Goal: Transaction & Acquisition: Purchase product/service

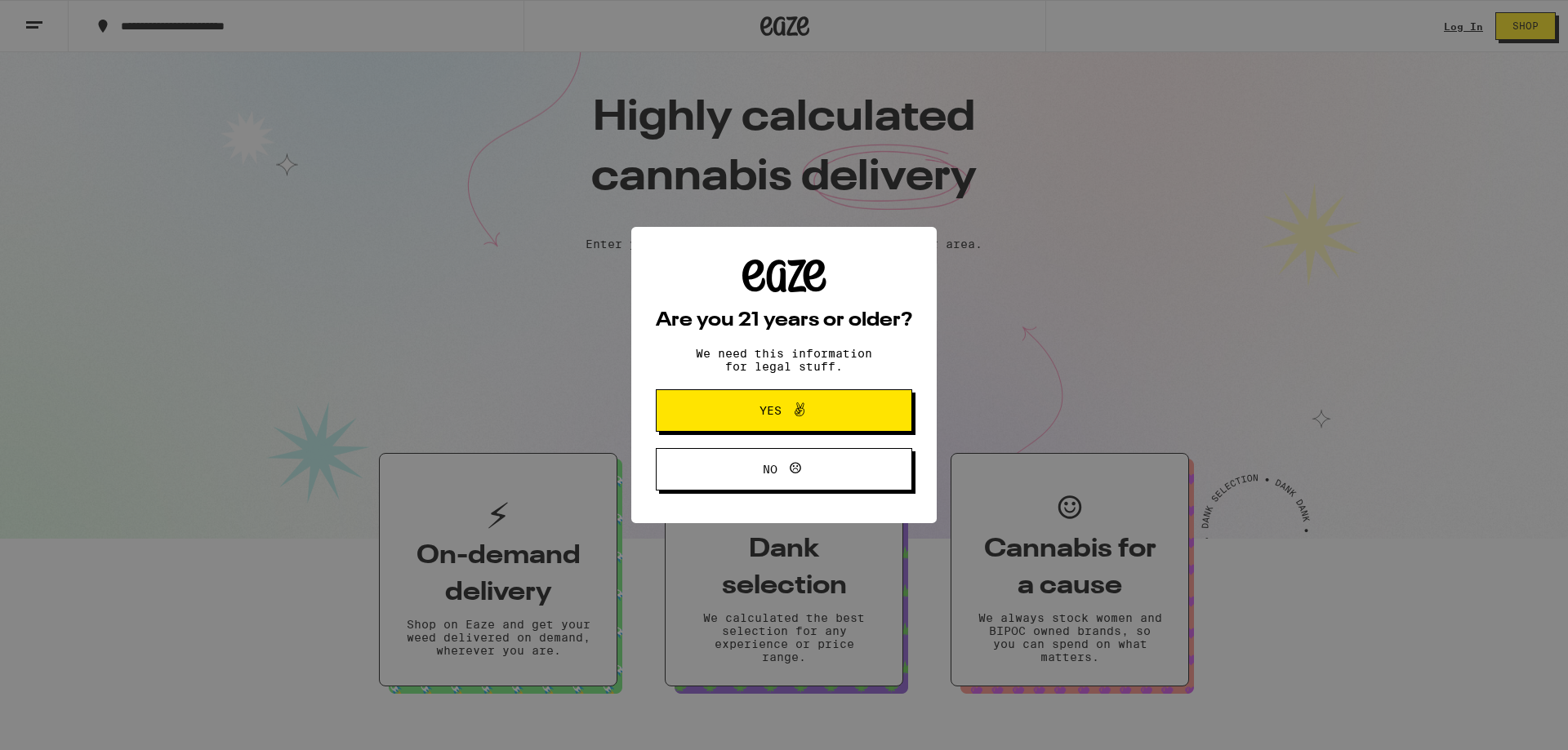
click at [793, 407] on icon at bounding box center [799, 409] width 20 height 20
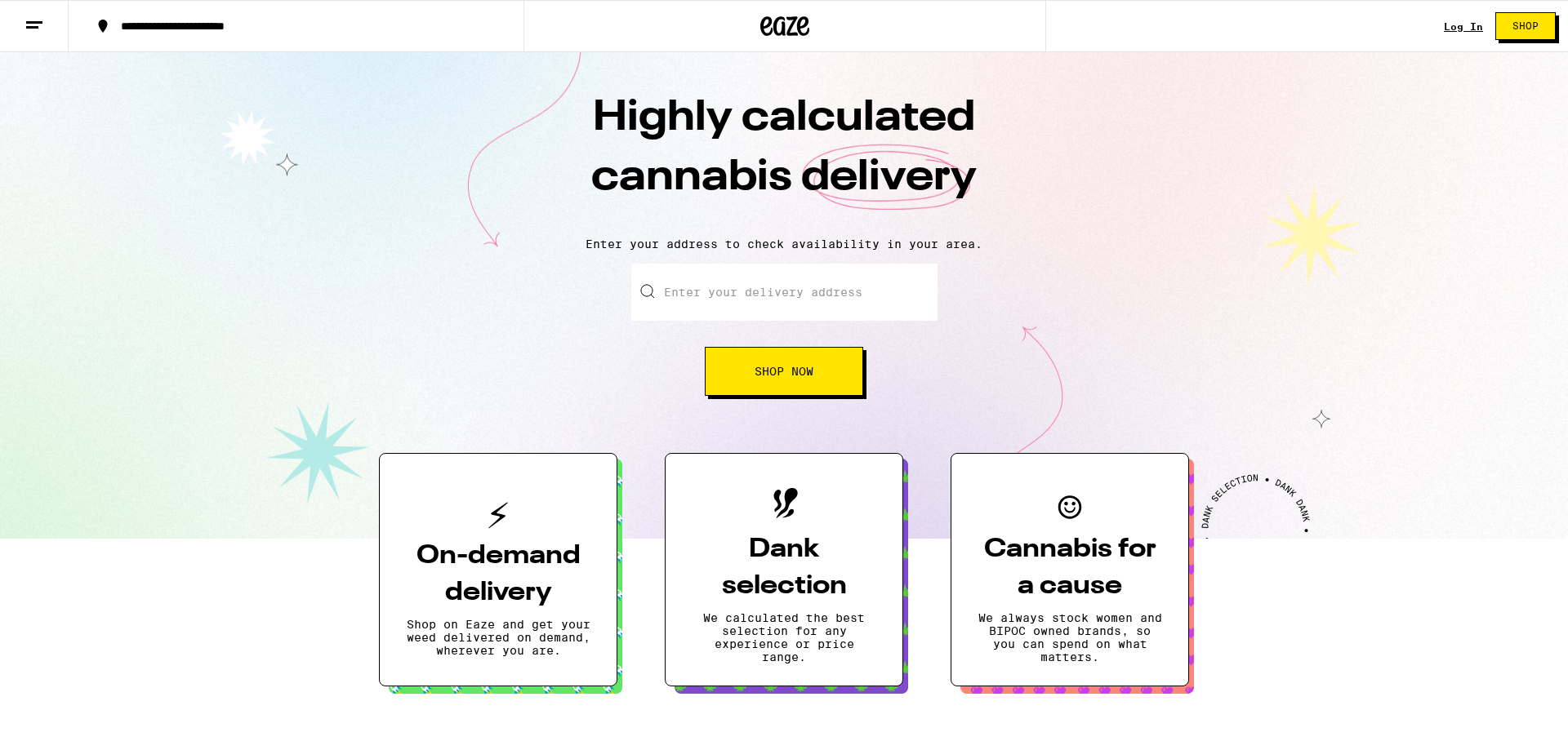
click at [1458, 28] on link "Log In" at bounding box center [1464, 26] width 39 height 10
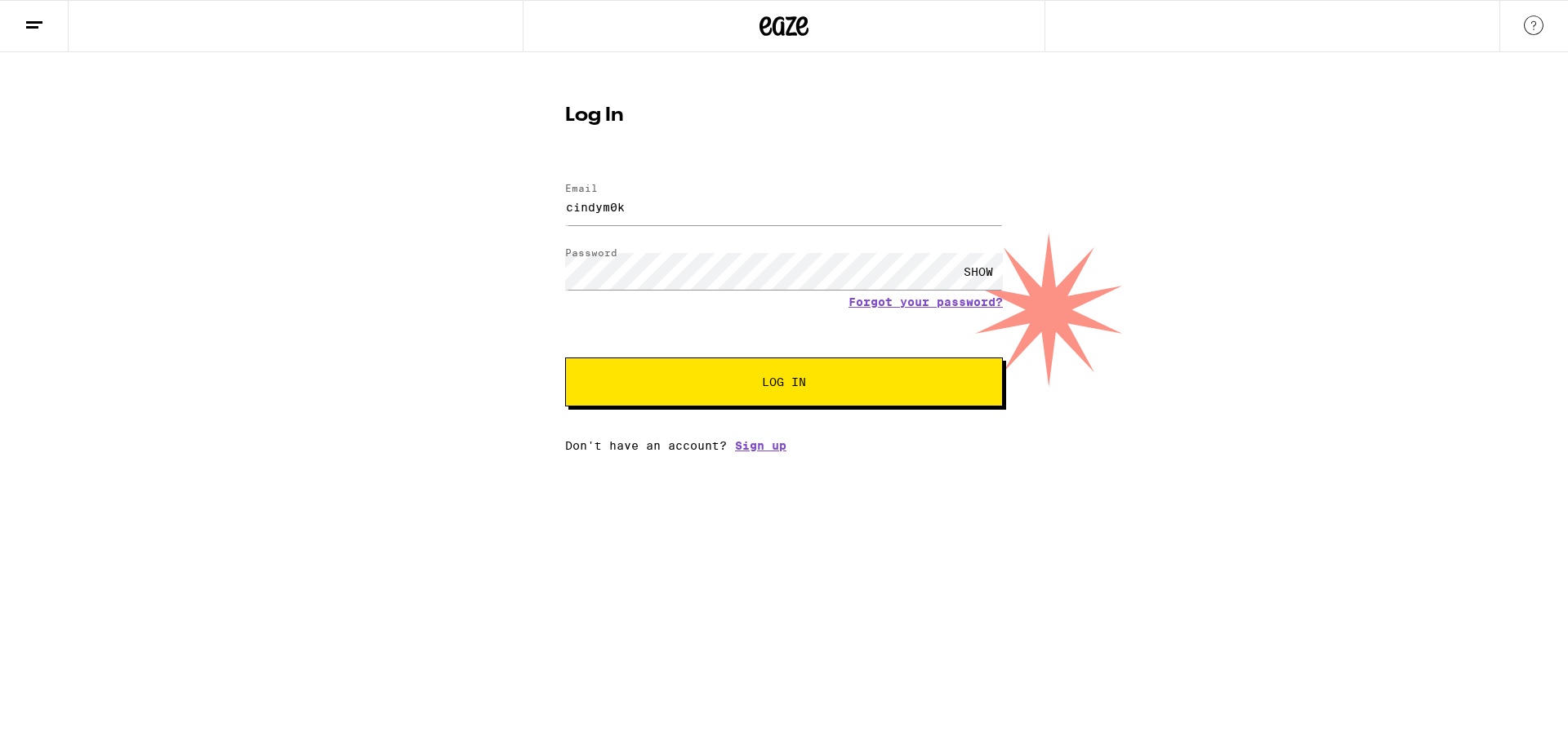
click at [989, 268] on div "SHOW" at bounding box center [978, 271] width 49 height 37
click at [1208, 304] on div "Log In Email Email cindym0k Password Password HIDE Forgot your password? Log In…" at bounding box center [784, 253] width 1568 height 400
click at [822, 377] on button "Log In" at bounding box center [784, 382] width 438 height 49
drag, startPoint x: 685, startPoint y: 214, endPoint x: 503, endPoint y: 208, distance: 182.1
click at [565, 208] on input "cindym0k" at bounding box center [784, 207] width 438 height 37
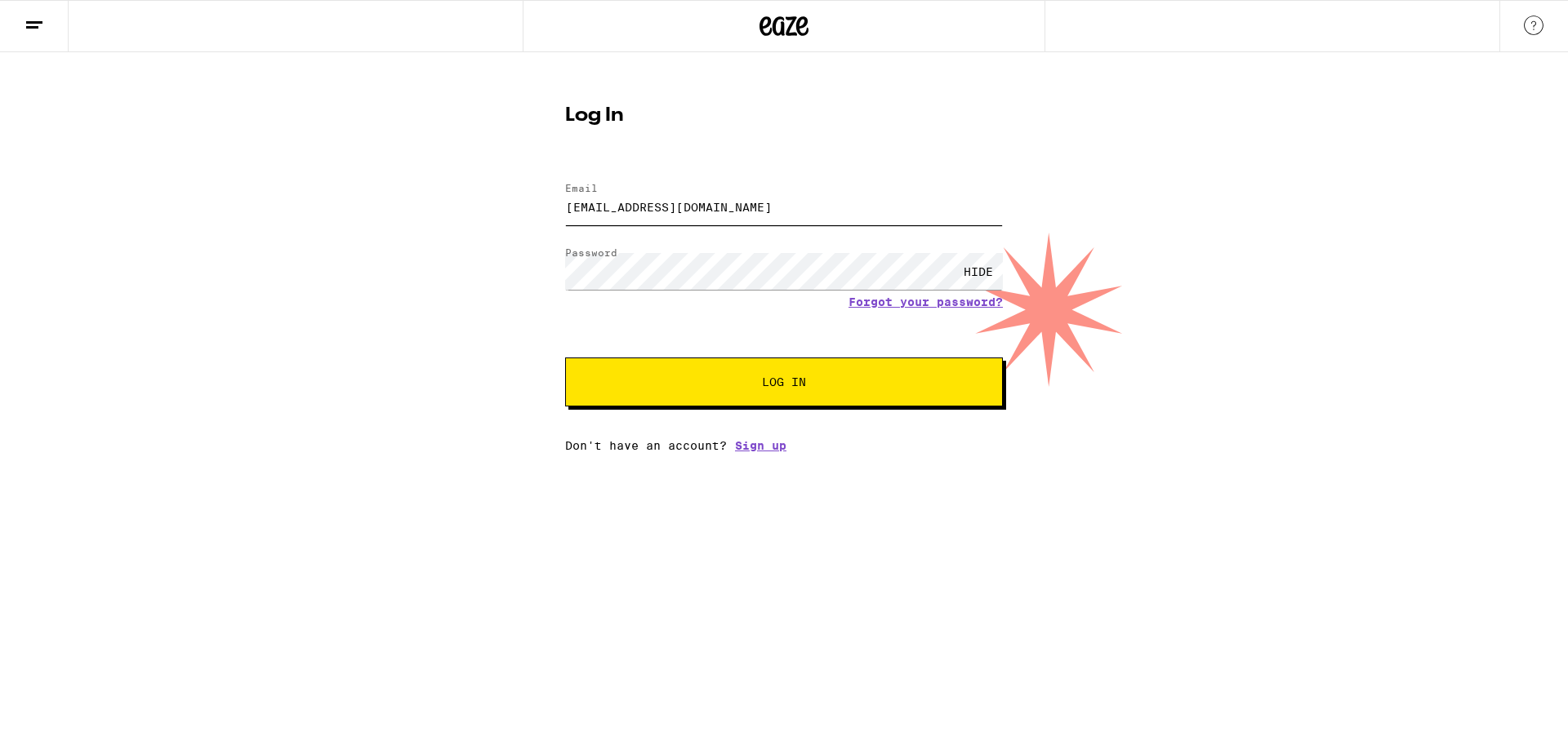
type input "mokcin222@gmail.com"
click at [565, 358] on button "Log In" at bounding box center [784, 382] width 438 height 49
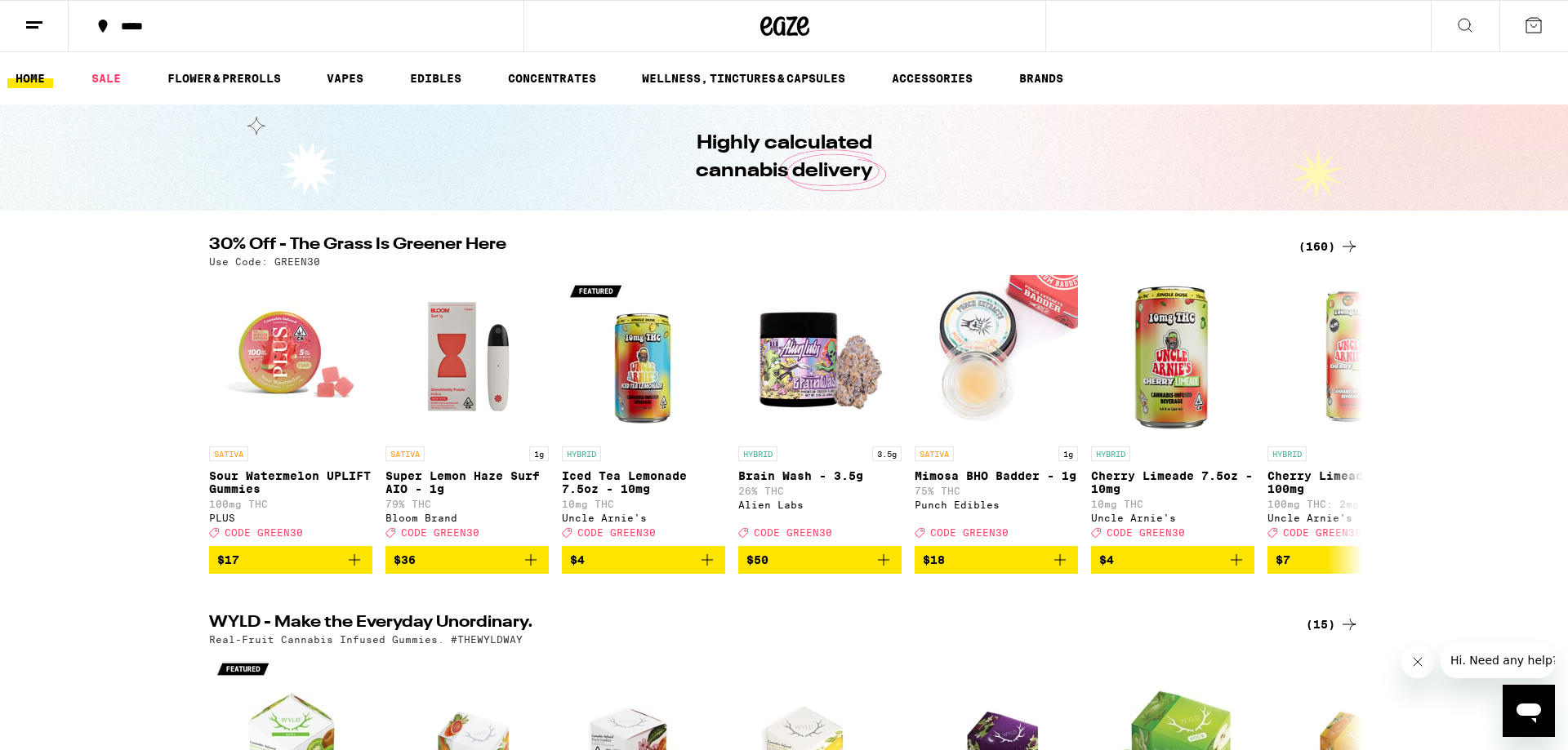
click at [1321, 246] on div "(160)" at bounding box center [1329, 246] width 60 height 20
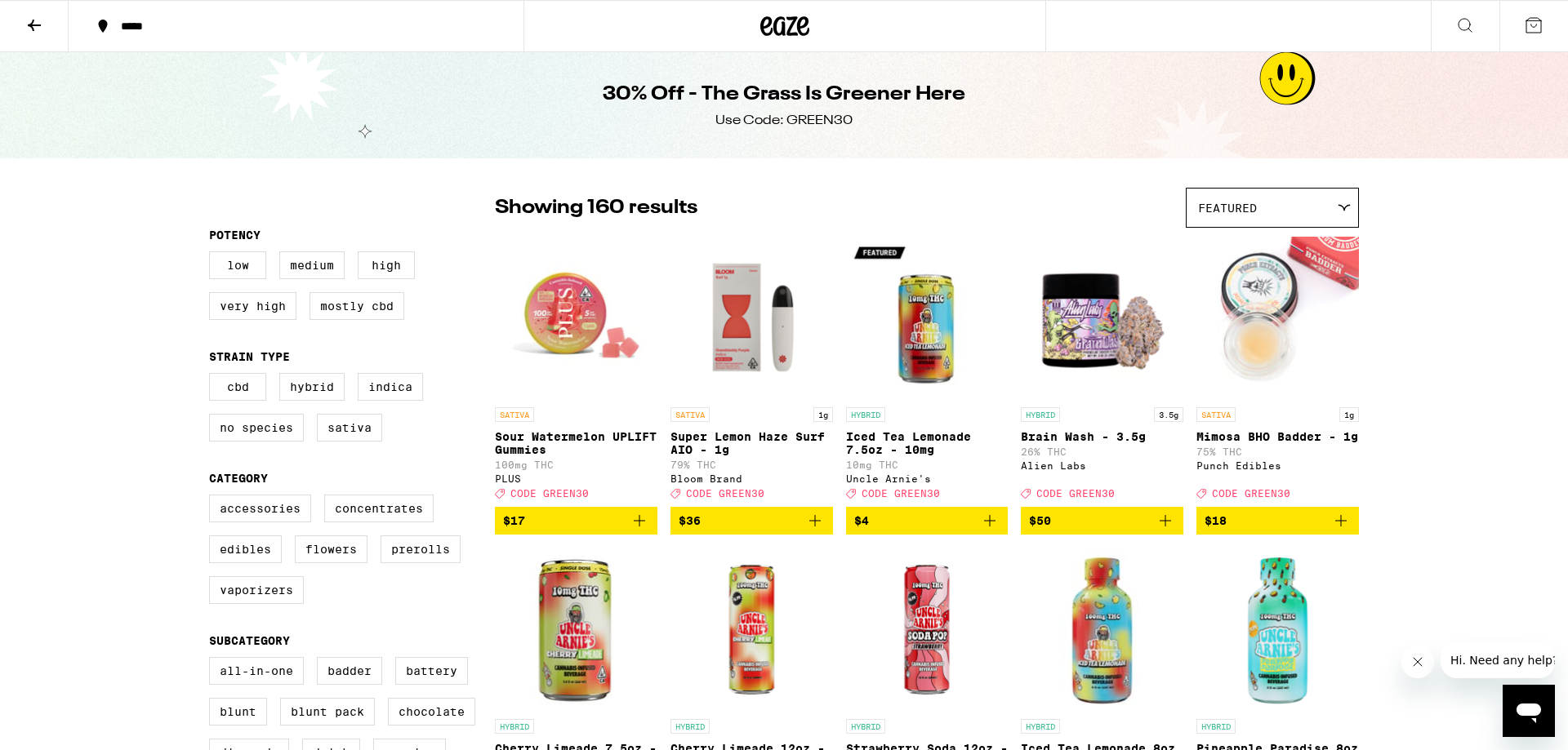
click at [1210, 208] on span "Featured" at bounding box center [1227, 208] width 59 height 13
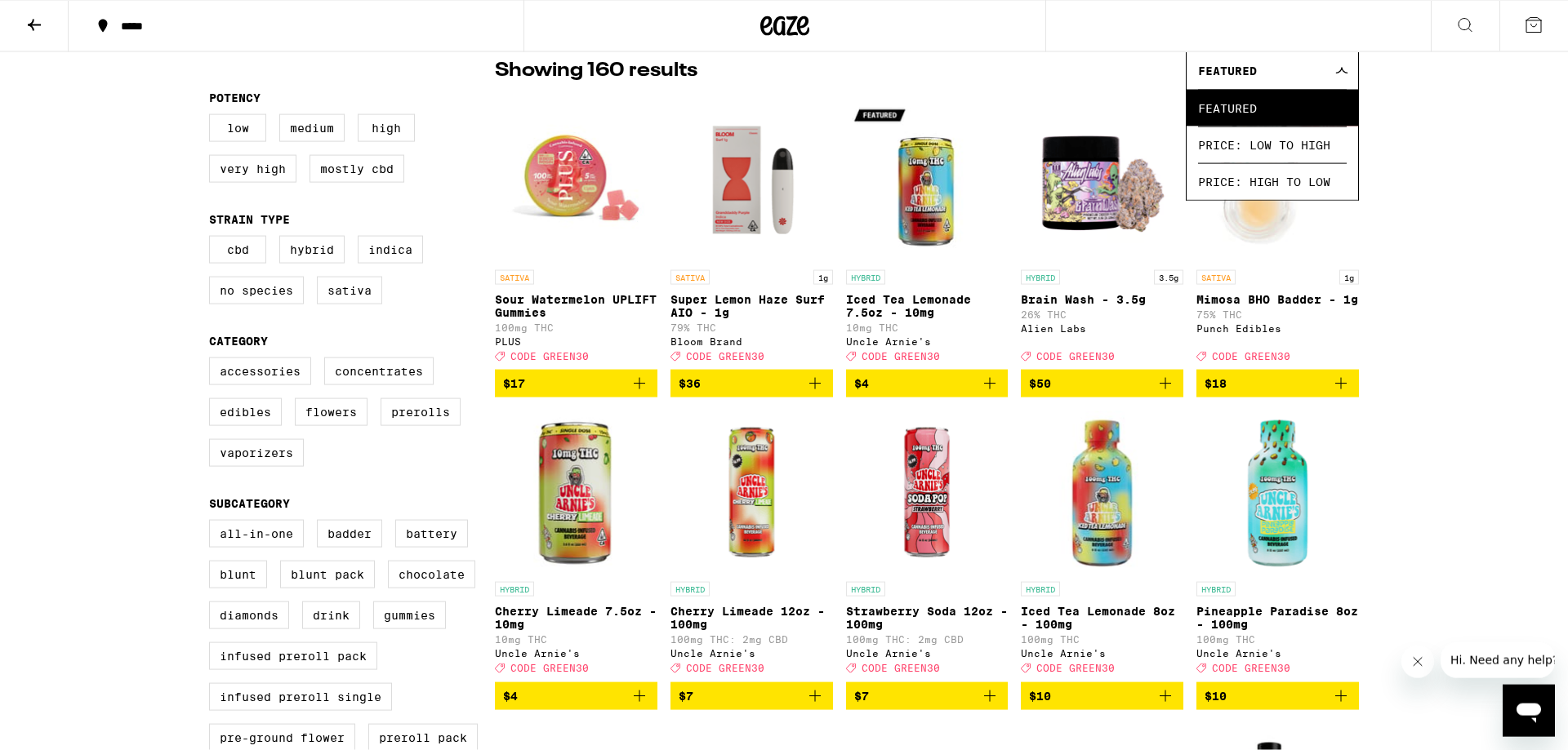
scroll to position [222, 0]
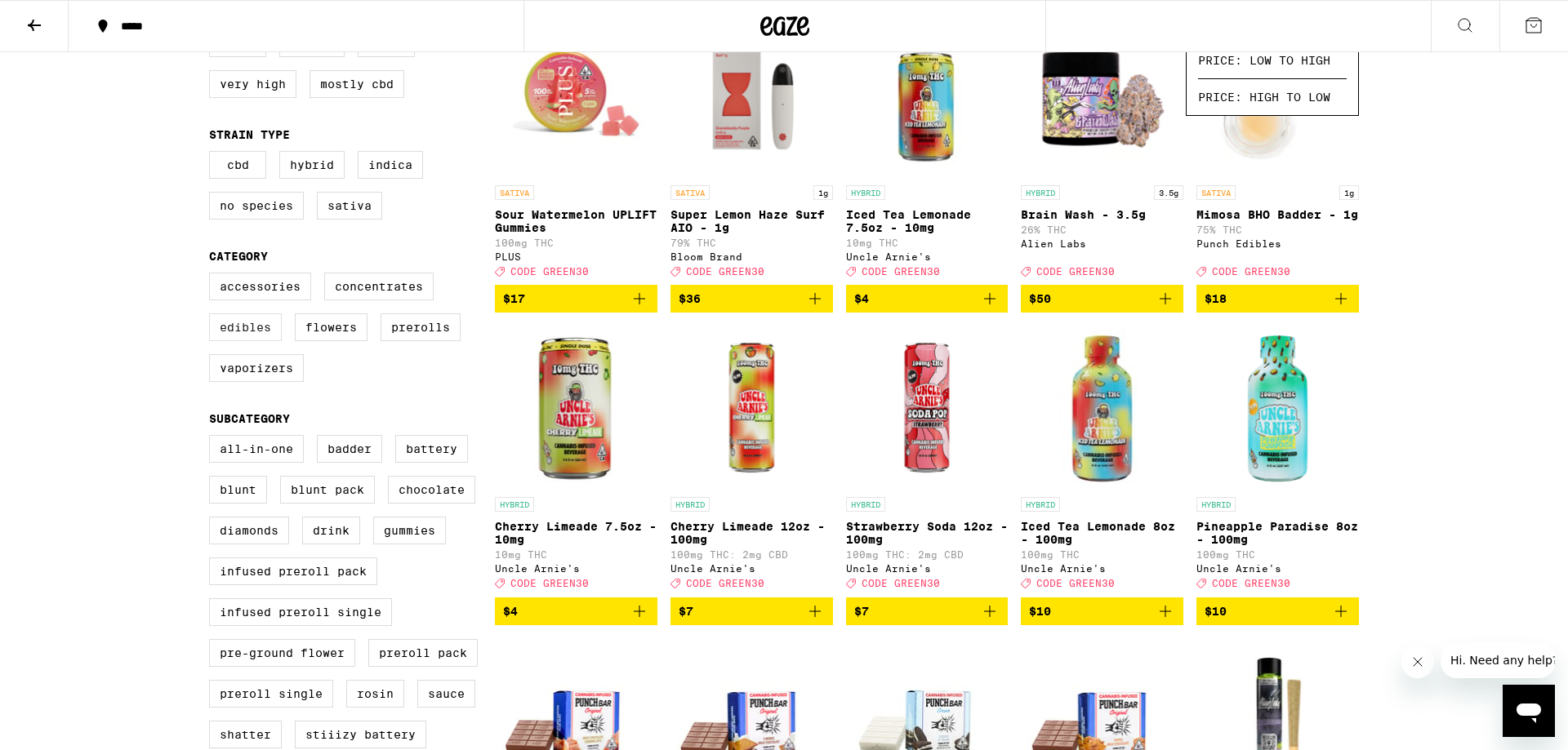
click at [256, 342] on label "Edibles" at bounding box center [245, 328] width 72 height 28
click at [213, 276] on input "Edibles" at bounding box center [212, 275] width 1 height 1
checkbox input "true"
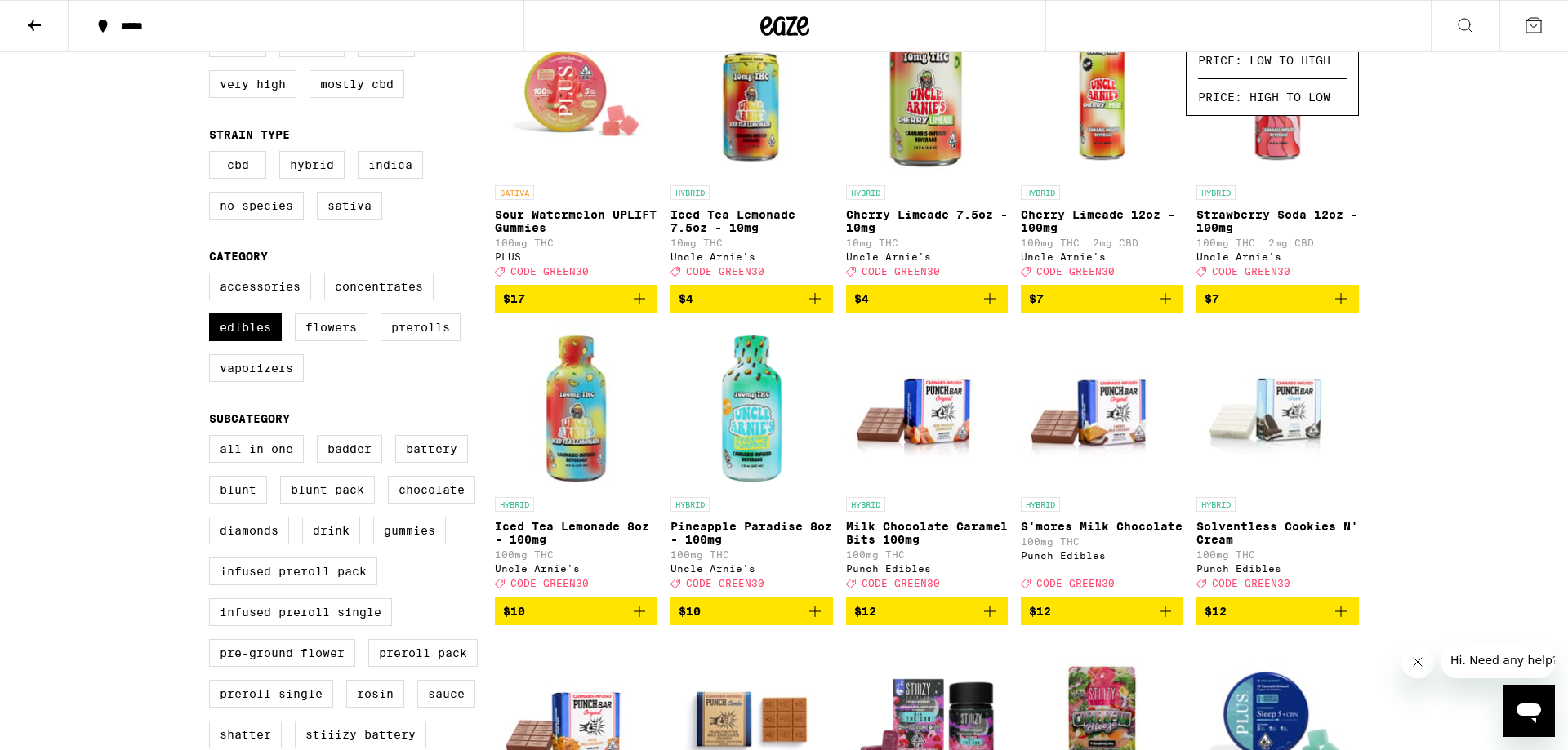
click at [1462, 423] on div "***** ***** 30% Off - The Grass Is Greener Here Use Code: GREEN30 1 FILTER Clea…" at bounding box center [784, 751] width 1568 height 1948
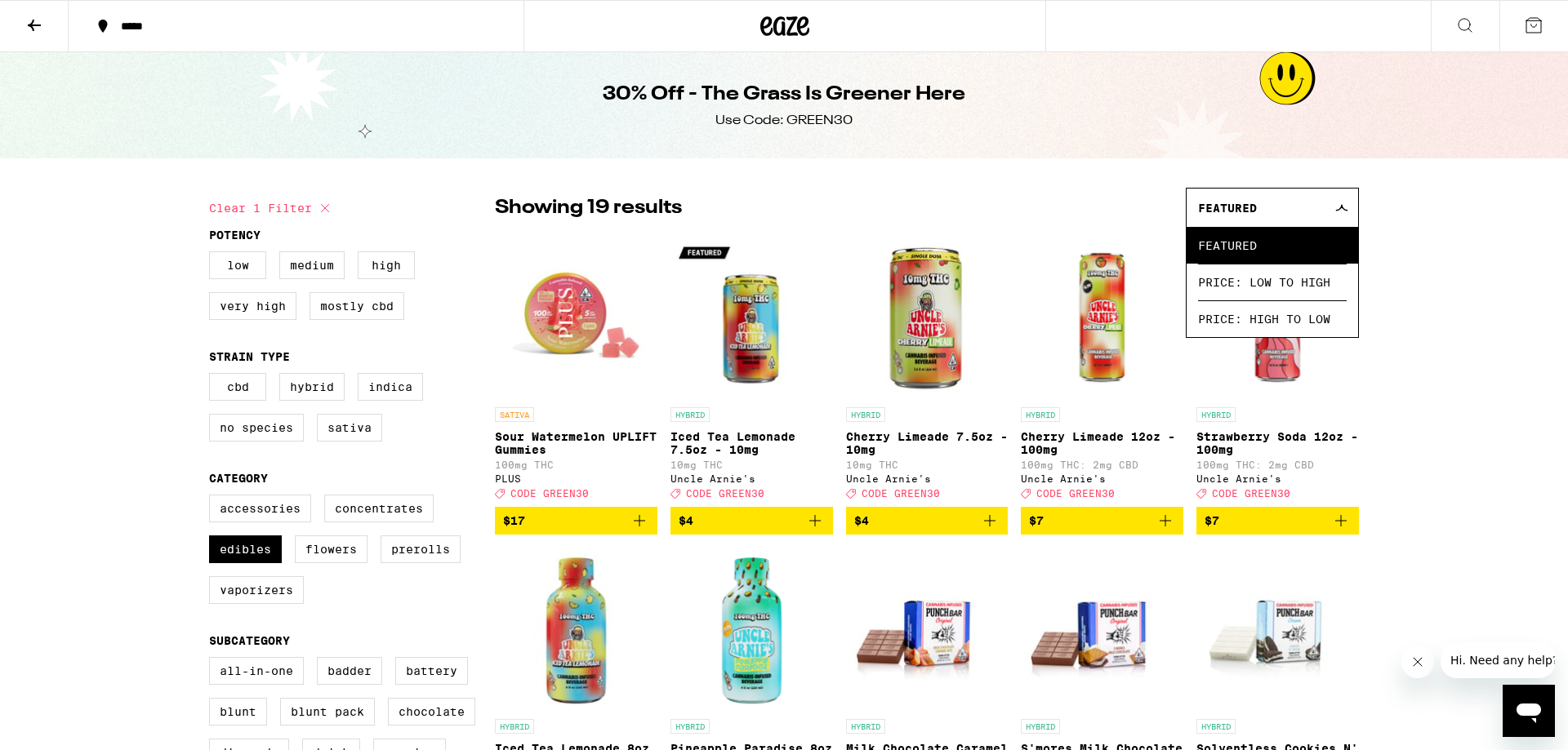
click at [1340, 210] on icon at bounding box center [1342, 207] width 11 height 6
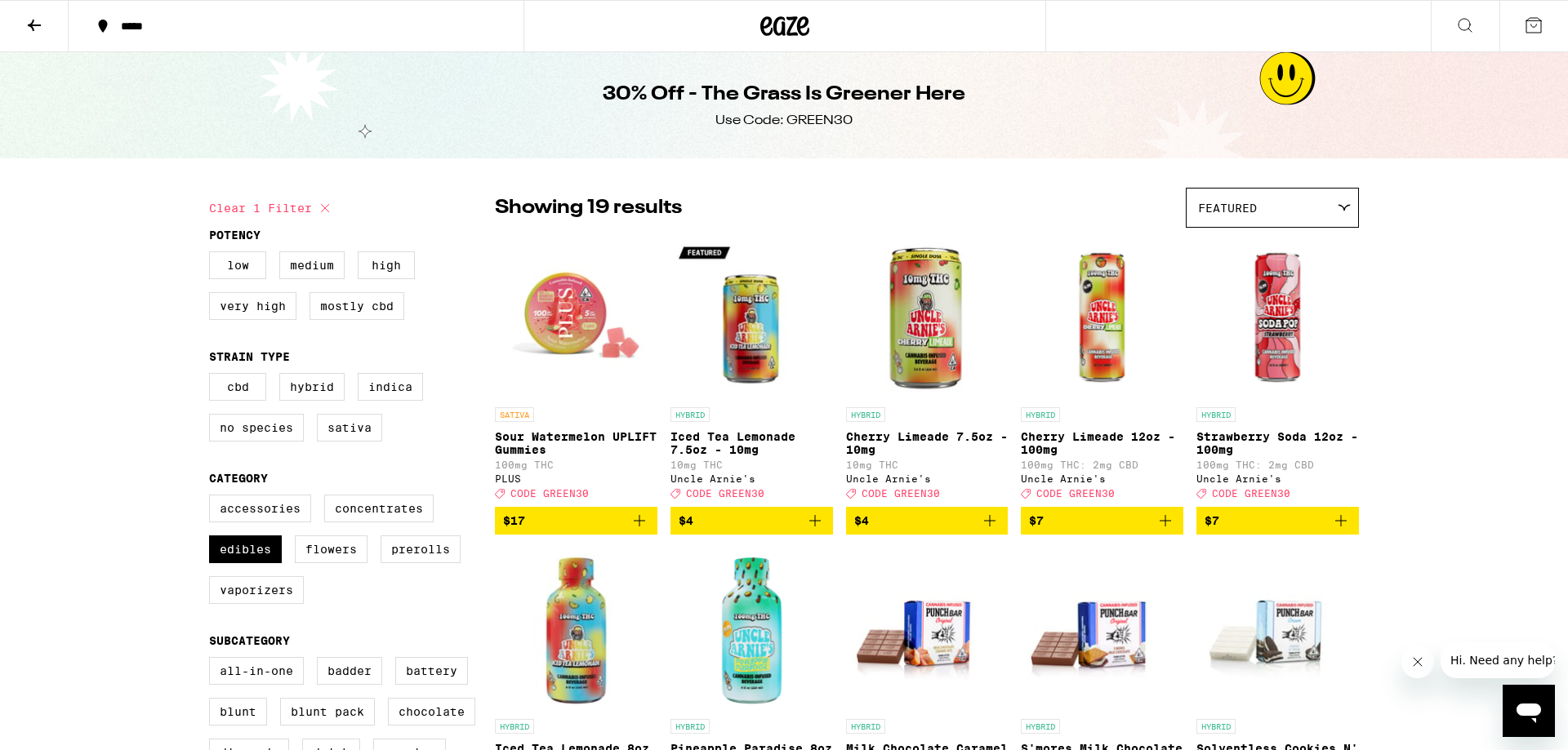
click at [825, 527] on button "$4" at bounding box center [751, 521] width 162 height 28
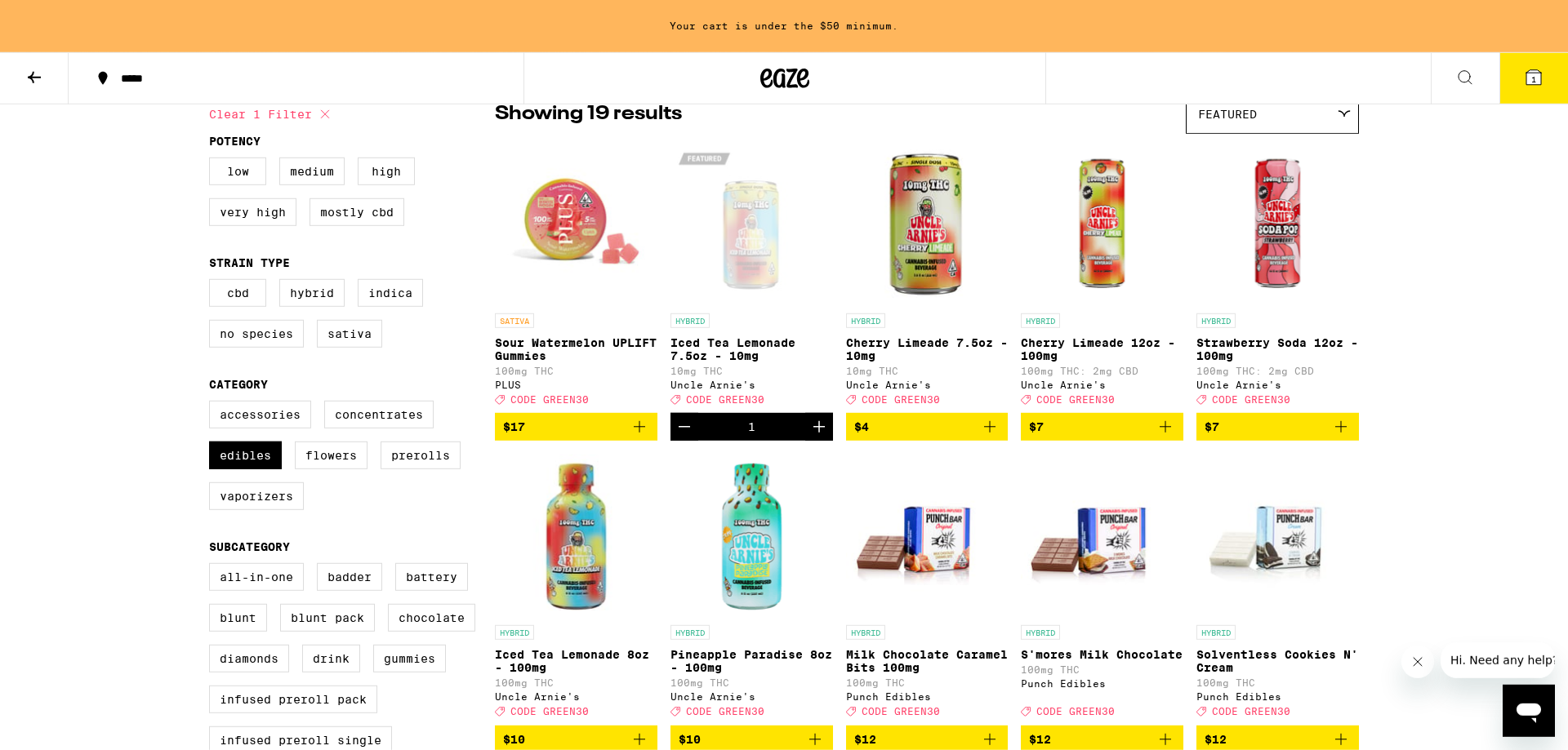
scroll to position [222, 0]
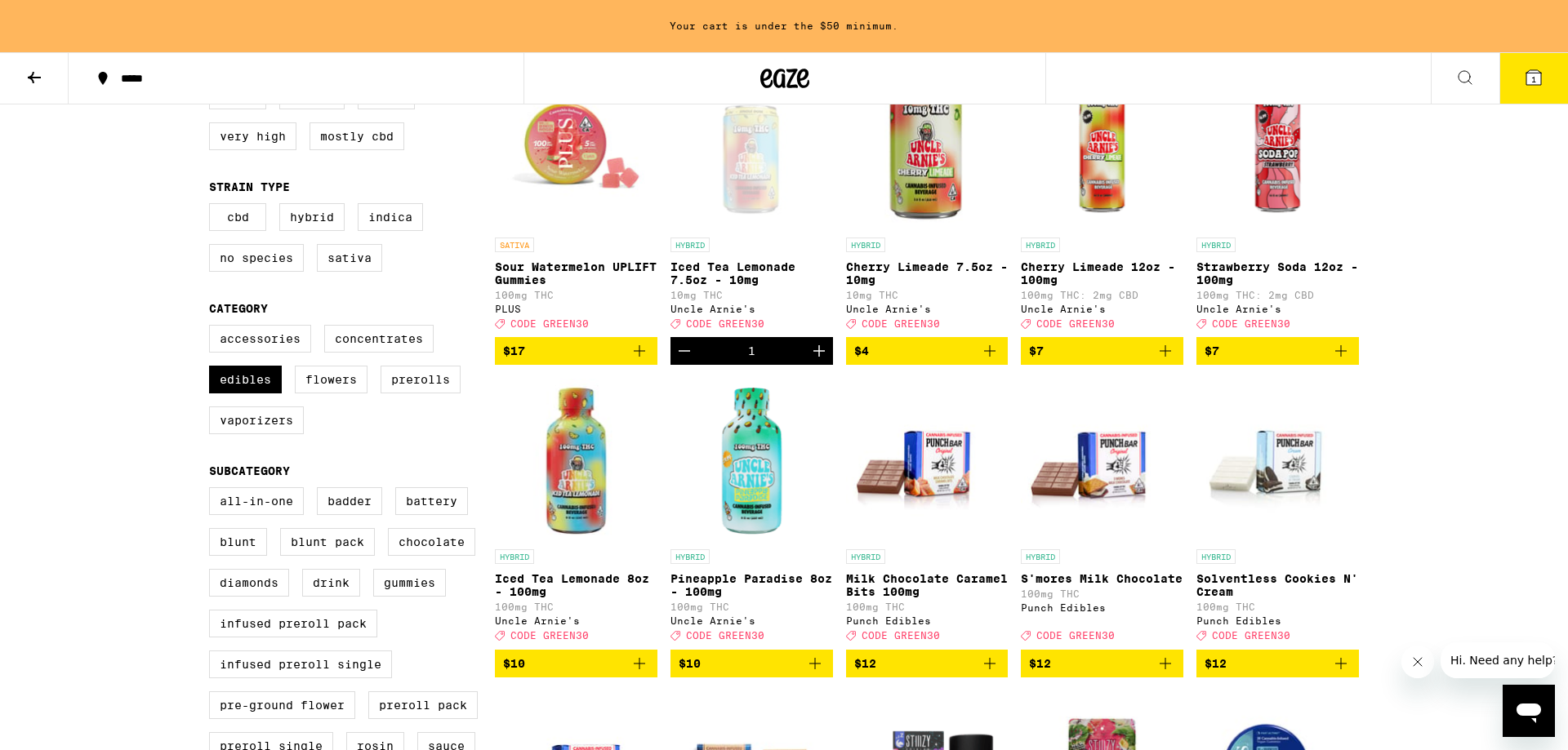
click at [543, 502] on img "Open page for Iced Tea Lemonade 8oz - 100mg from Uncle Arnie's" at bounding box center [576, 460] width 162 height 163
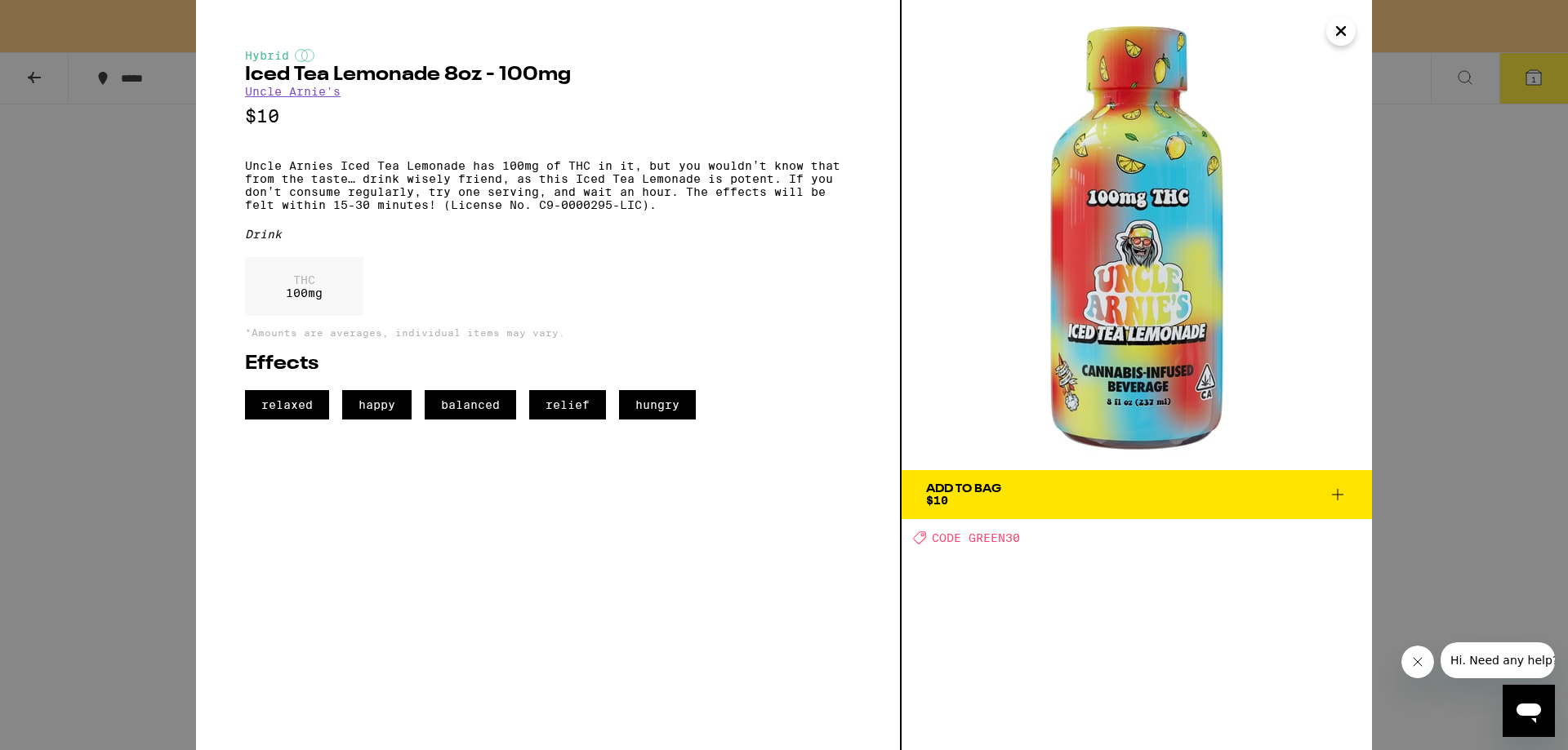
click at [1332, 35] on icon "Close" at bounding box center [1341, 31] width 20 height 24
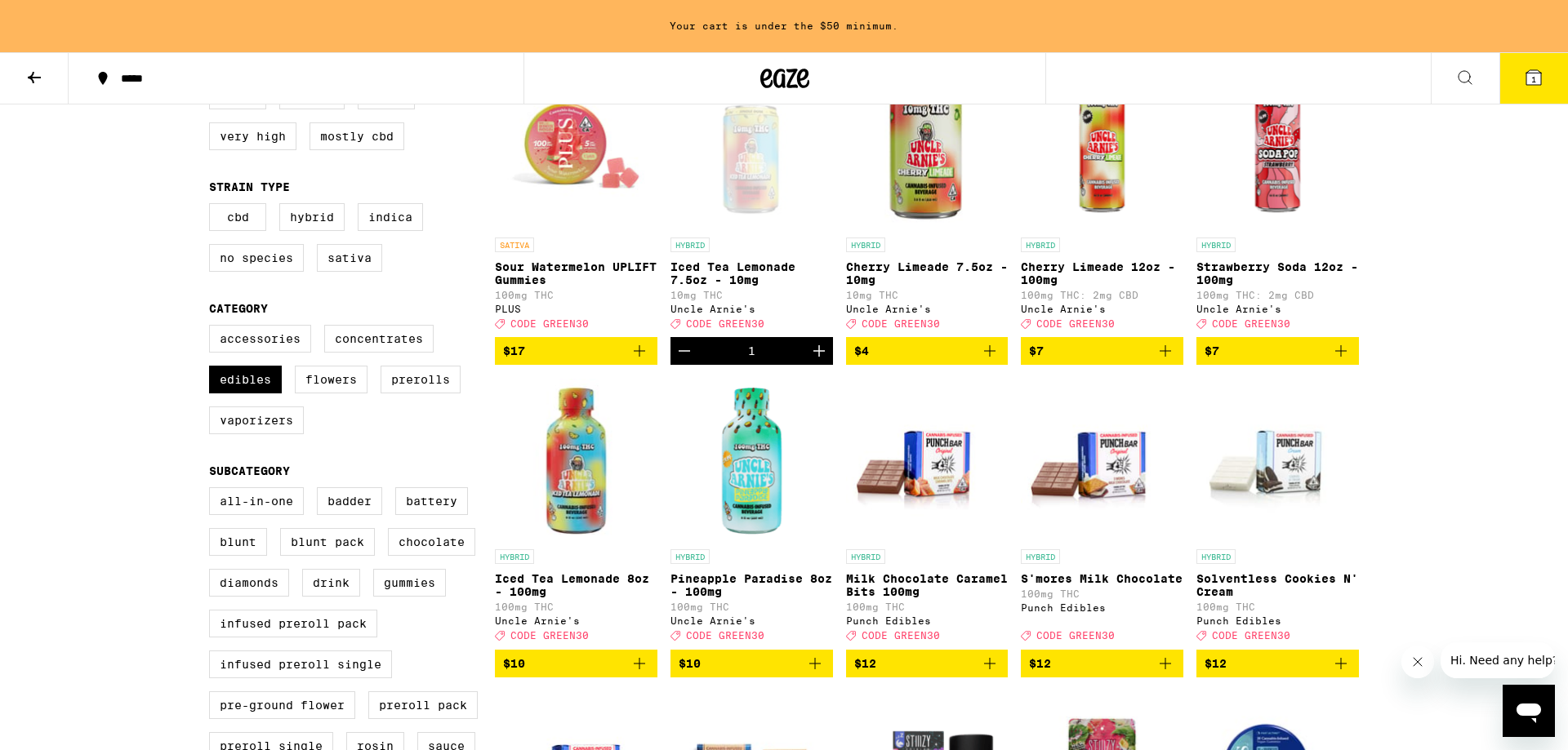
click at [812, 360] on icon "Increment" at bounding box center [819, 351] width 20 height 20
click at [819, 357] on icon "Increment" at bounding box center [819, 351] width 11 height 11
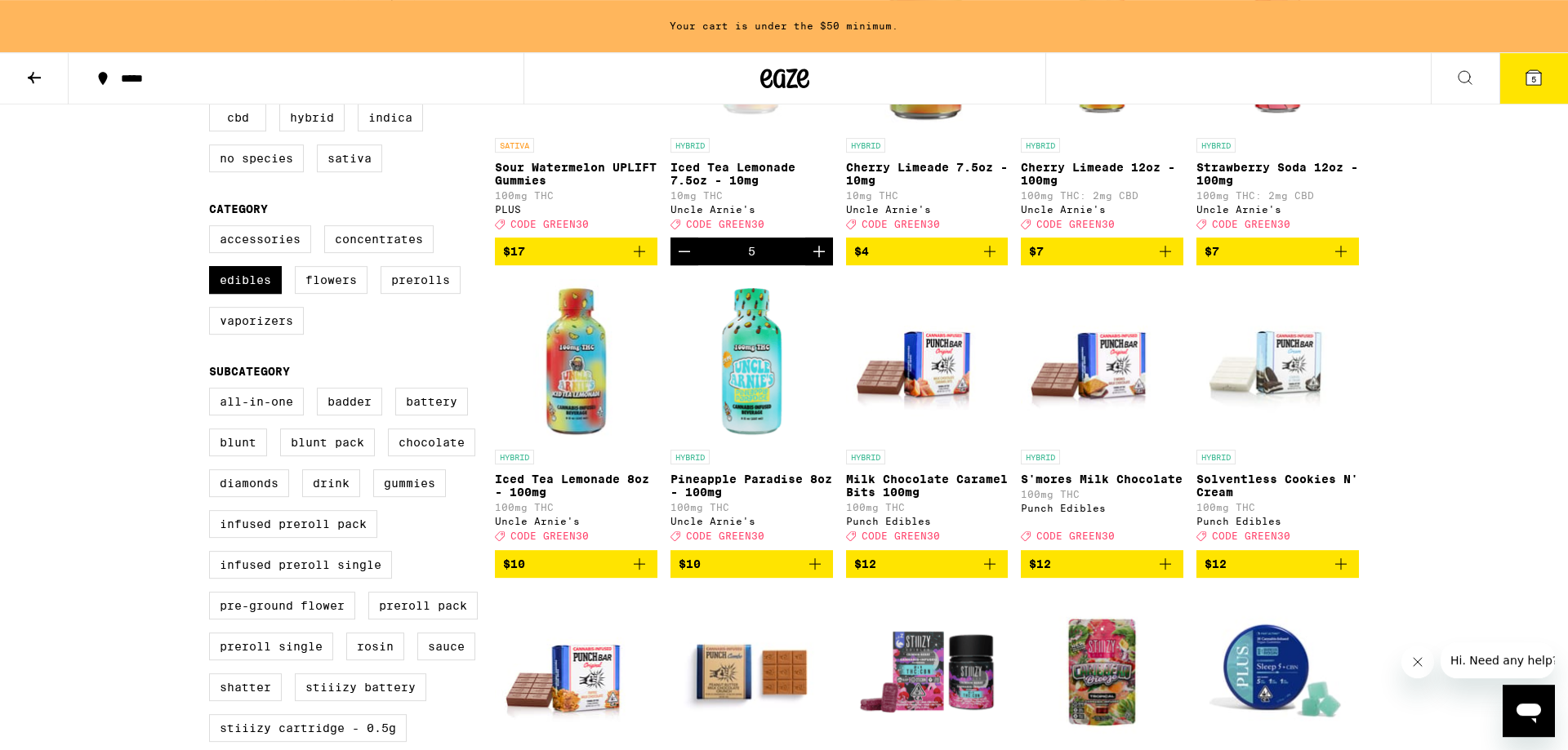
scroll to position [222, 0]
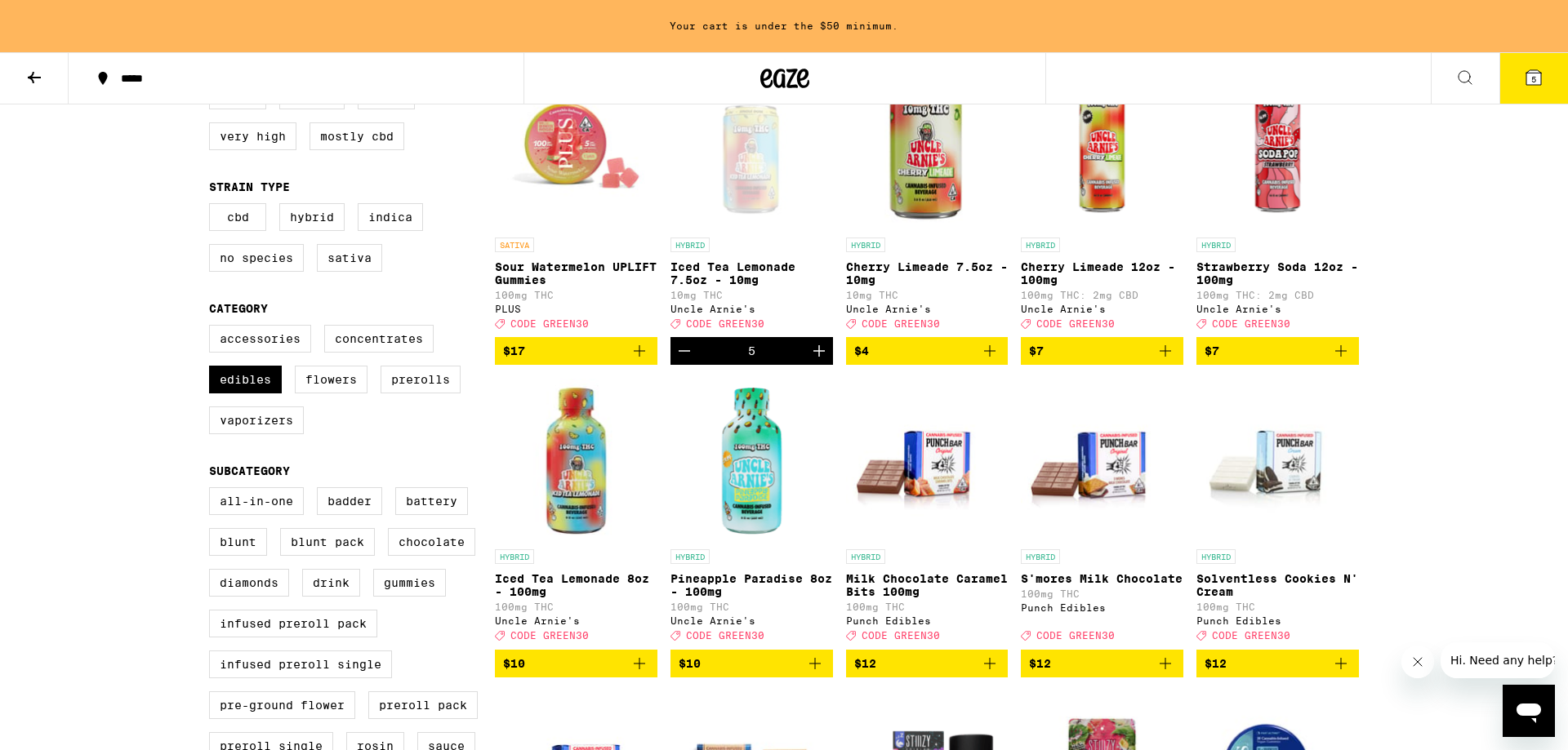
click at [606, 449] on img "Open page for Iced Tea Lemonade 8oz - 100mg from Uncle Arnie's" at bounding box center [576, 460] width 162 height 163
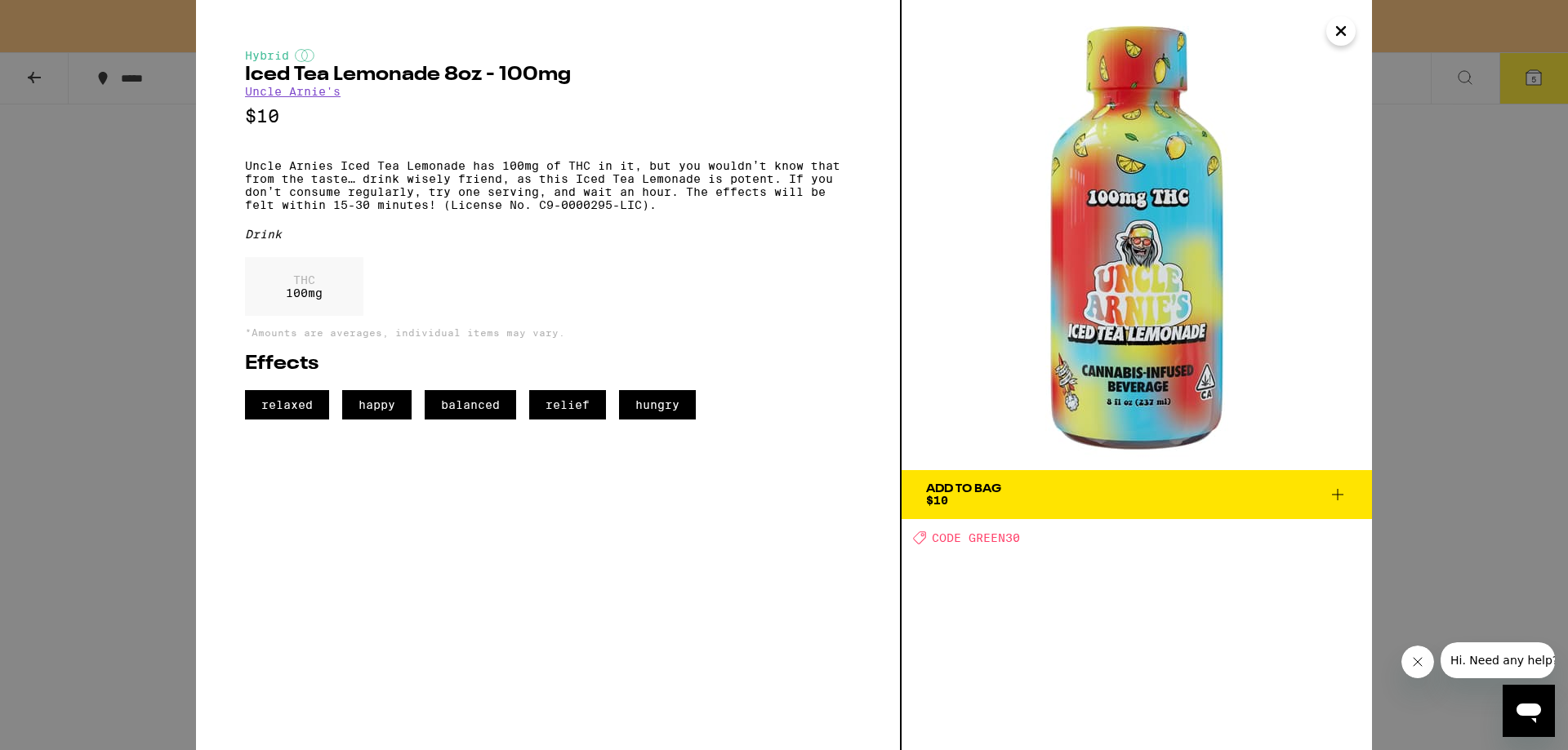
click at [1347, 35] on icon "Close" at bounding box center [1341, 31] width 20 height 24
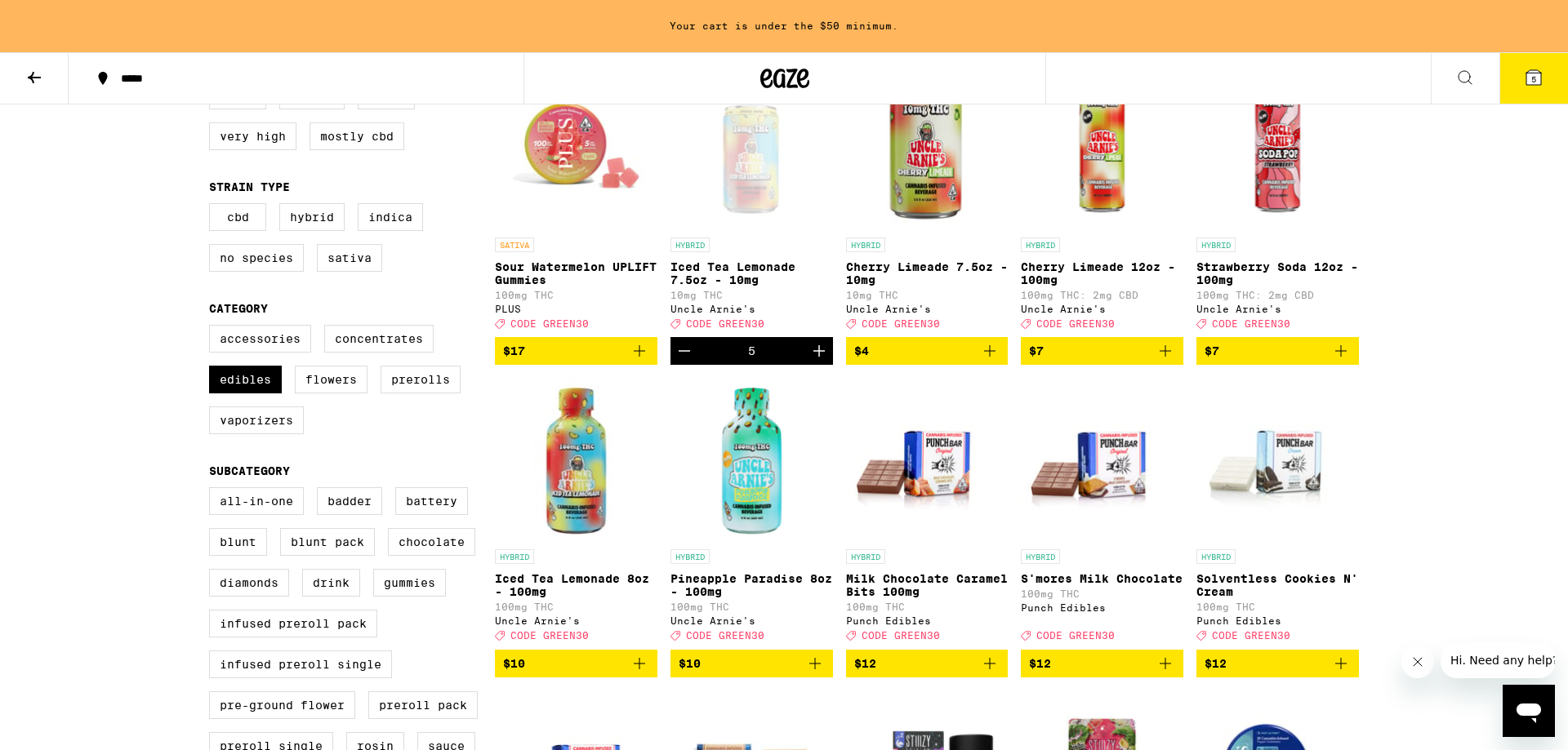
click at [759, 146] on div "Open page for Iced Tea Lemonade 7.5oz - 10mg from Uncle Arnie's" at bounding box center [751, 147] width 162 height 163
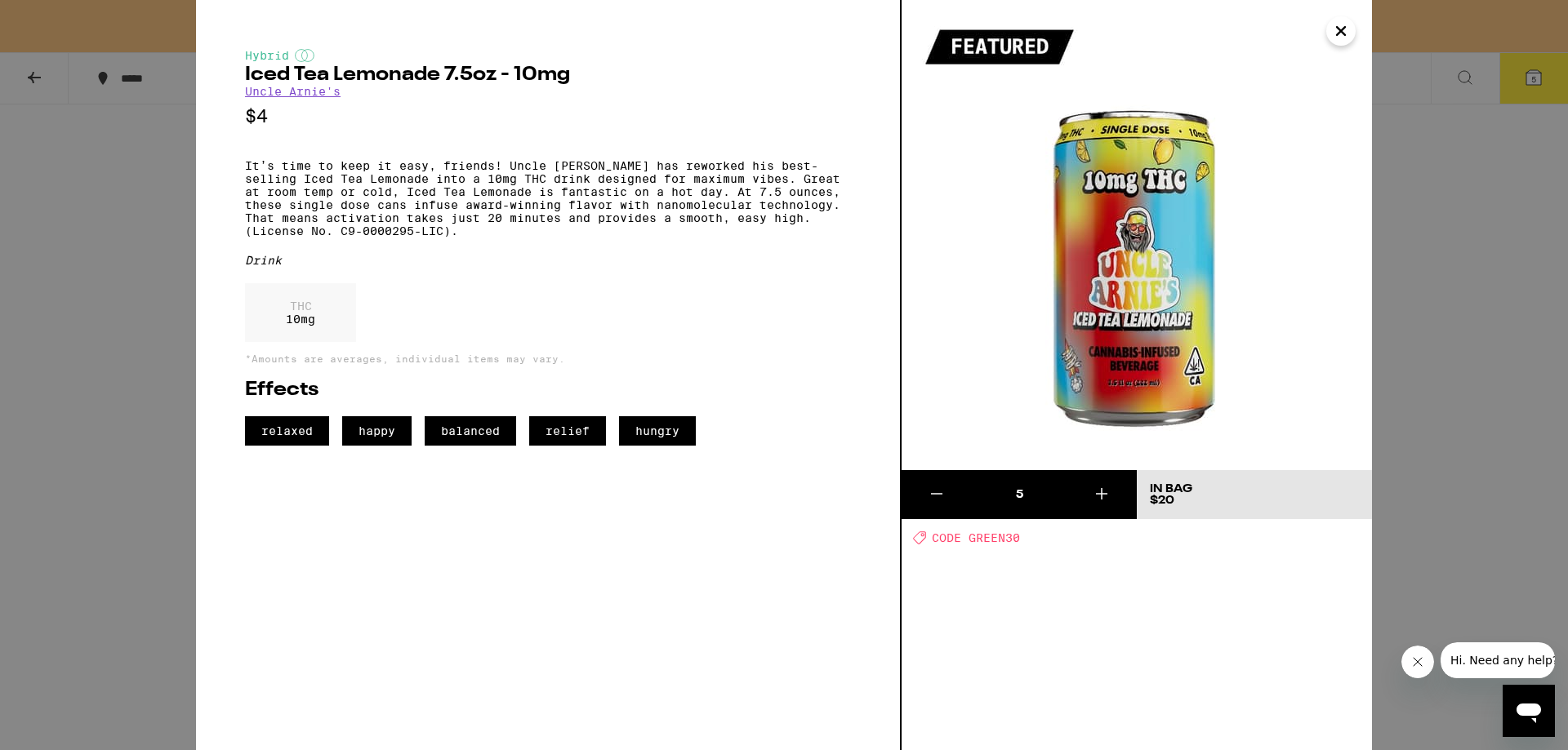
click at [1346, 29] on icon "Close" at bounding box center [1341, 31] width 20 height 24
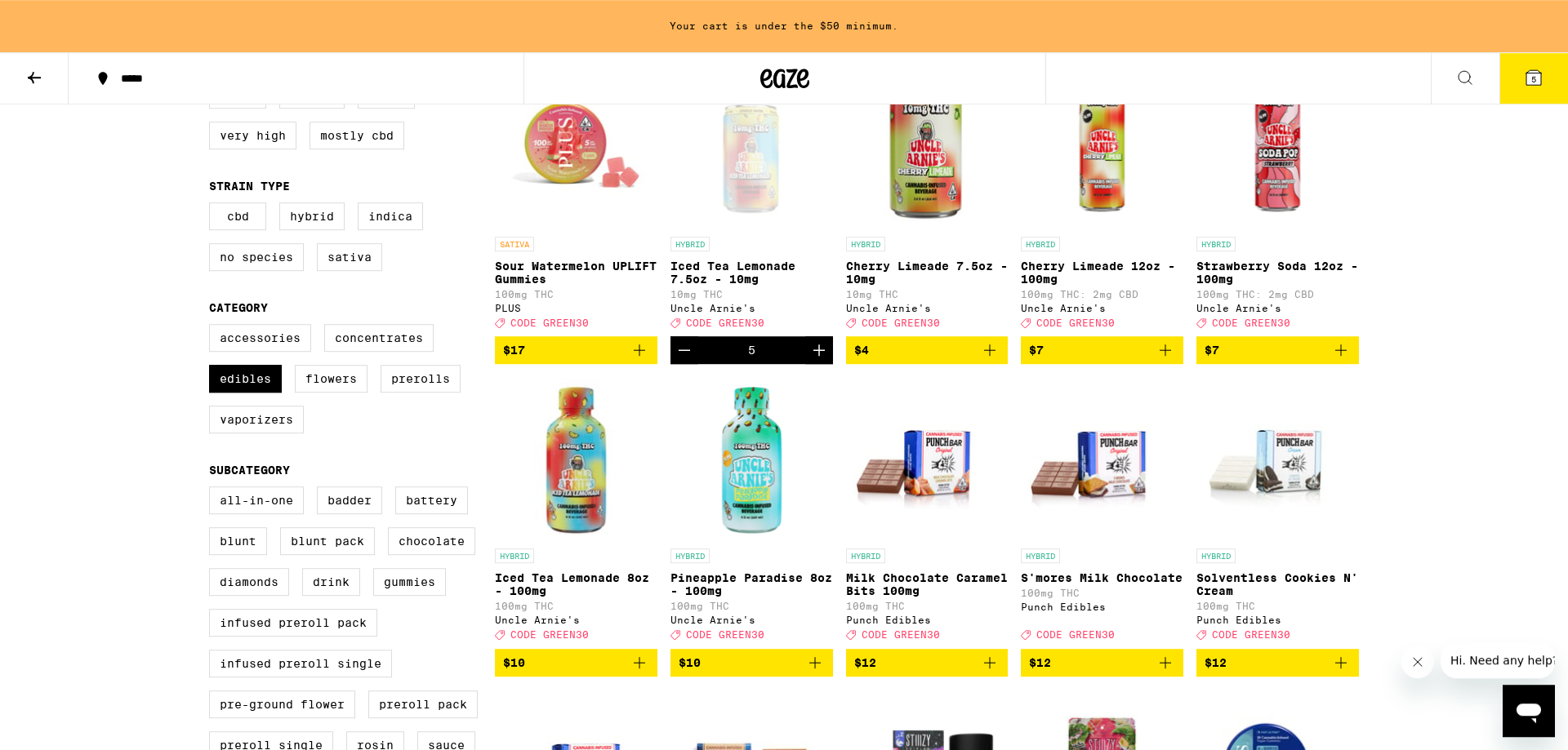
scroll to position [222, 0]
click at [749, 180] on div "Open page for Iced Tea Lemonade 7.5oz - 10mg from Uncle Arnie's" at bounding box center [751, 147] width 162 height 163
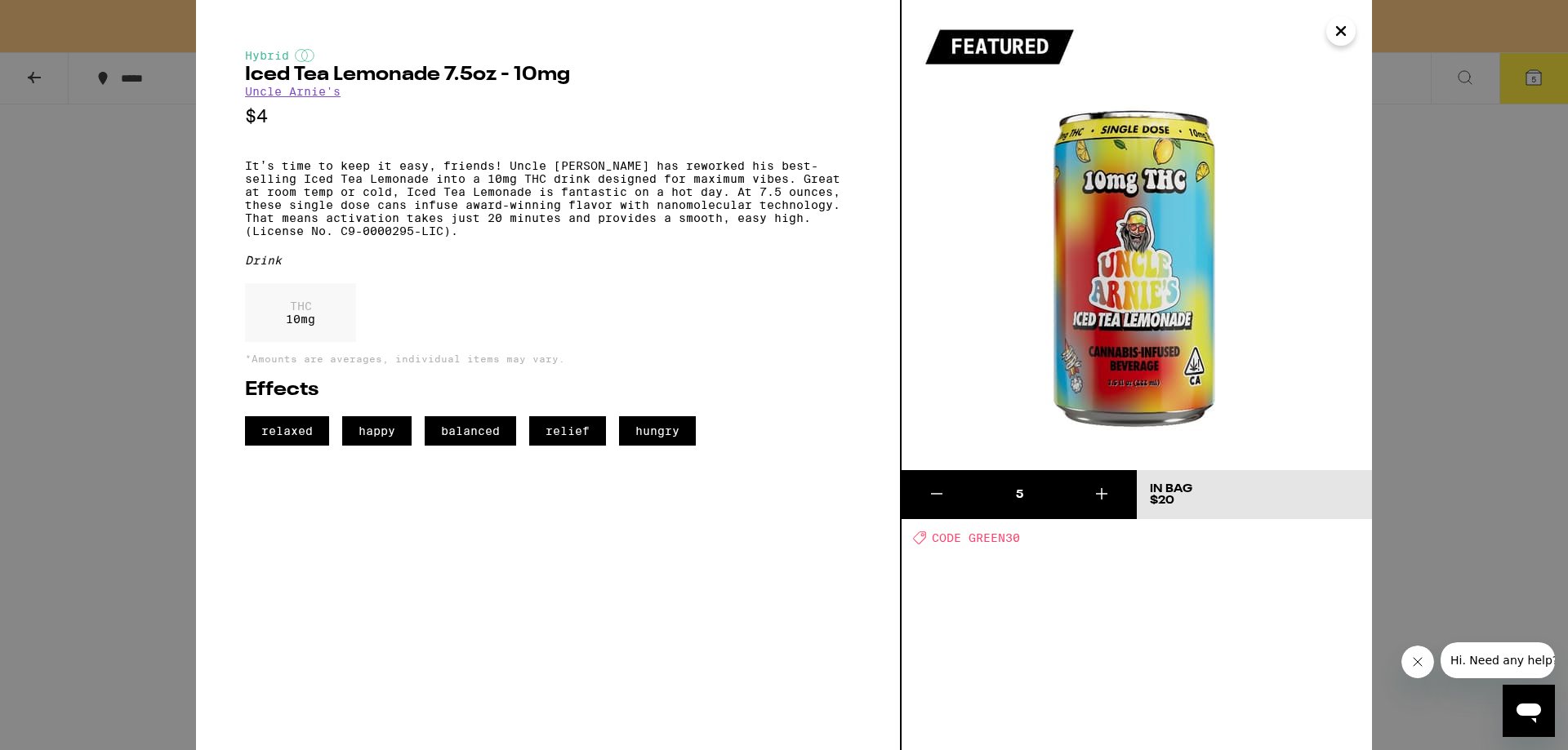
click at [1347, 35] on icon "Close" at bounding box center [1341, 31] width 20 height 24
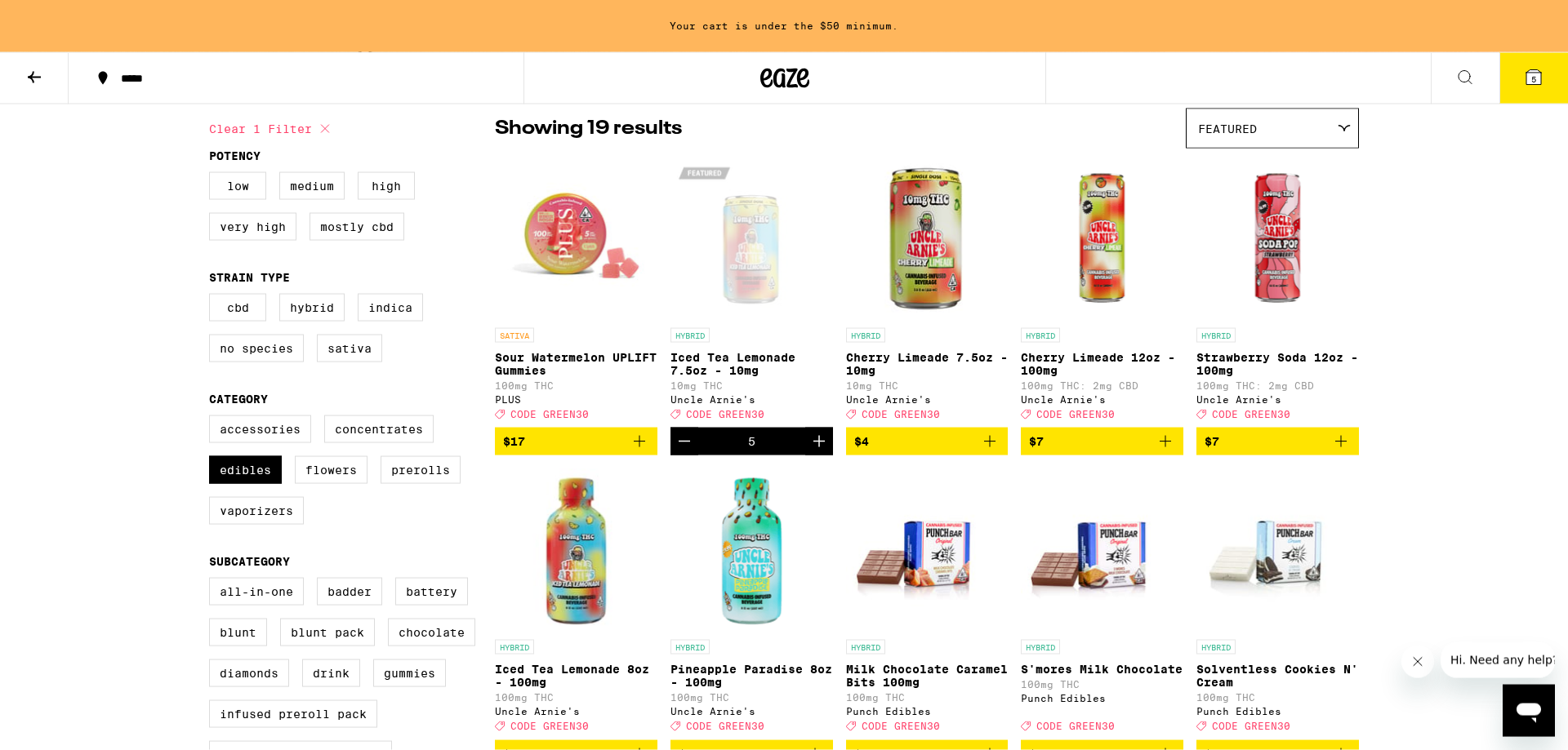
scroll to position [222, 0]
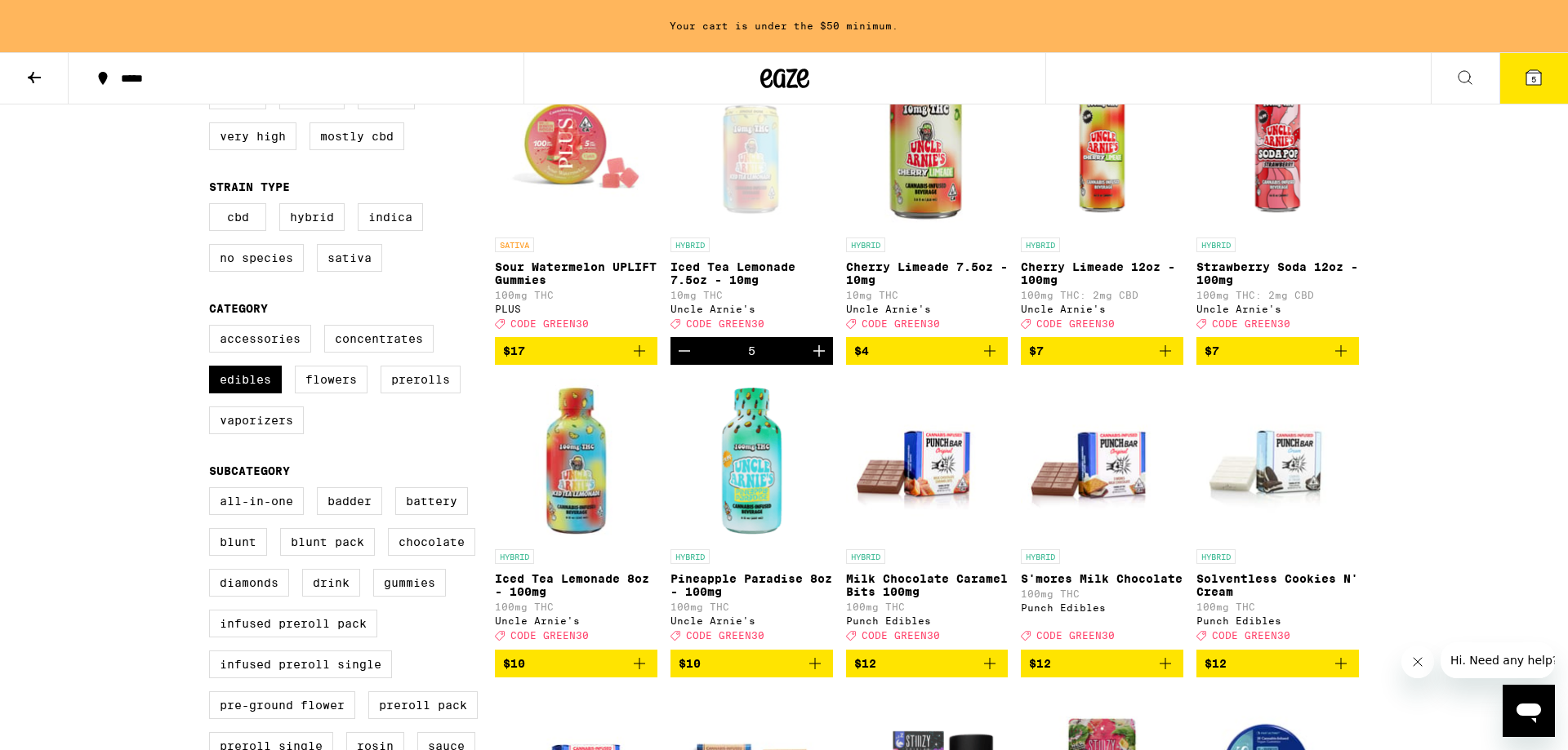
click at [820, 360] on icon "Increment" at bounding box center [819, 351] width 20 height 20
click at [823, 356] on icon "Increment" at bounding box center [819, 351] width 20 height 20
click at [825, 355] on icon "Increment" at bounding box center [819, 351] width 20 height 20
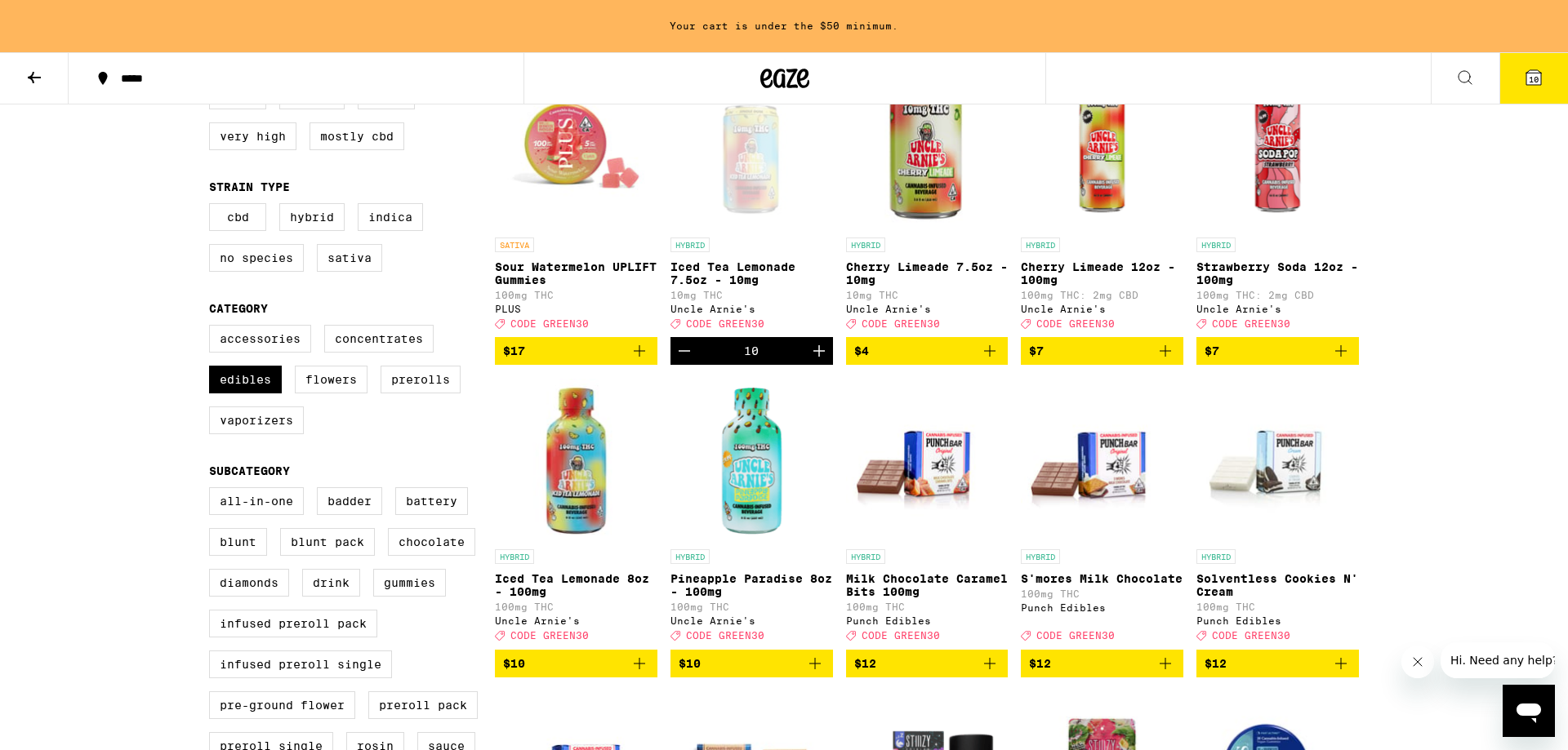
click at [769, 208] on div "Open page for Iced Tea Lemonade 7.5oz - 10mg from Uncle Arnie's" at bounding box center [751, 147] width 162 height 163
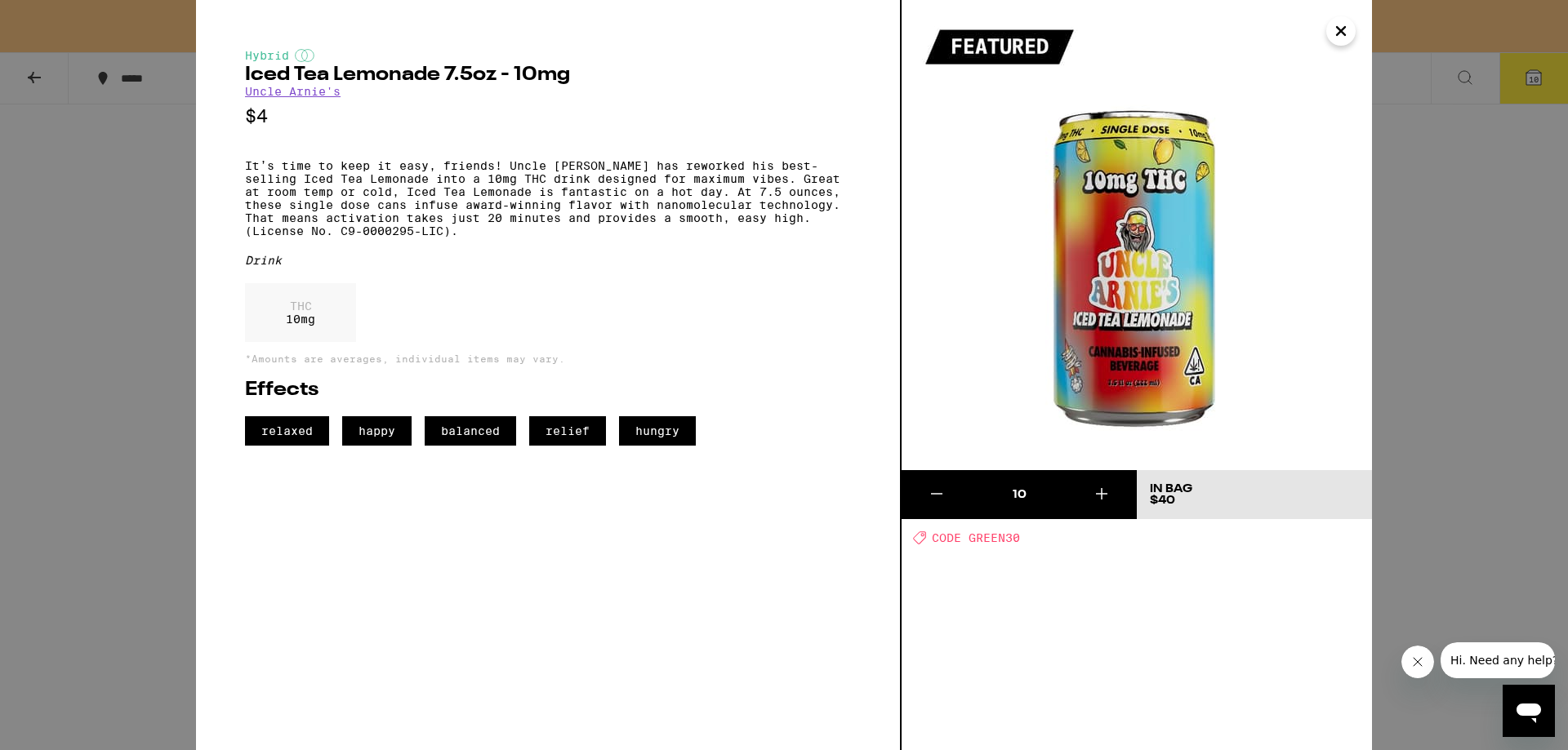
click at [1332, 37] on icon "Close" at bounding box center [1341, 31] width 20 height 24
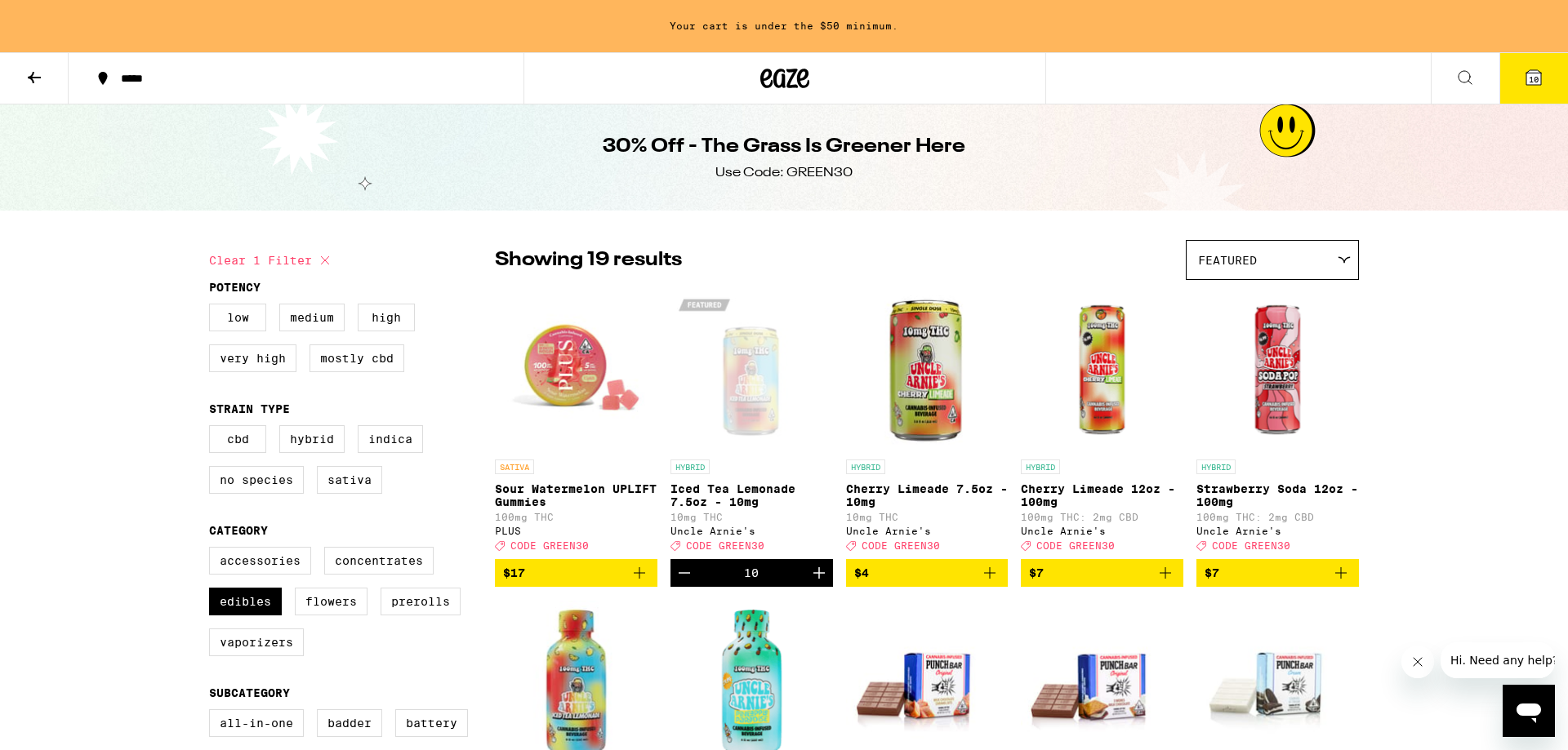
click at [756, 393] on div "Open page for Iced Tea Lemonade 7.5oz - 10mg from Uncle Arnie's" at bounding box center [751, 370] width 162 height 163
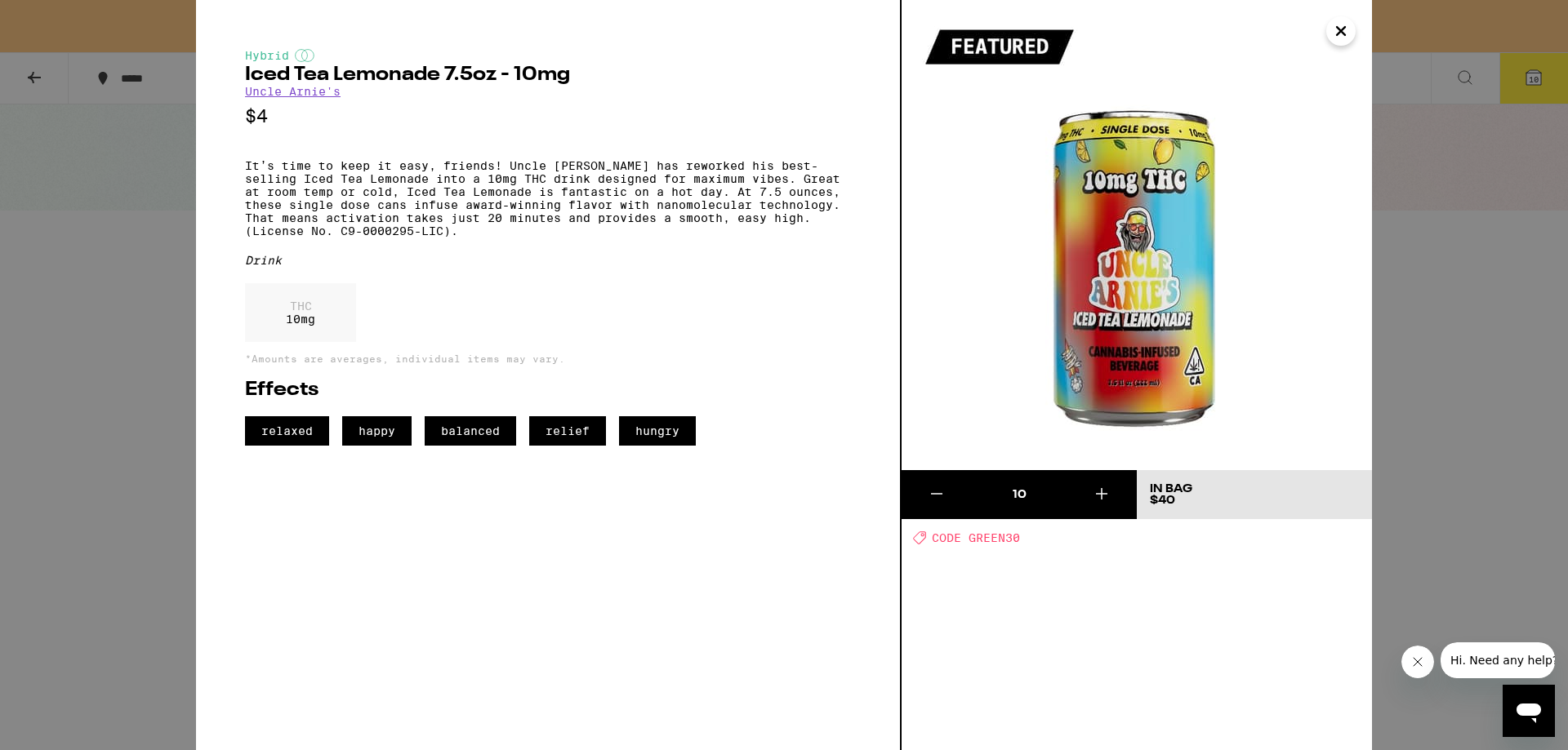
click at [1345, 27] on icon "Close" at bounding box center [1341, 31] width 8 height 8
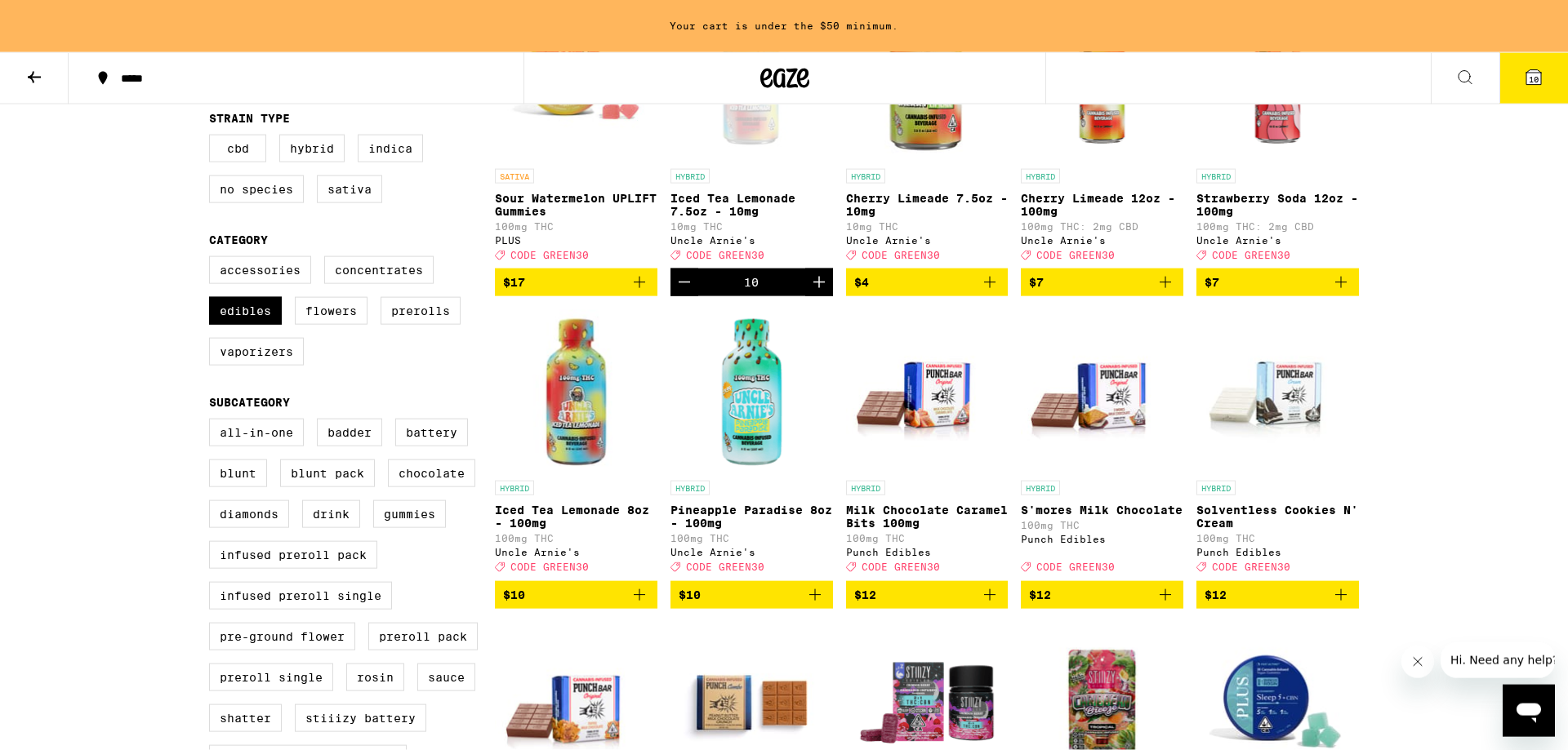
scroll to position [222, 0]
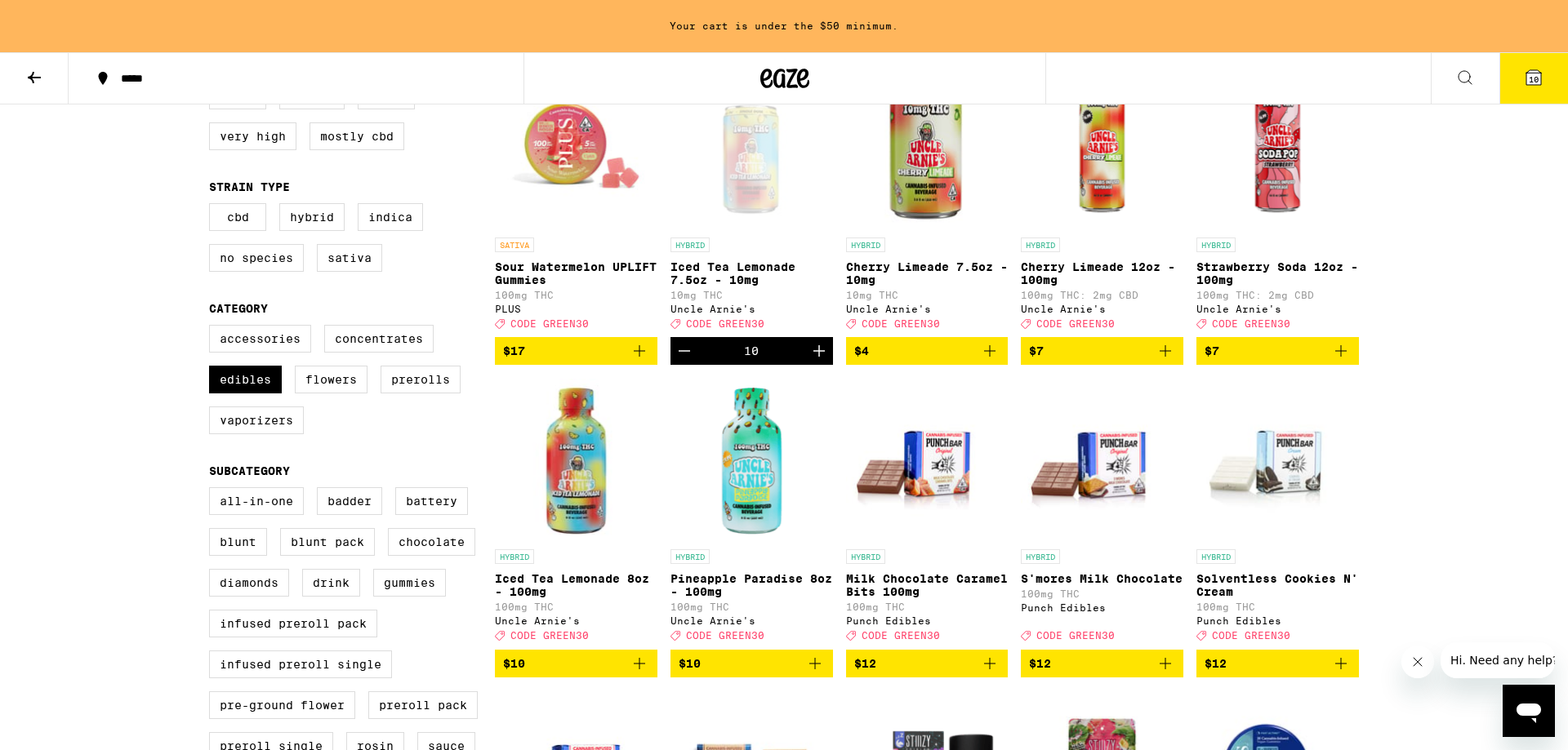
click at [1071, 674] on span "$12" at bounding box center [1102, 664] width 146 height 20
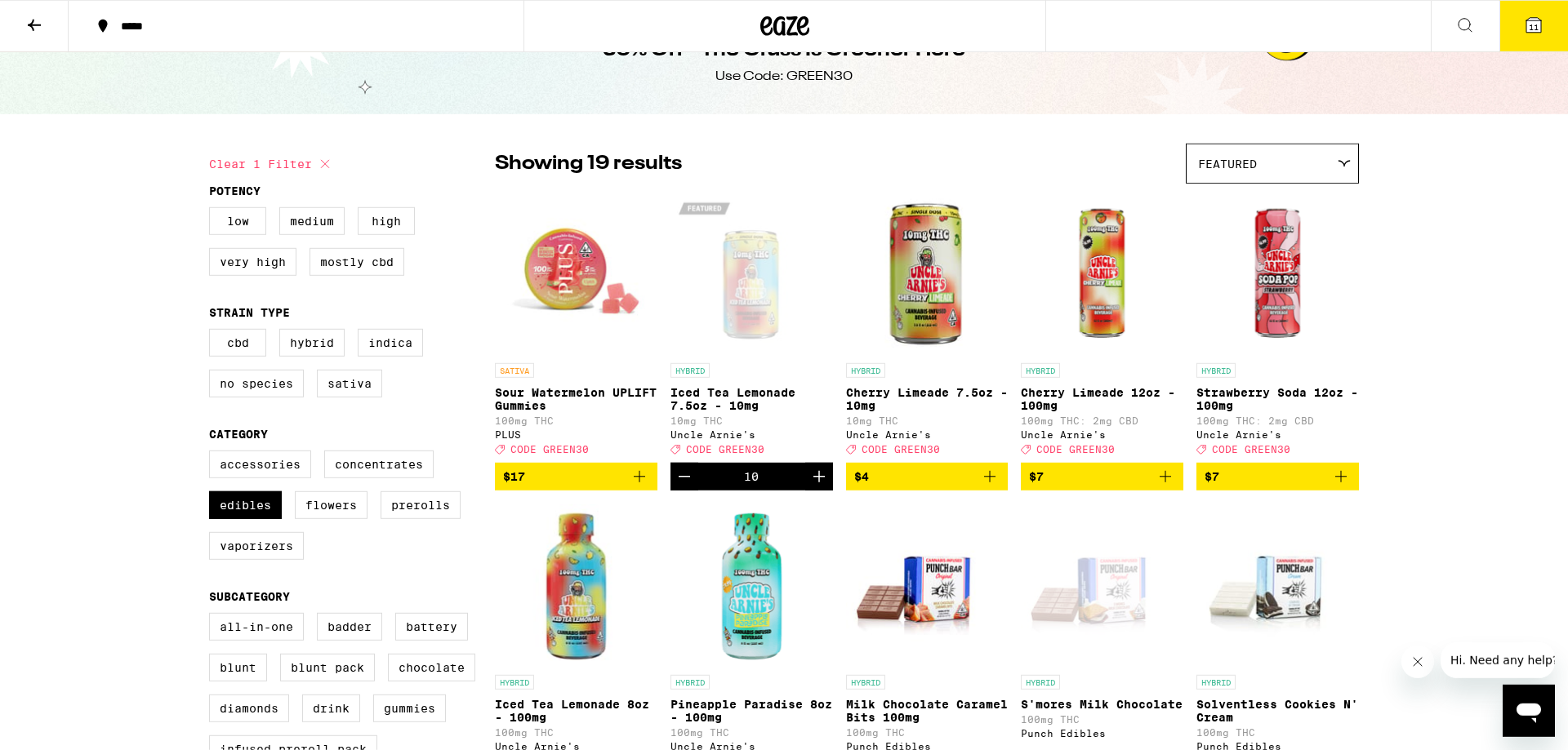
scroll to position [0, 0]
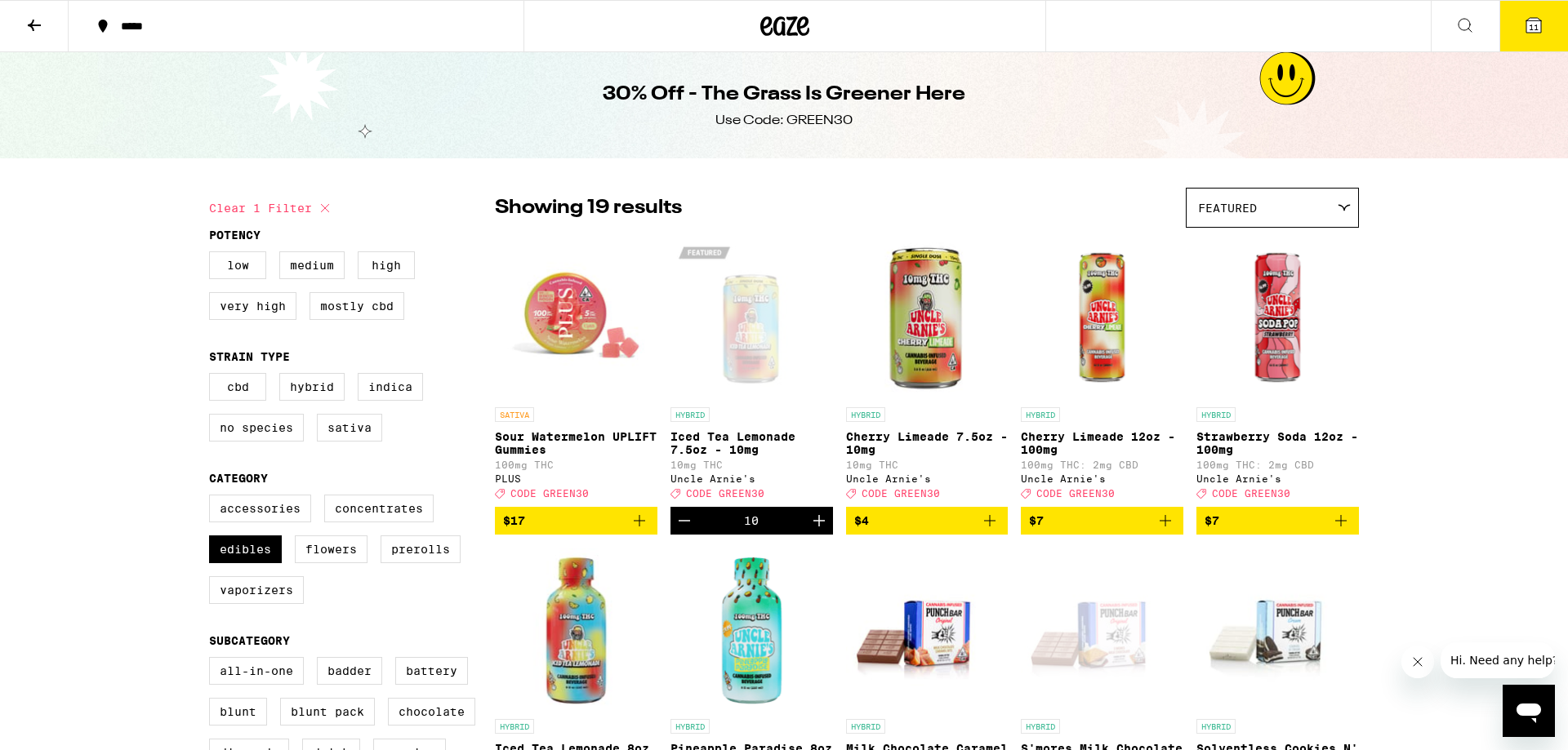
click at [1537, 33] on icon at bounding box center [1534, 25] width 15 height 15
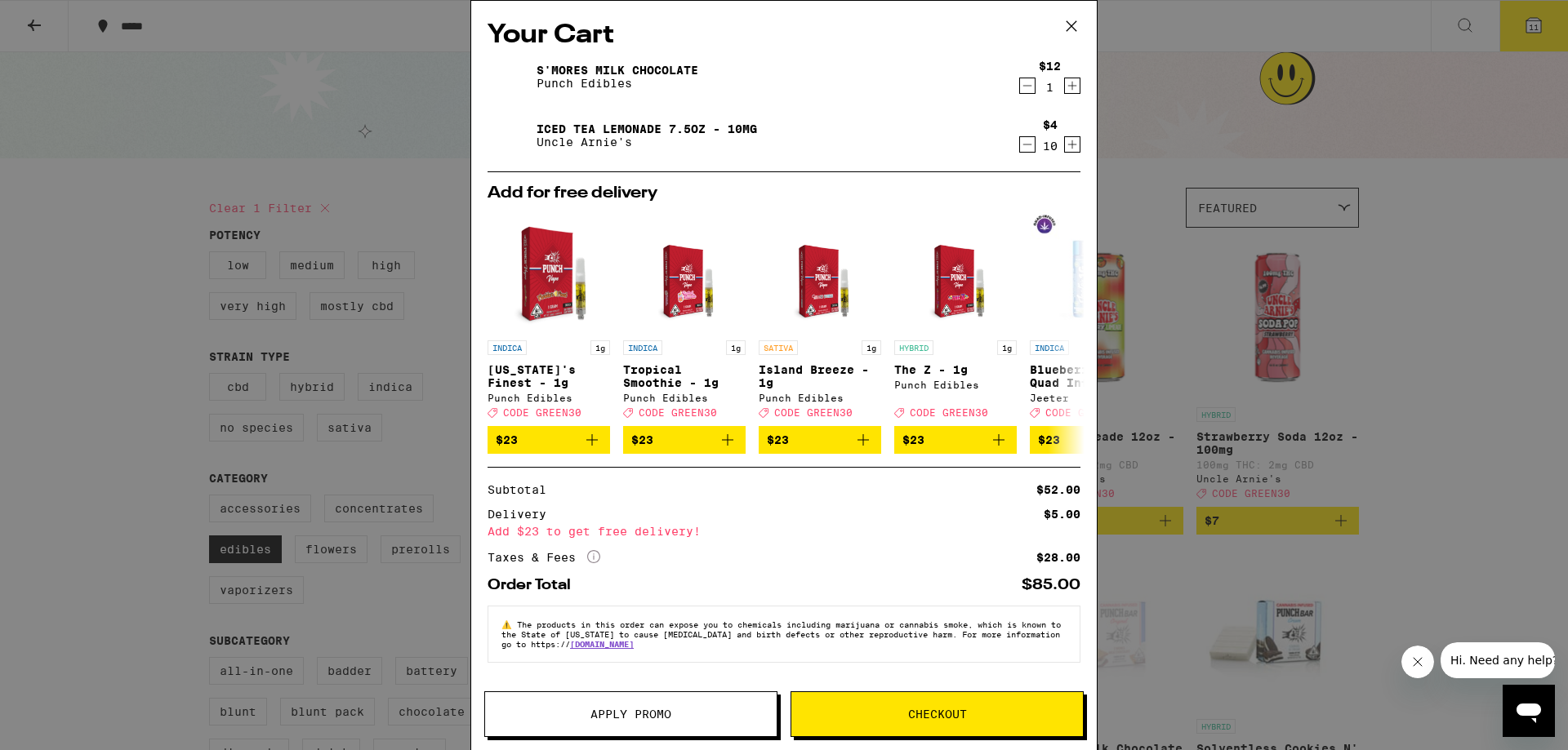
click at [1061, 18] on icon at bounding box center [1071, 26] width 24 height 24
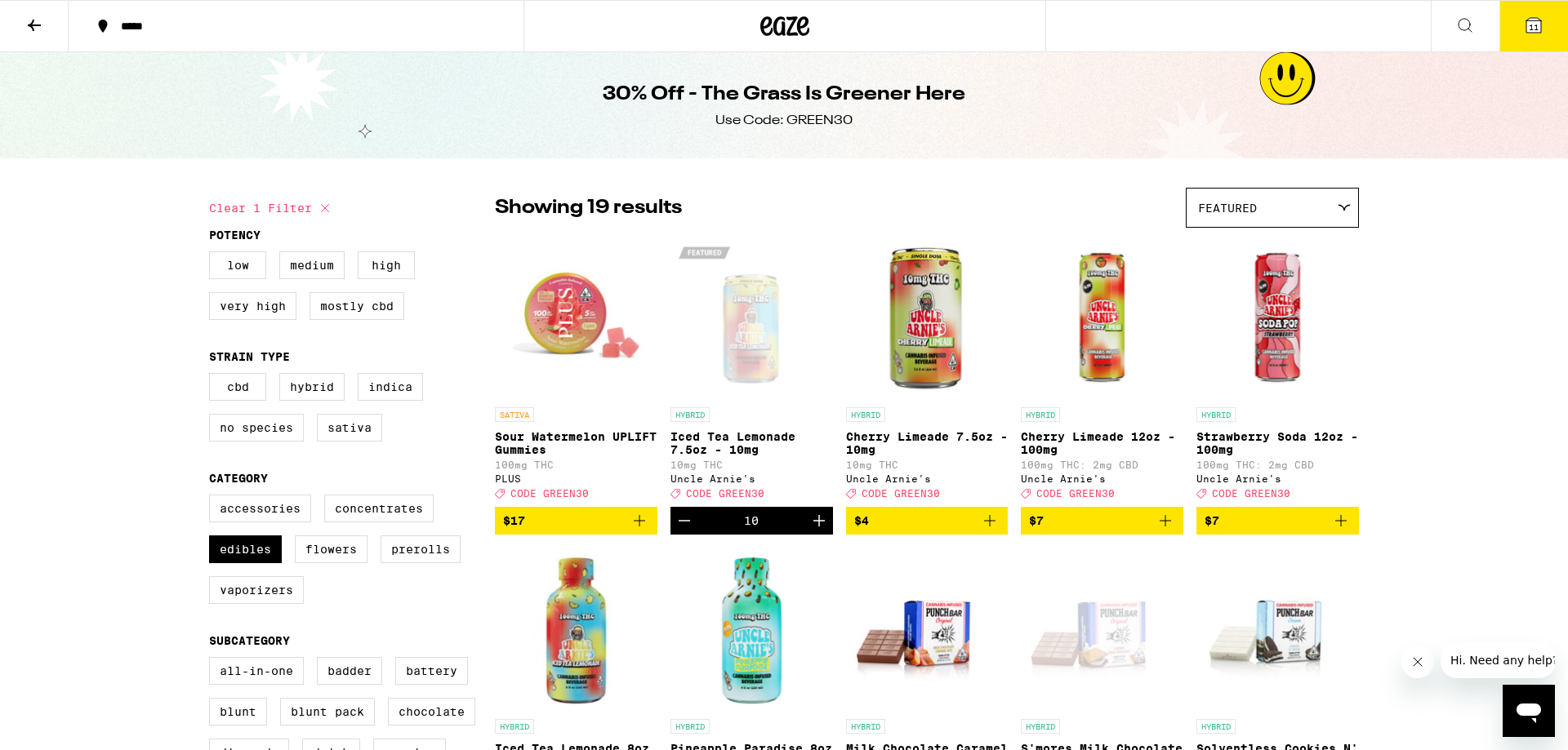
click at [1517, 28] on button "11" at bounding box center [1533, 26] width 69 height 51
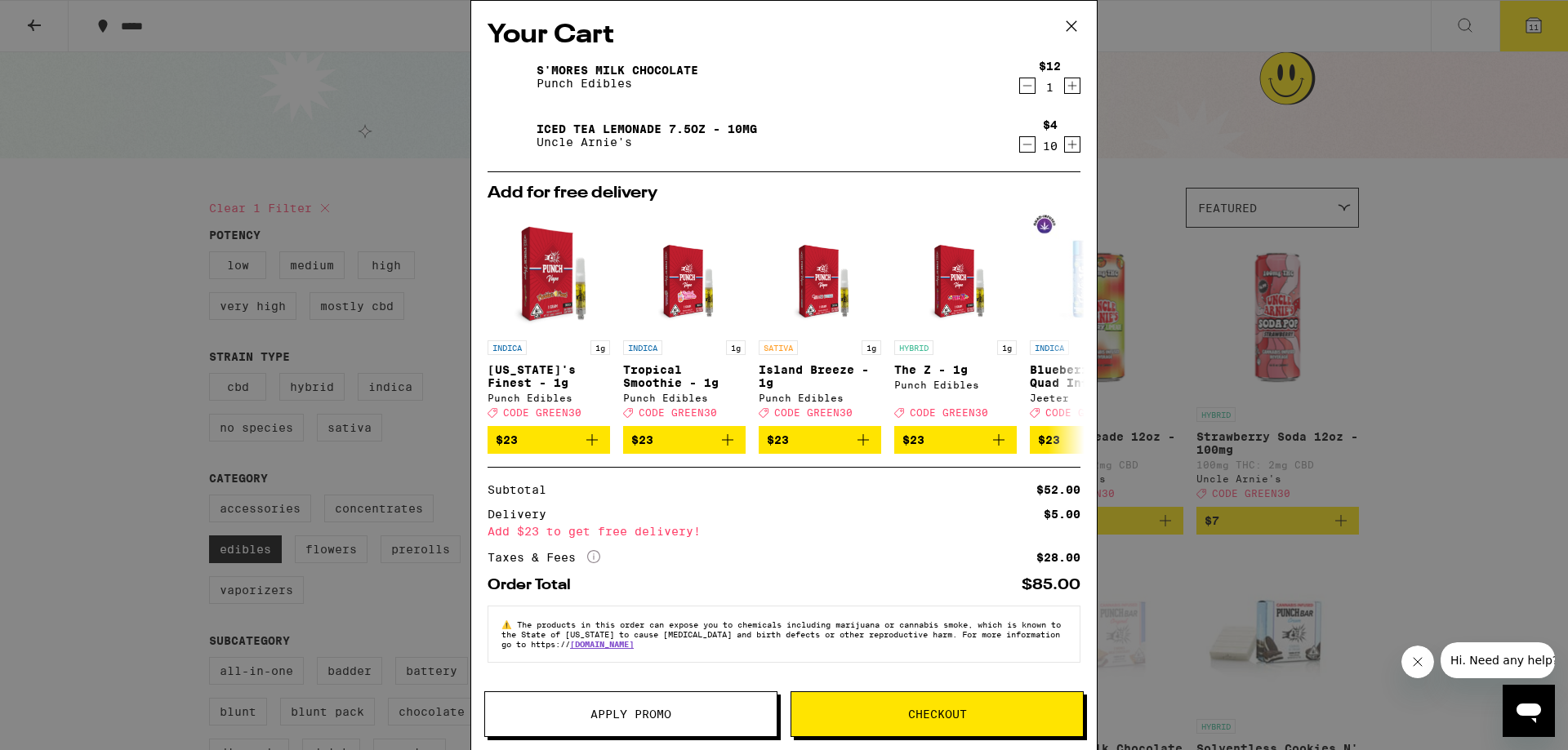
scroll to position [5, 0]
click at [699, 699] on button "Apply Promo" at bounding box center [631, 714] width 293 height 46
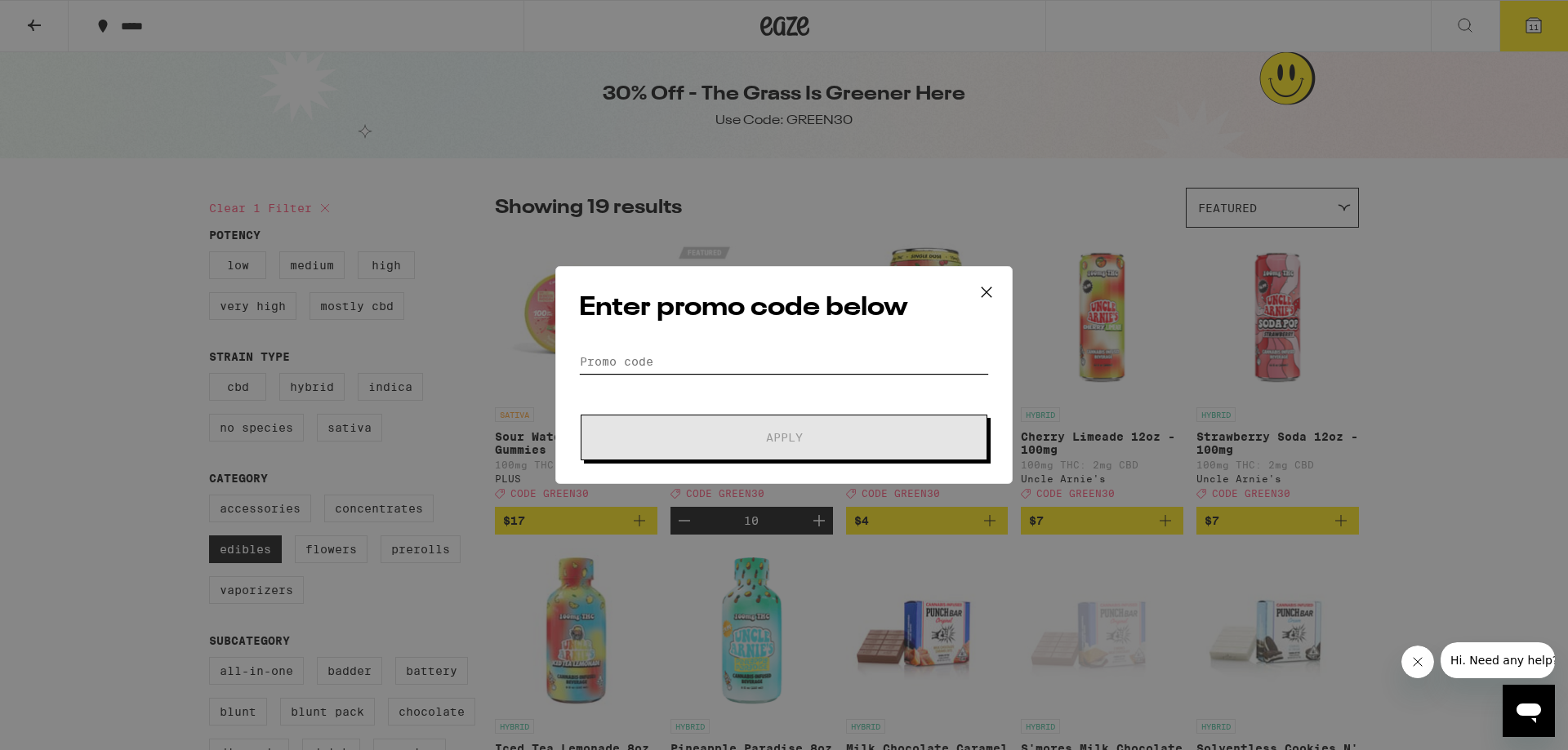
click at [790, 362] on input "Promo Code" at bounding box center [784, 361] width 410 height 24
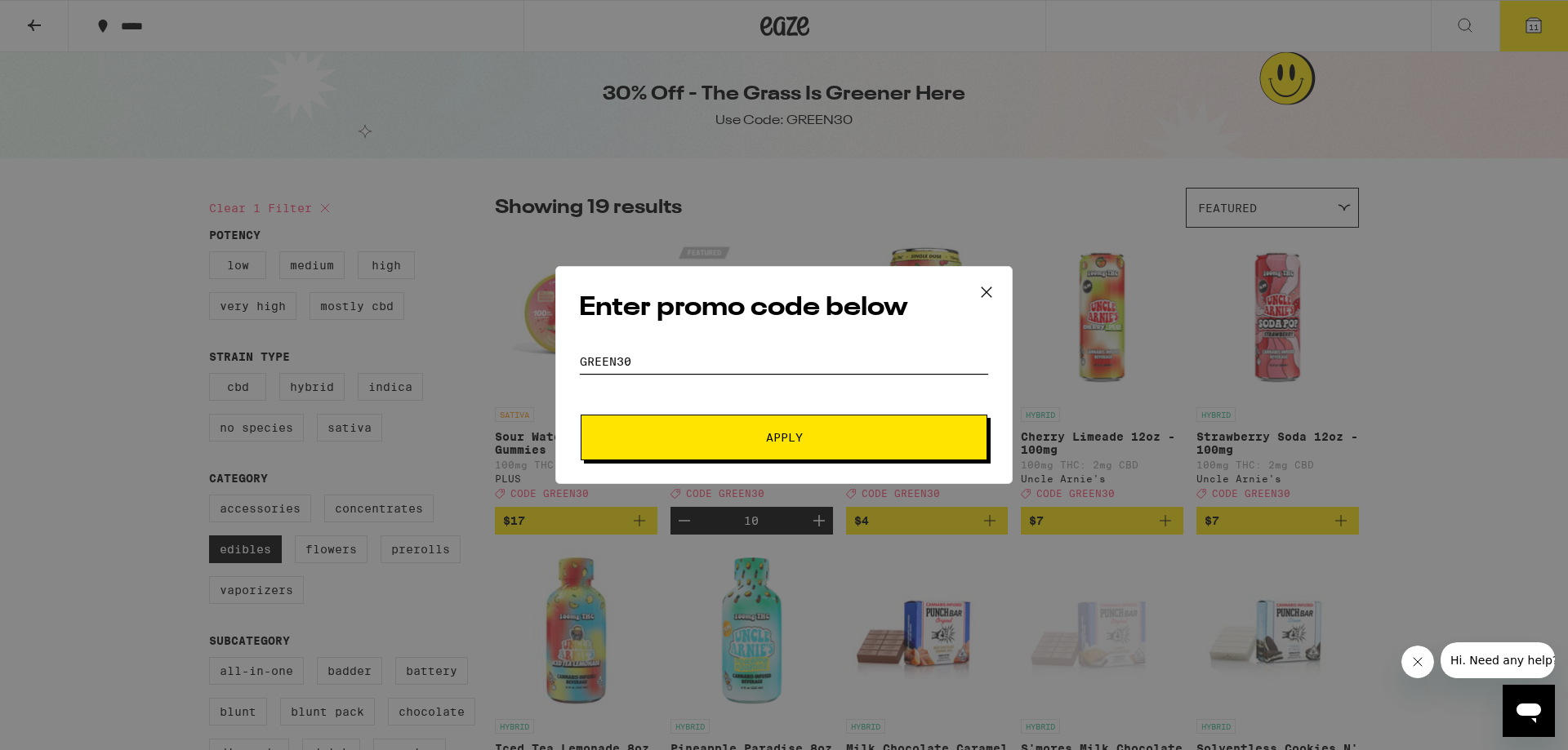
type input "green30"
click at [776, 434] on span "Apply" at bounding box center [784, 437] width 37 height 11
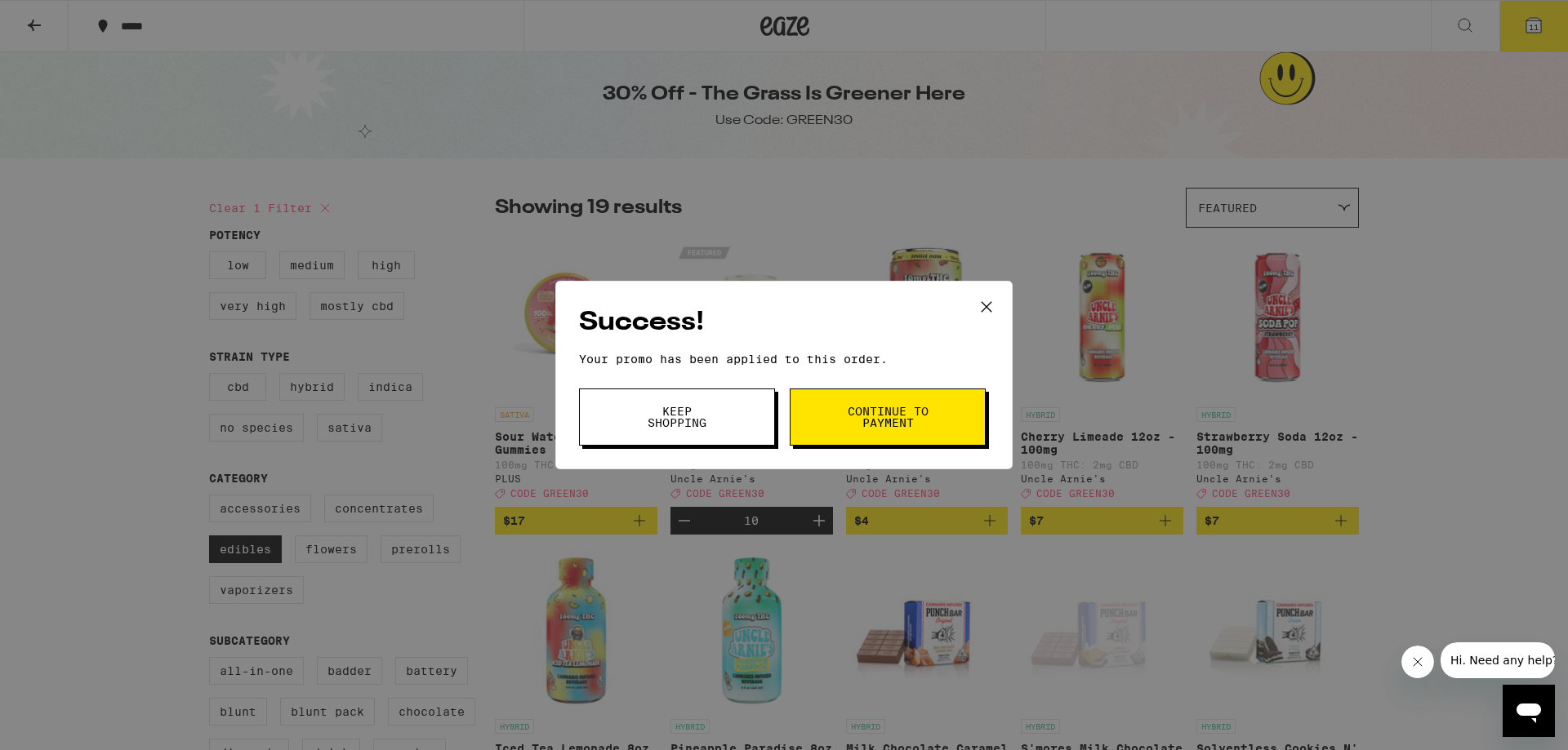
click at [742, 416] on button "Keep Shopping" at bounding box center [677, 417] width 196 height 57
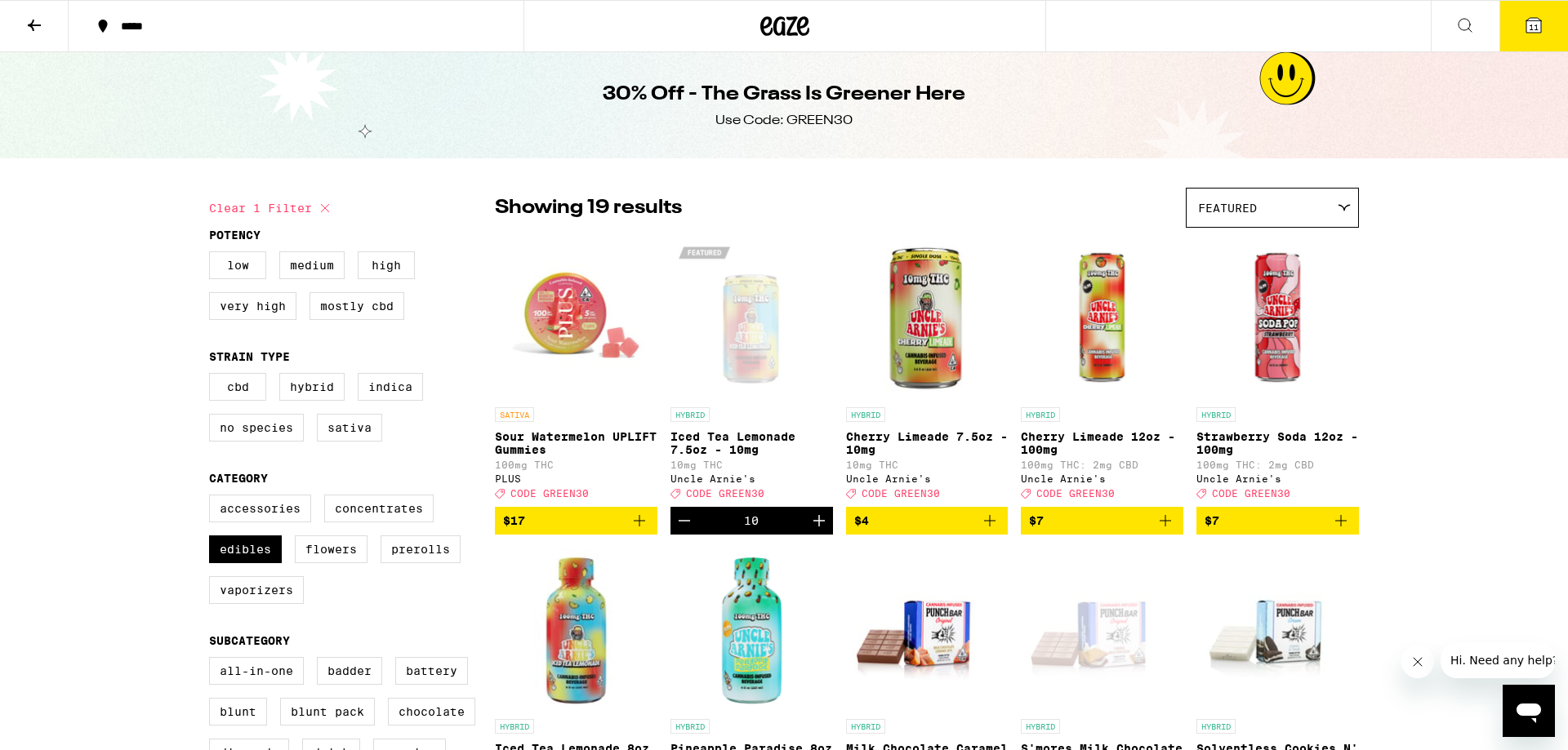
click at [1530, 20] on icon at bounding box center [1534, 25] width 15 height 15
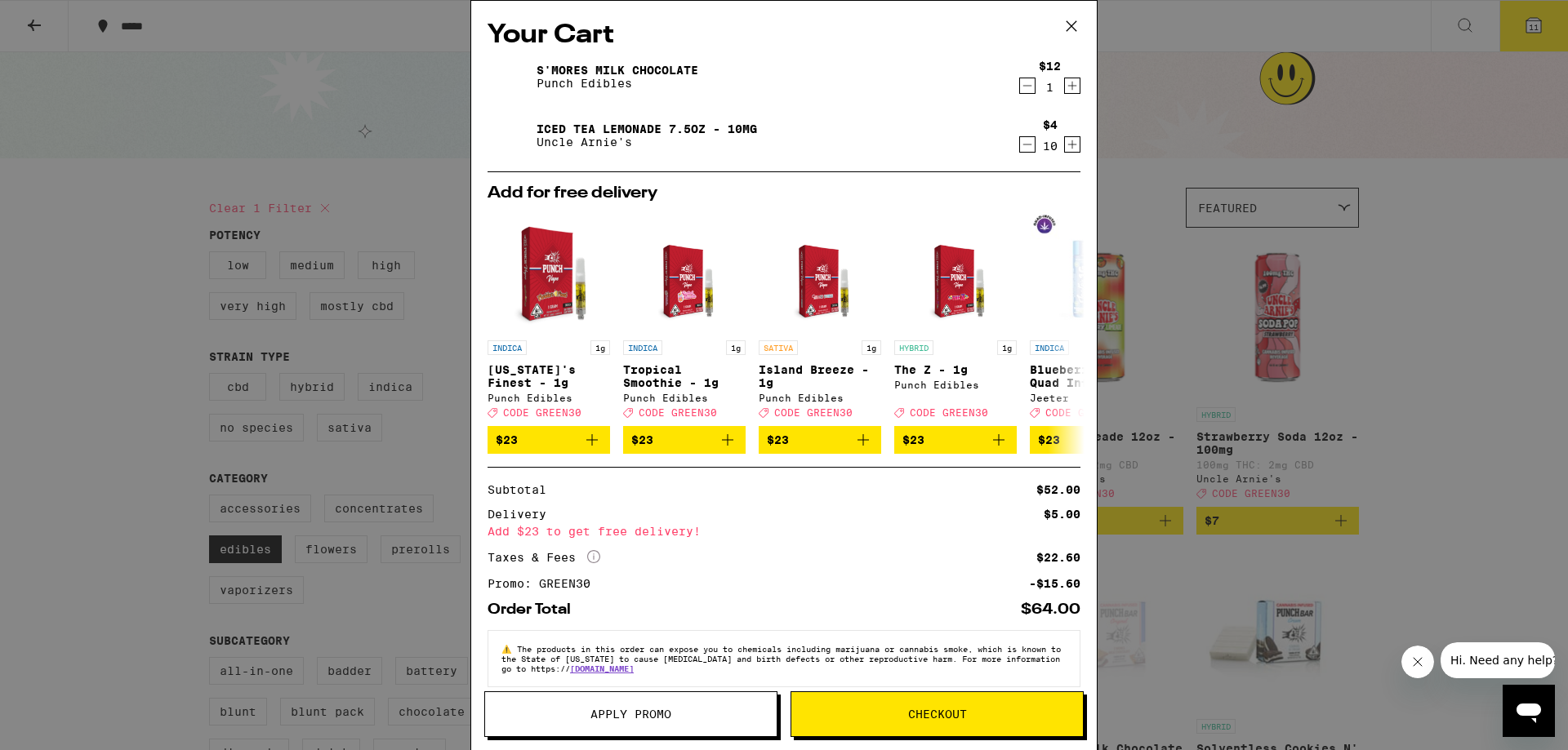
scroll to position [29, 0]
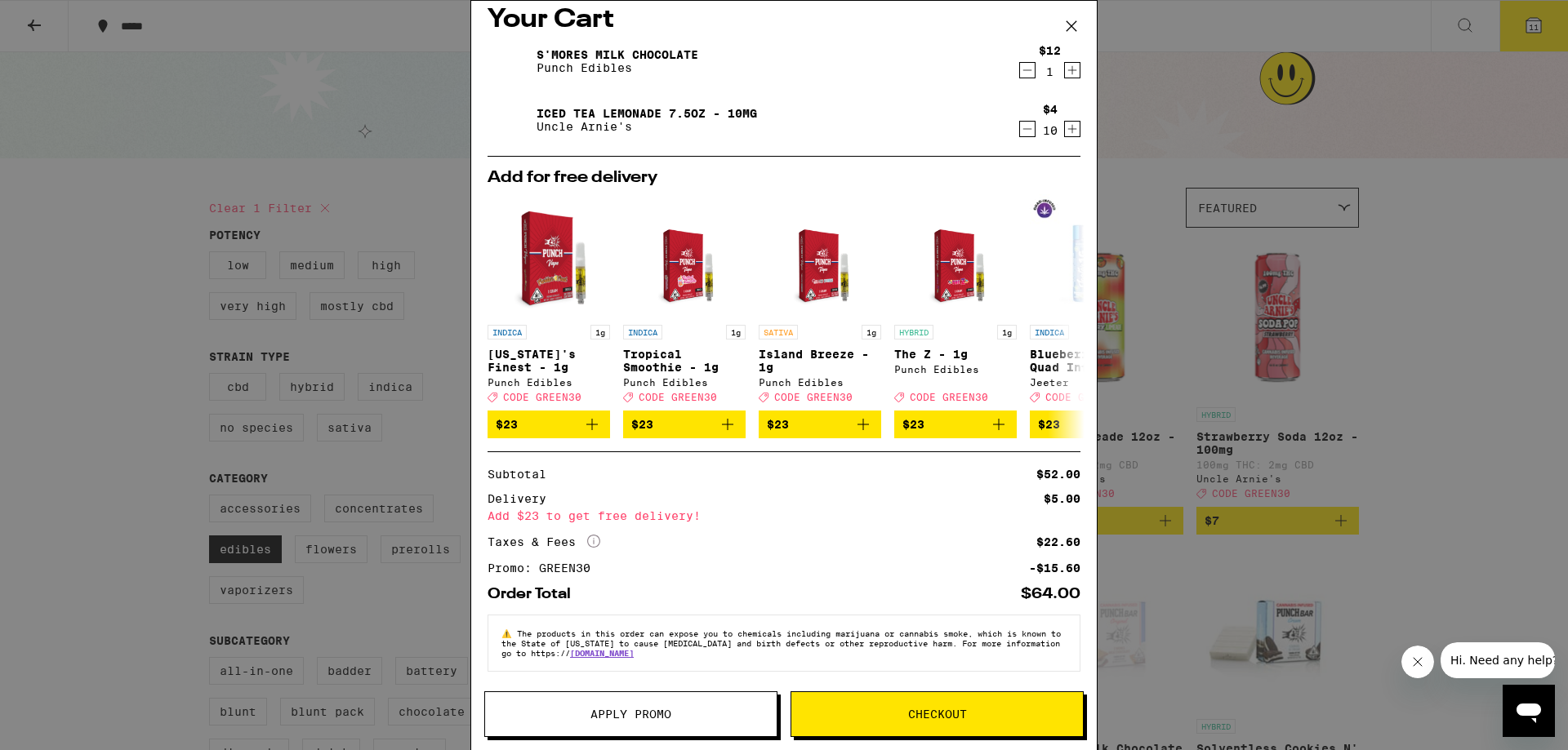
click at [1079, 23] on icon at bounding box center [1071, 26] width 24 height 24
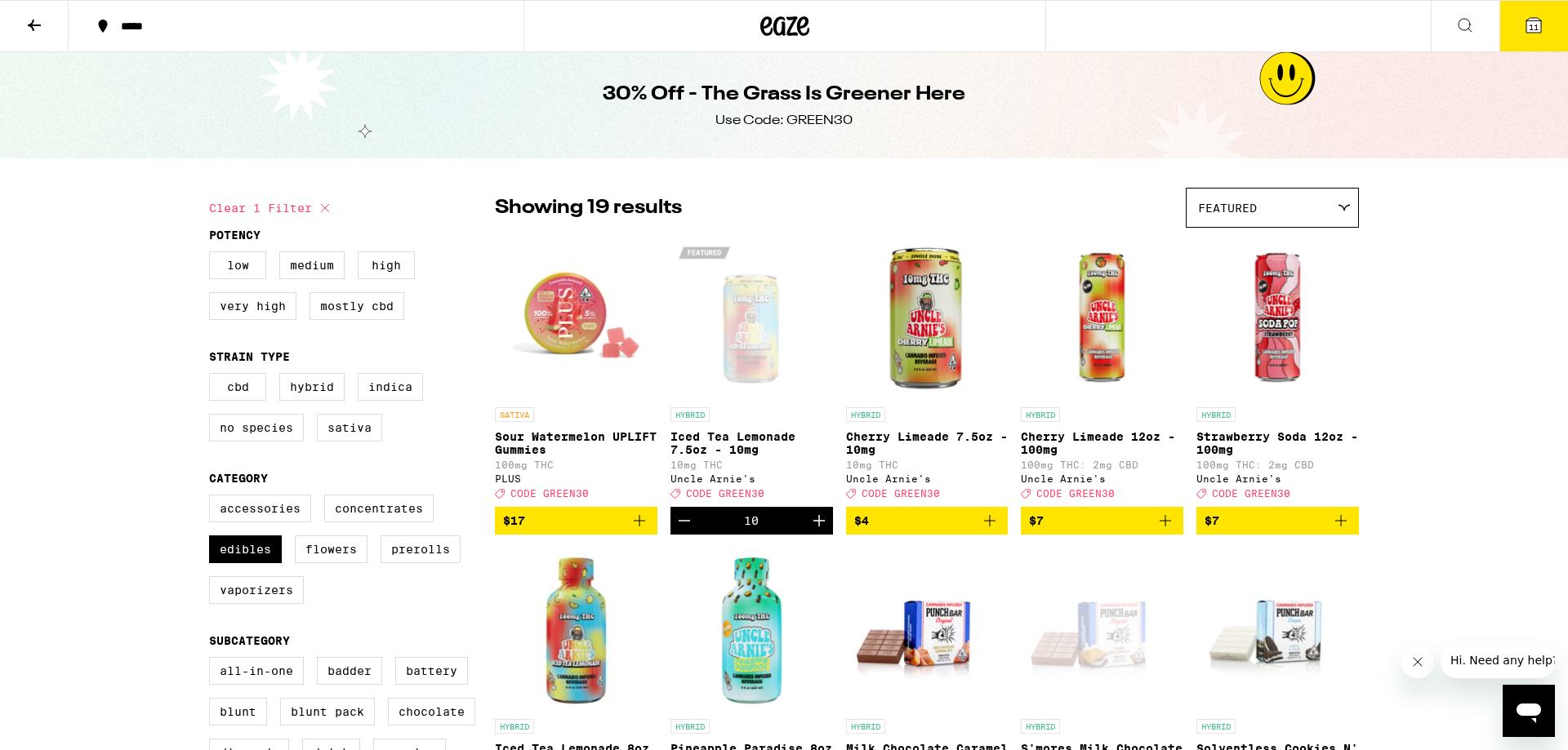
click at [820, 526] on icon "Increment" at bounding box center [819, 521] width 20 height 20
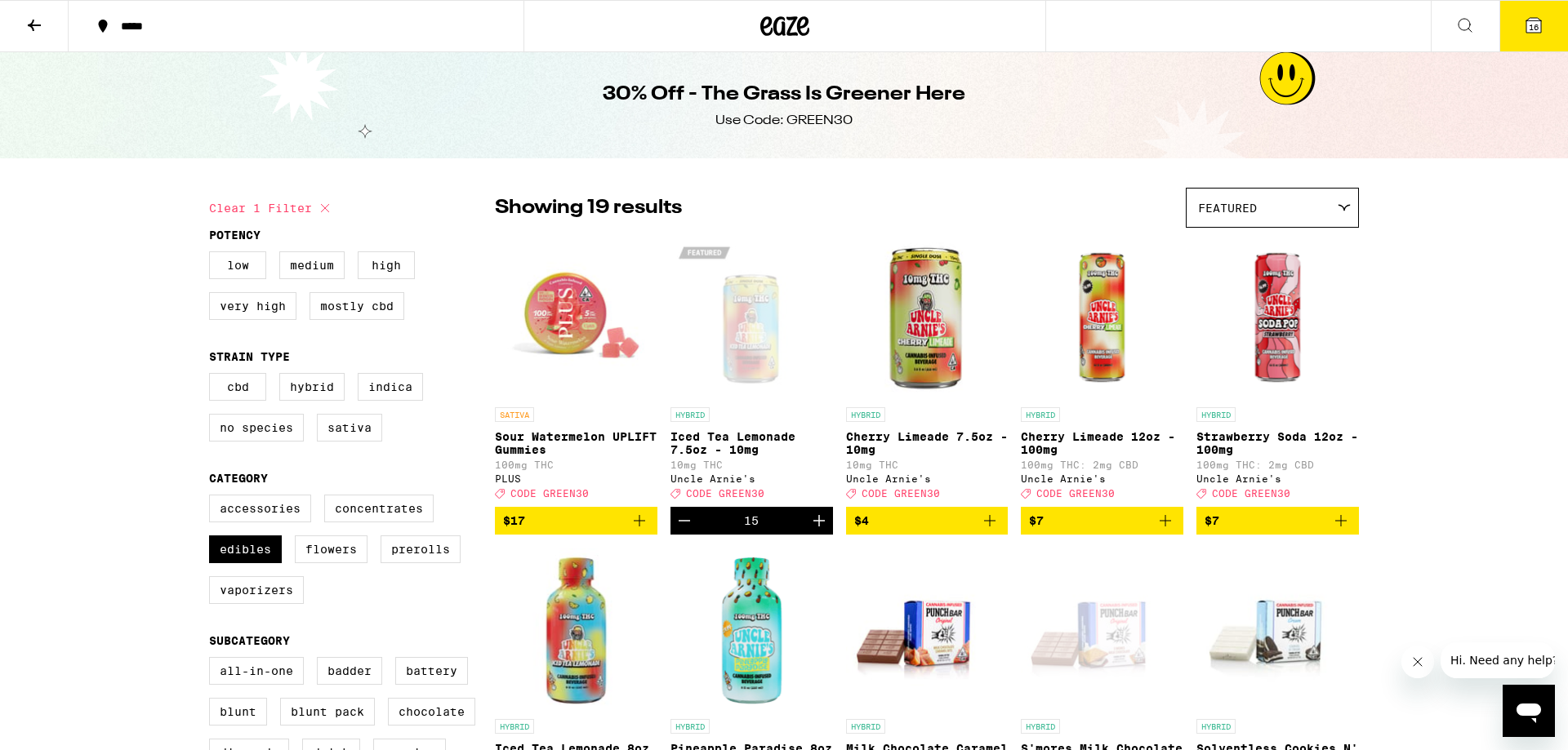
click at [1537, 18] on icon at bounding box center [1534, 25] width 15 height 15
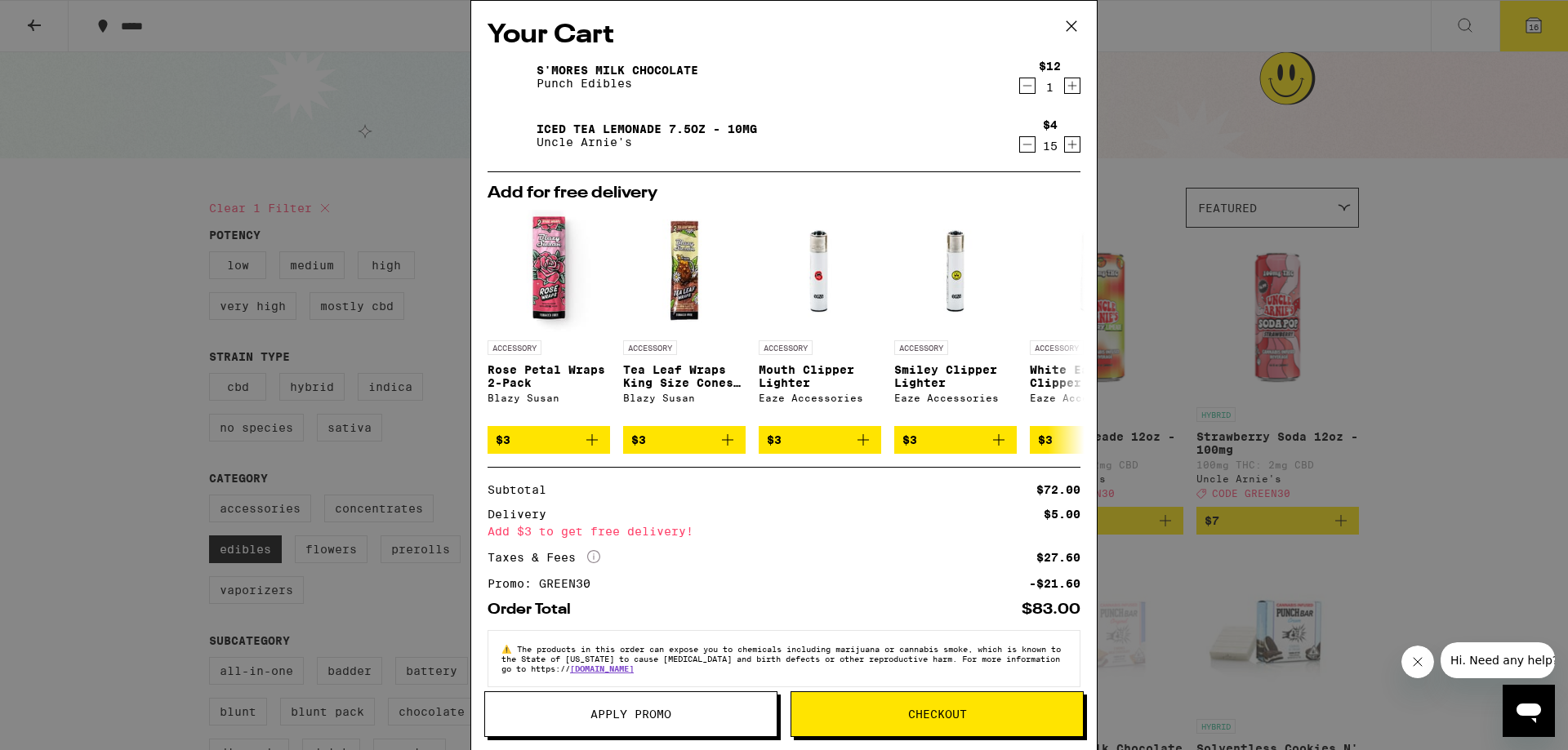
scroll to position [29, 0]
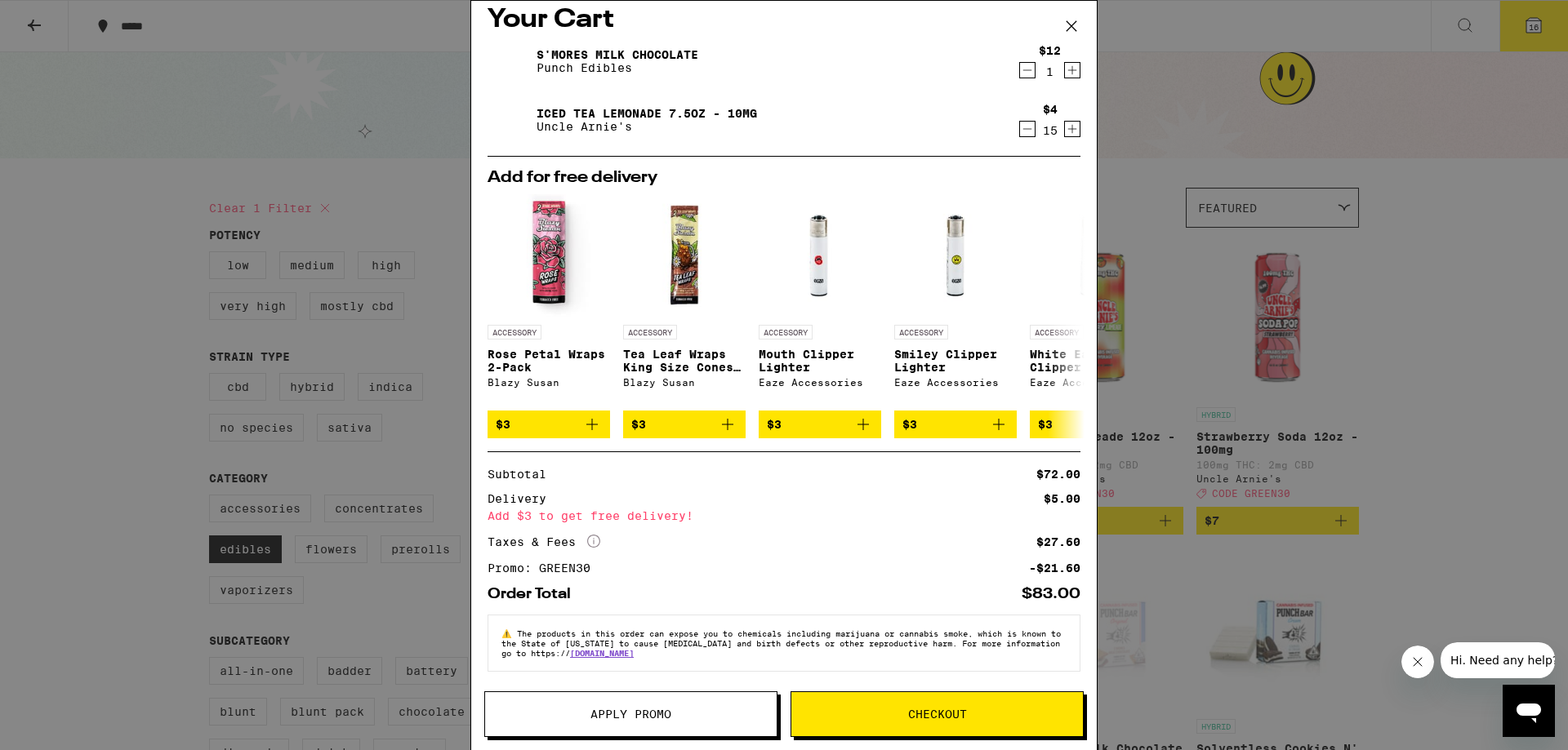
click at [1069, 22] on icon at bounding box center [1071, 26] width 24 height 24
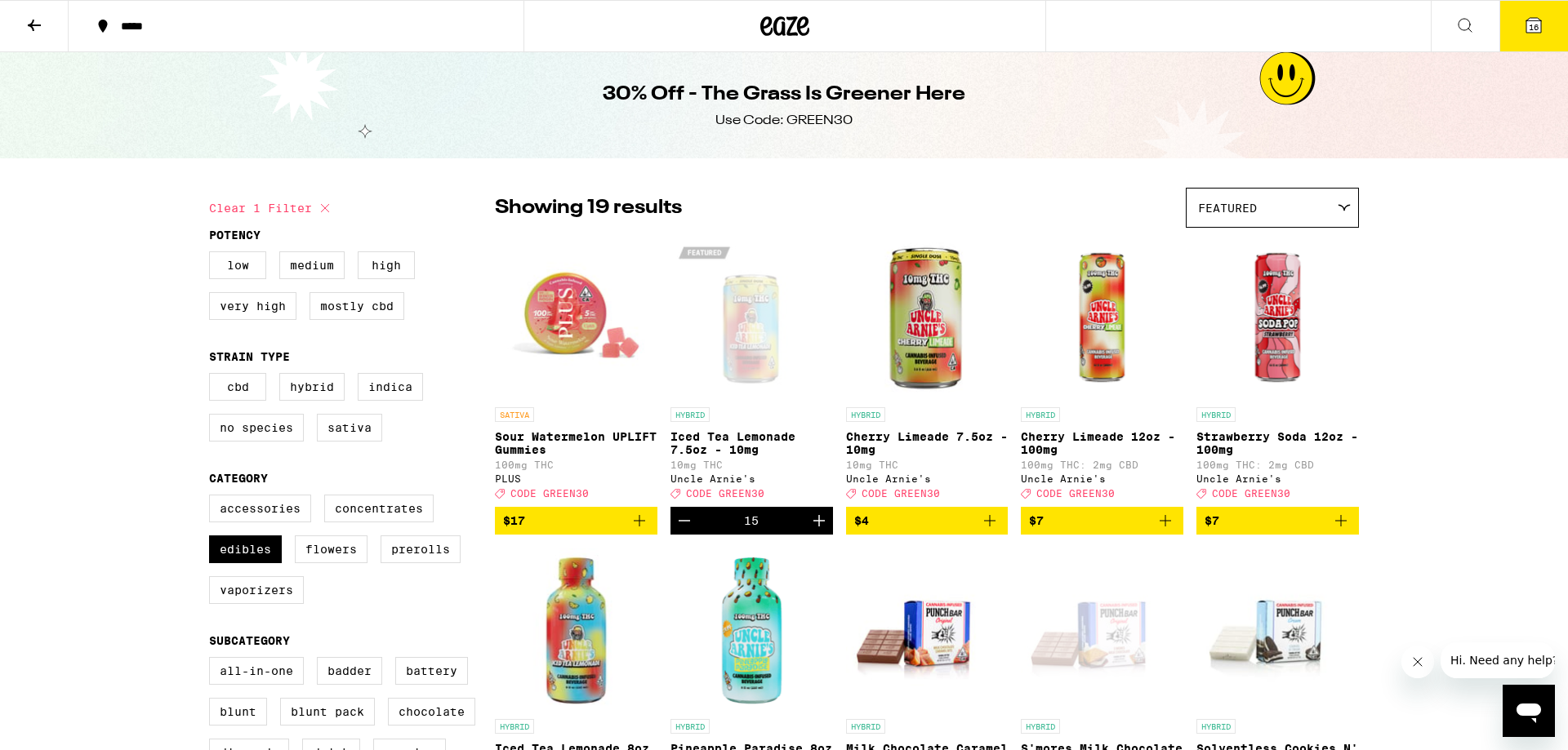
click at [819, 527] on icon "Increment" at bounding box center [819, 521] width 11 height 11
click at [1536, 23] on span "17" at bounding box center [1533, 26] width 9 height 9
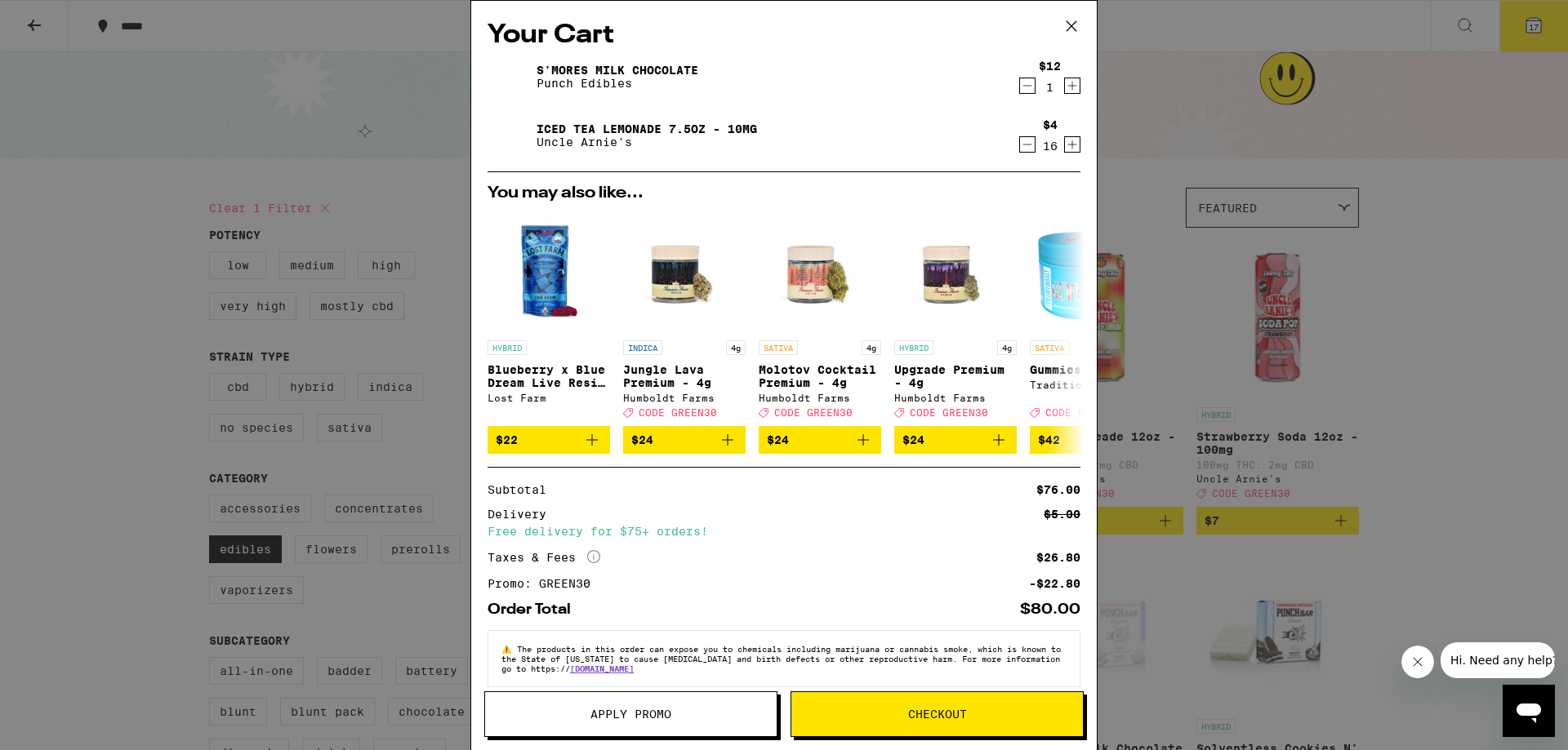
click at [1079, 14] on icon at bounding box center [1071, 26] width 24 height 24
click at [1078, 14] on icon at bounding box center [1071, 26] width 24 height 24
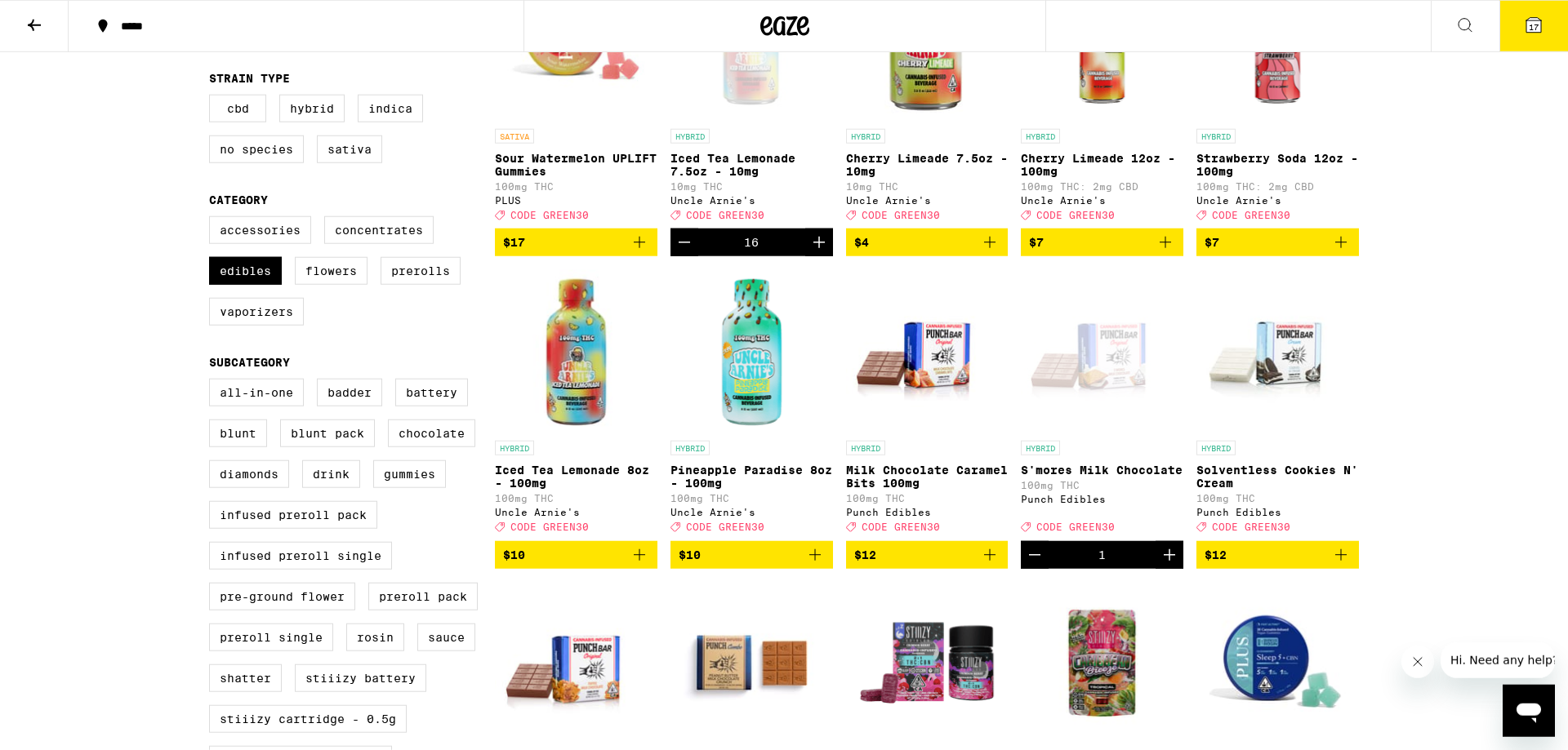
scroll to position [444, 0]
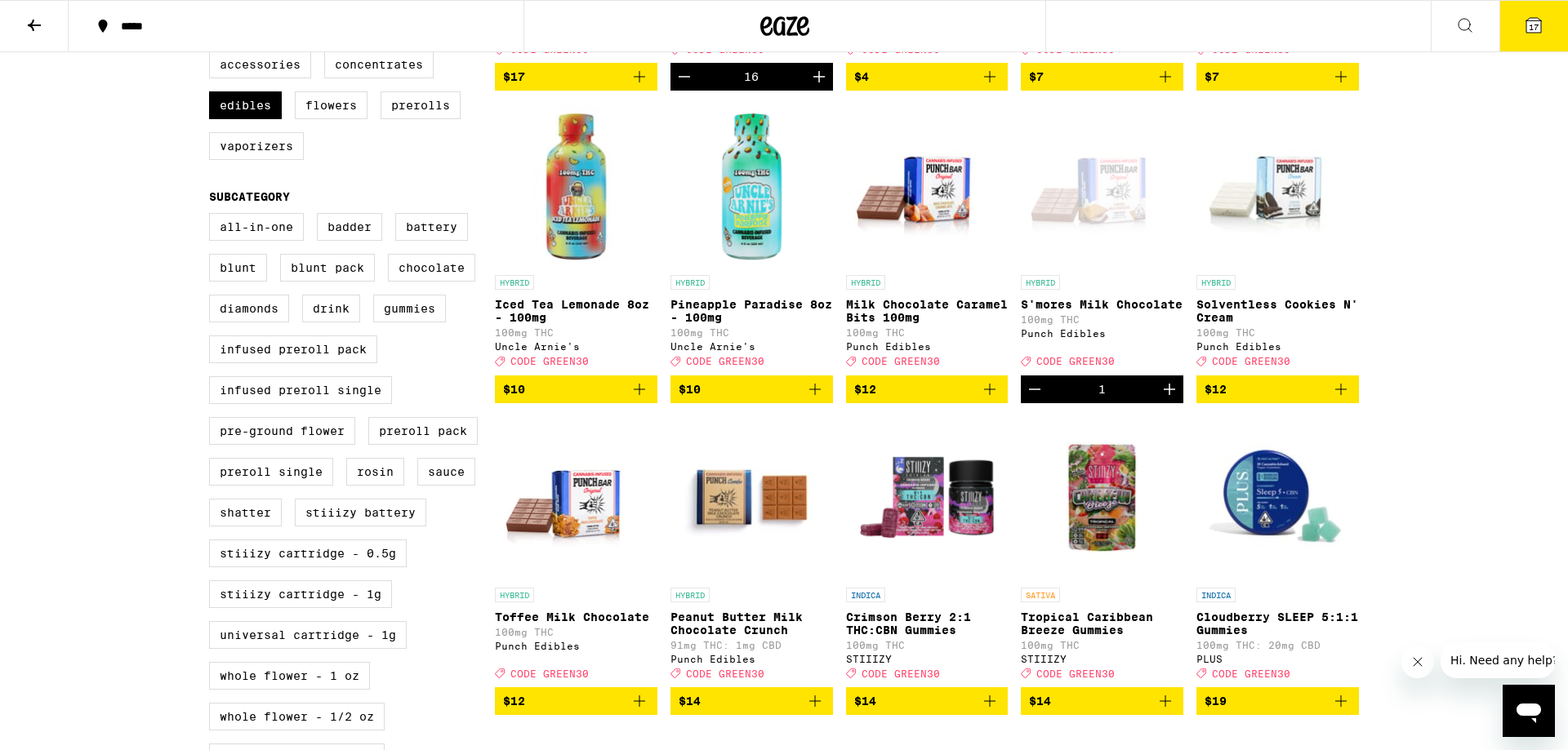
click at [1092, 197] on div "Open page for S'mores Milk Chocolate from Punch Edibles" at bounding box center [1101, 185] width 162 height 163
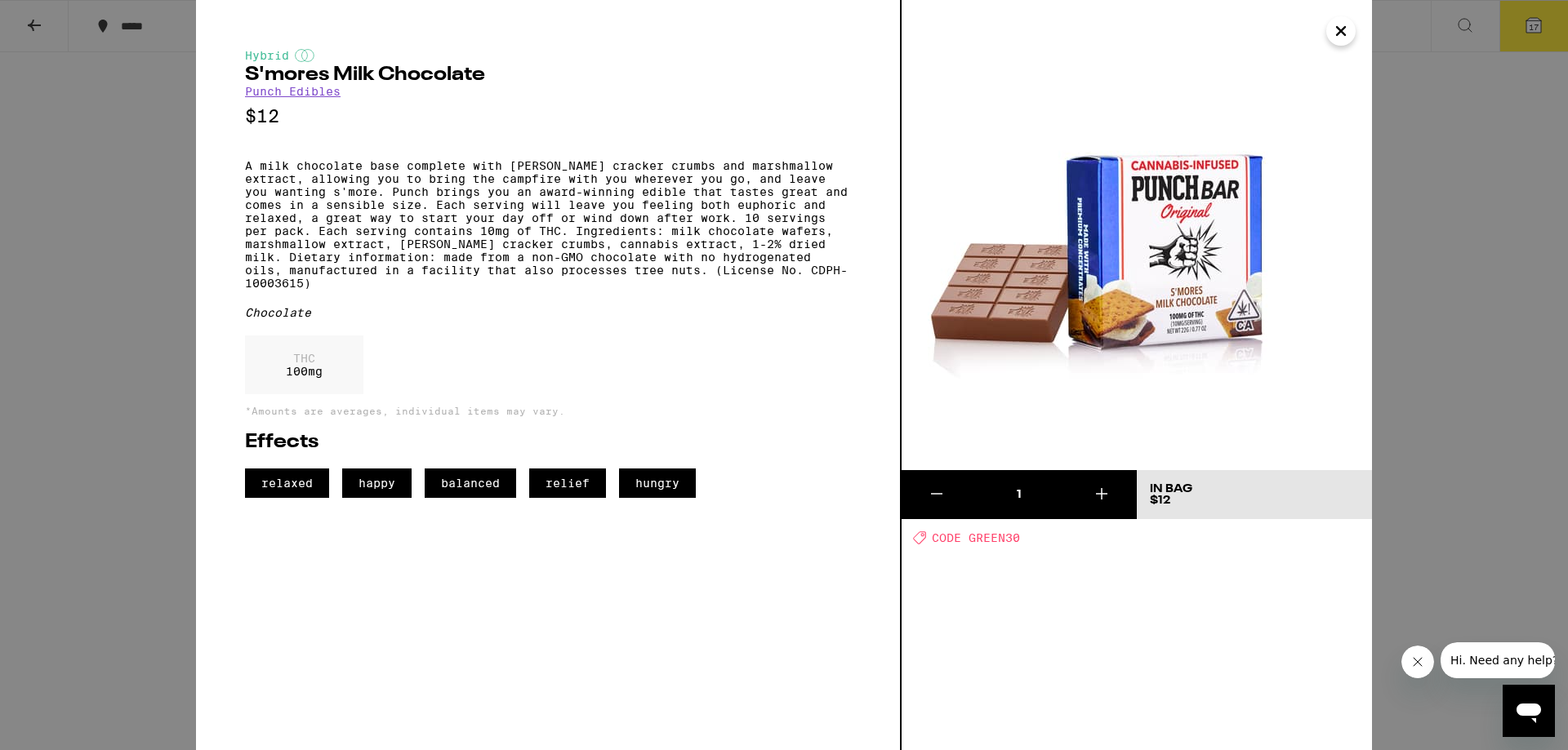
click at [1337, 27] on icon "Close" at bounding box center [1341, 31] width 8 height 8
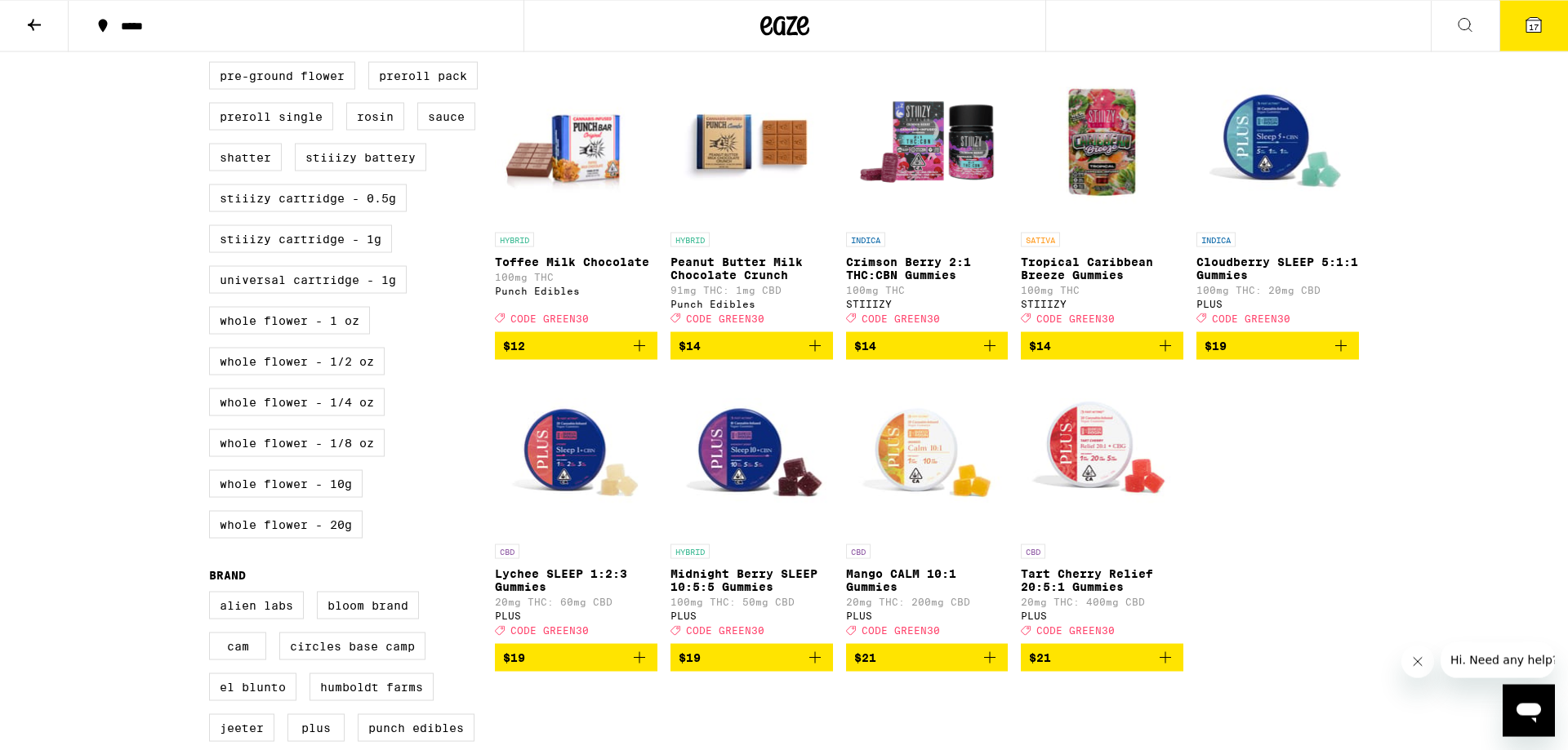
scroll to position [888, 0]
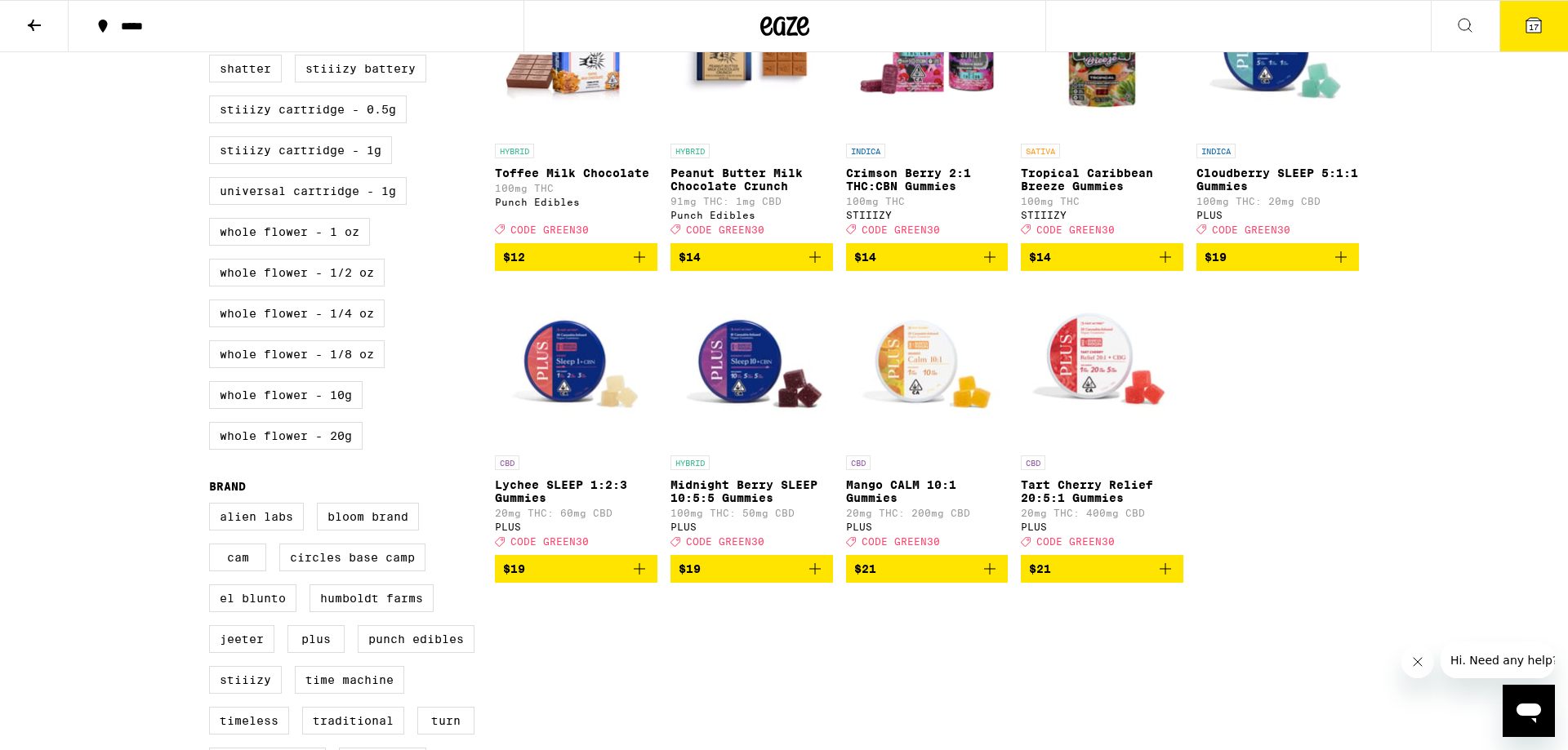
click at [735, 390] on img "Open page for Midnight Berry SLEEP 10:5:5 Gummies from PLUS" at bounding box center [751, 366] width 162 height 163
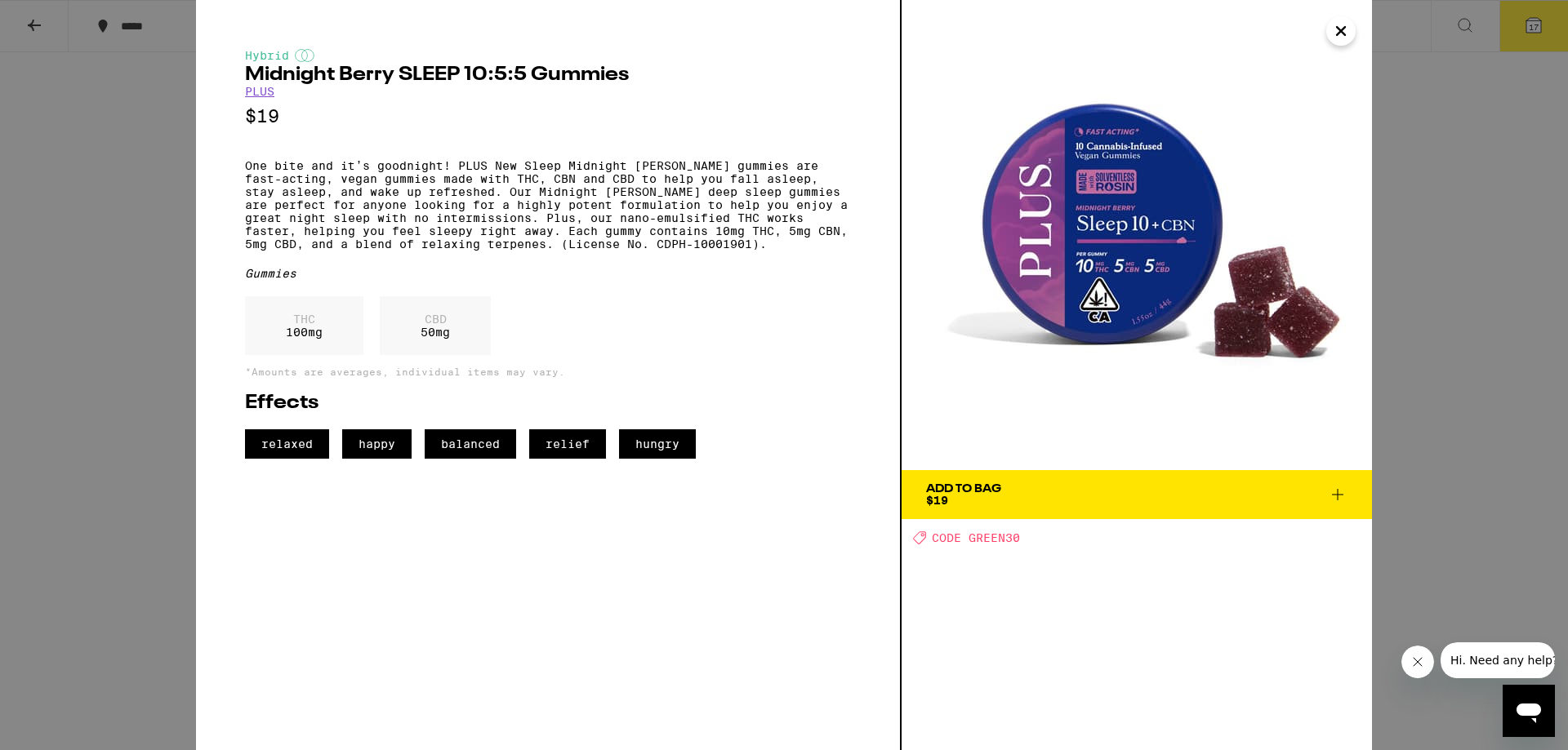
click at [1349, 31] on icon "Close" at bounding box center [1341, 31] width 20 height 24
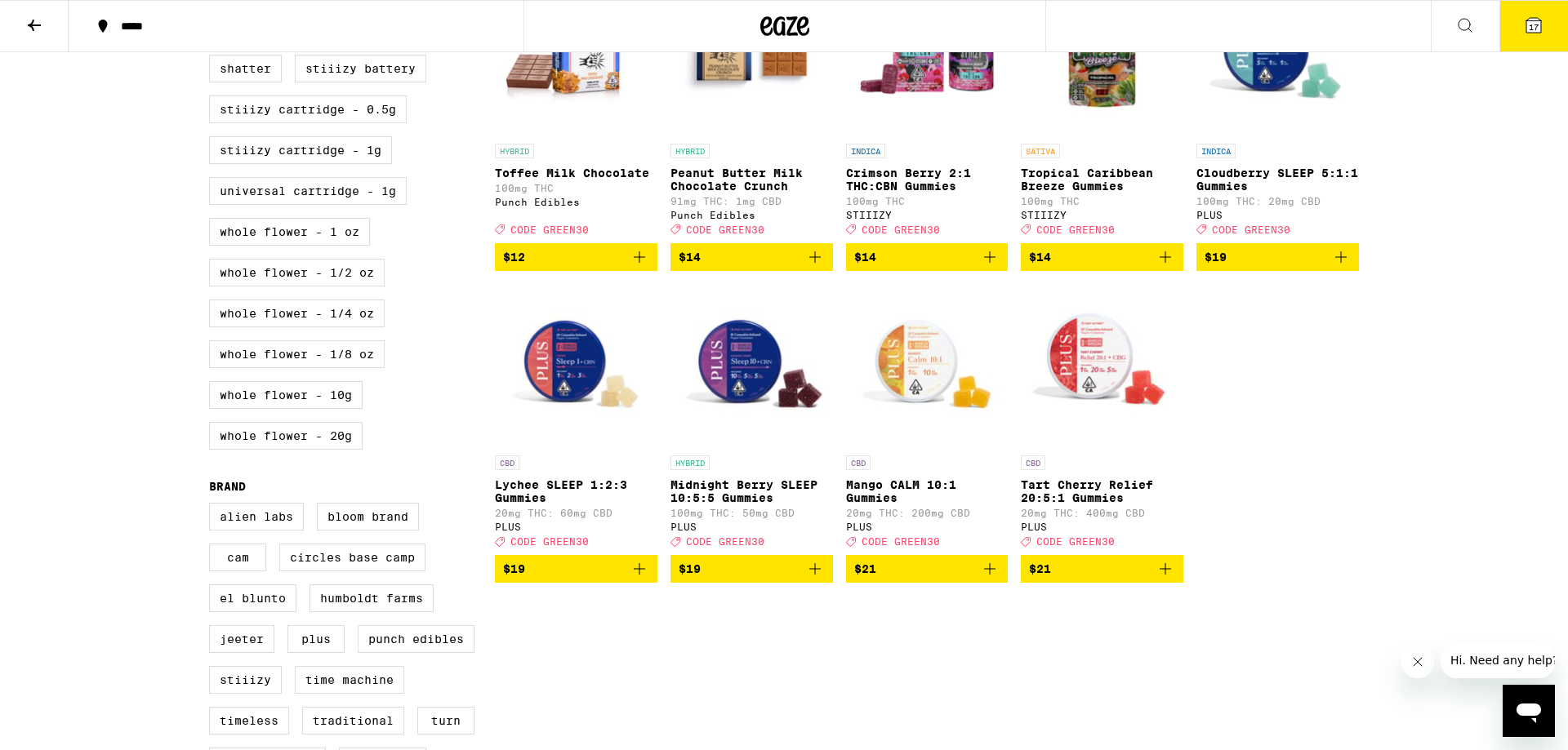
click at [819, 579] on icon "Add to bag" at bounding box center [815, 569] width 20 height 20
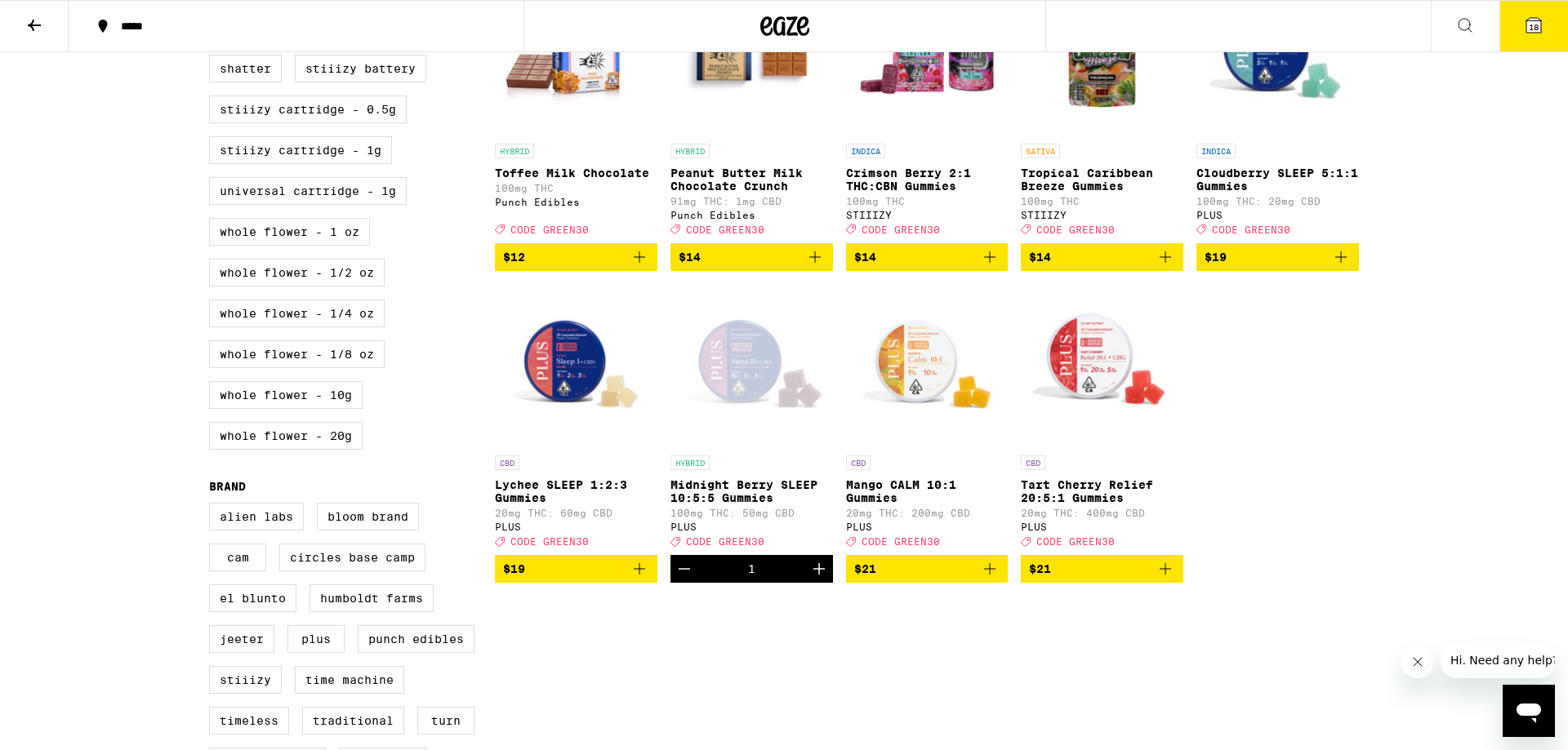
click at [1533, 25] on span "18" at bounding box center [1533, 26] width 9 height 9
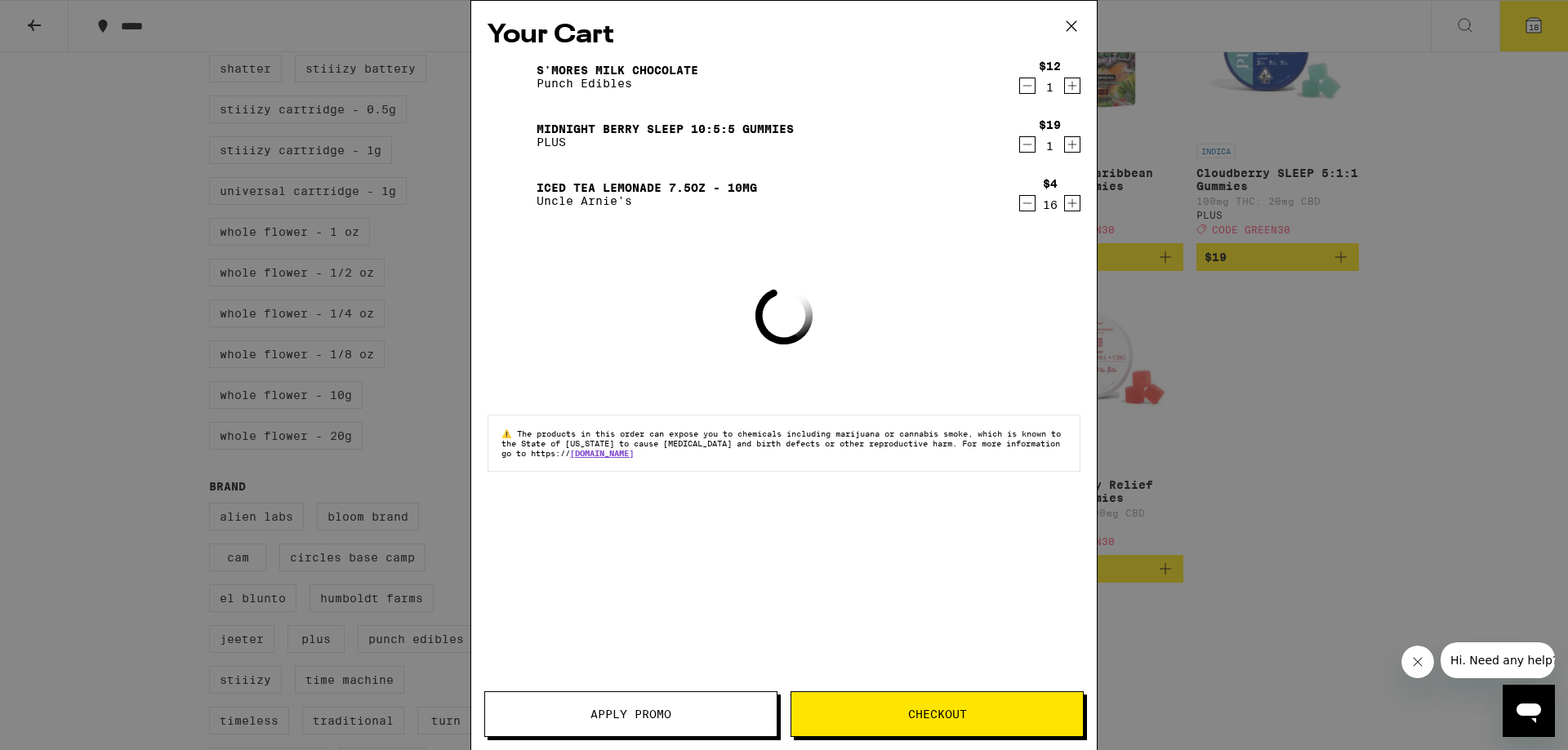
click at [1031, 84] on icon "Decrement" at bounding box center [1027, 85] width 15 height 20
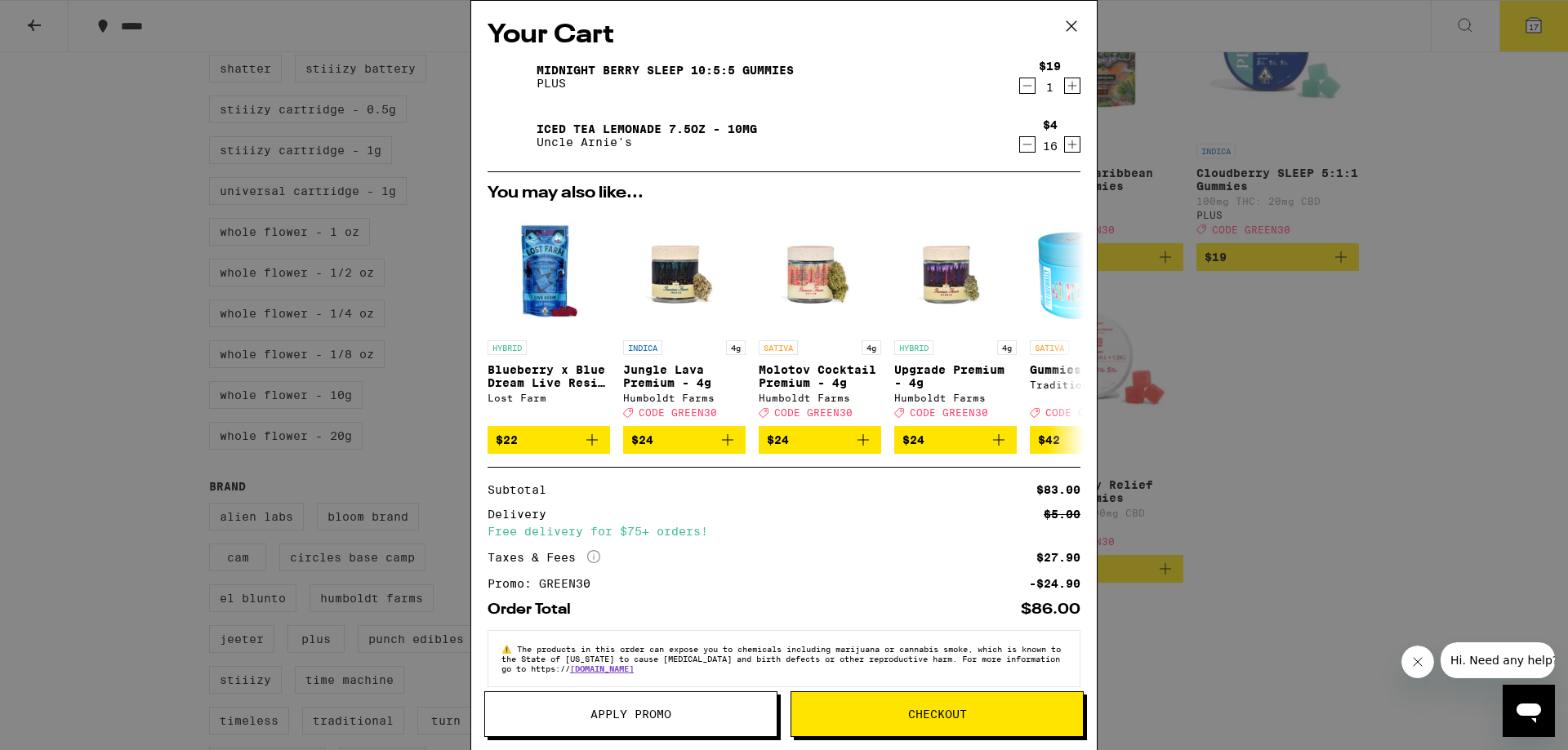
click at [1024, 144] on icon "Decrement" at bounding box center [1027, 145] width 15 height 20
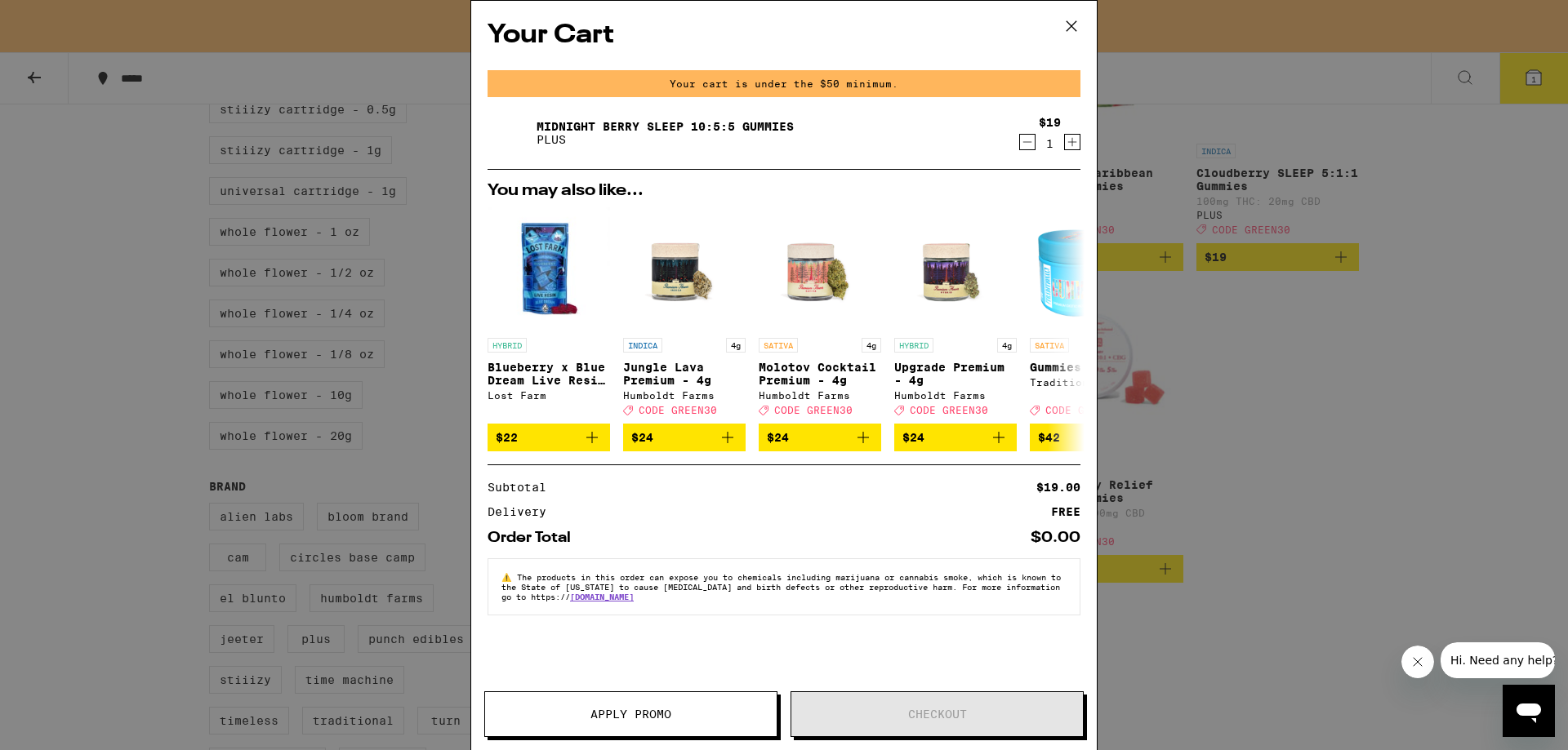
click at [1062, 25] on icon at bounding box center [1071, 26] width 24 height 24
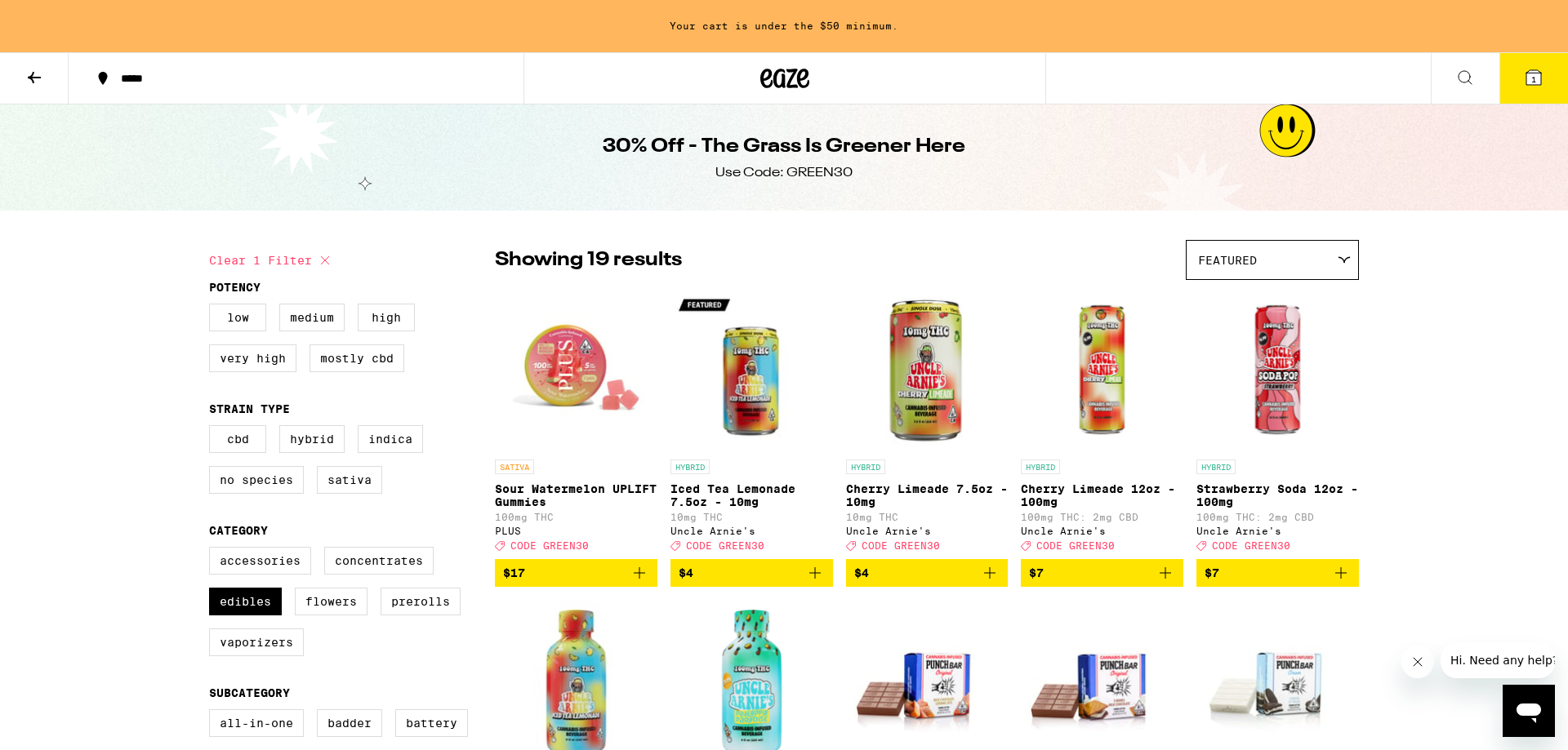
click at [815, 579] on icon "Add to bag" at bounding box center [815, 574] width 11 height 11
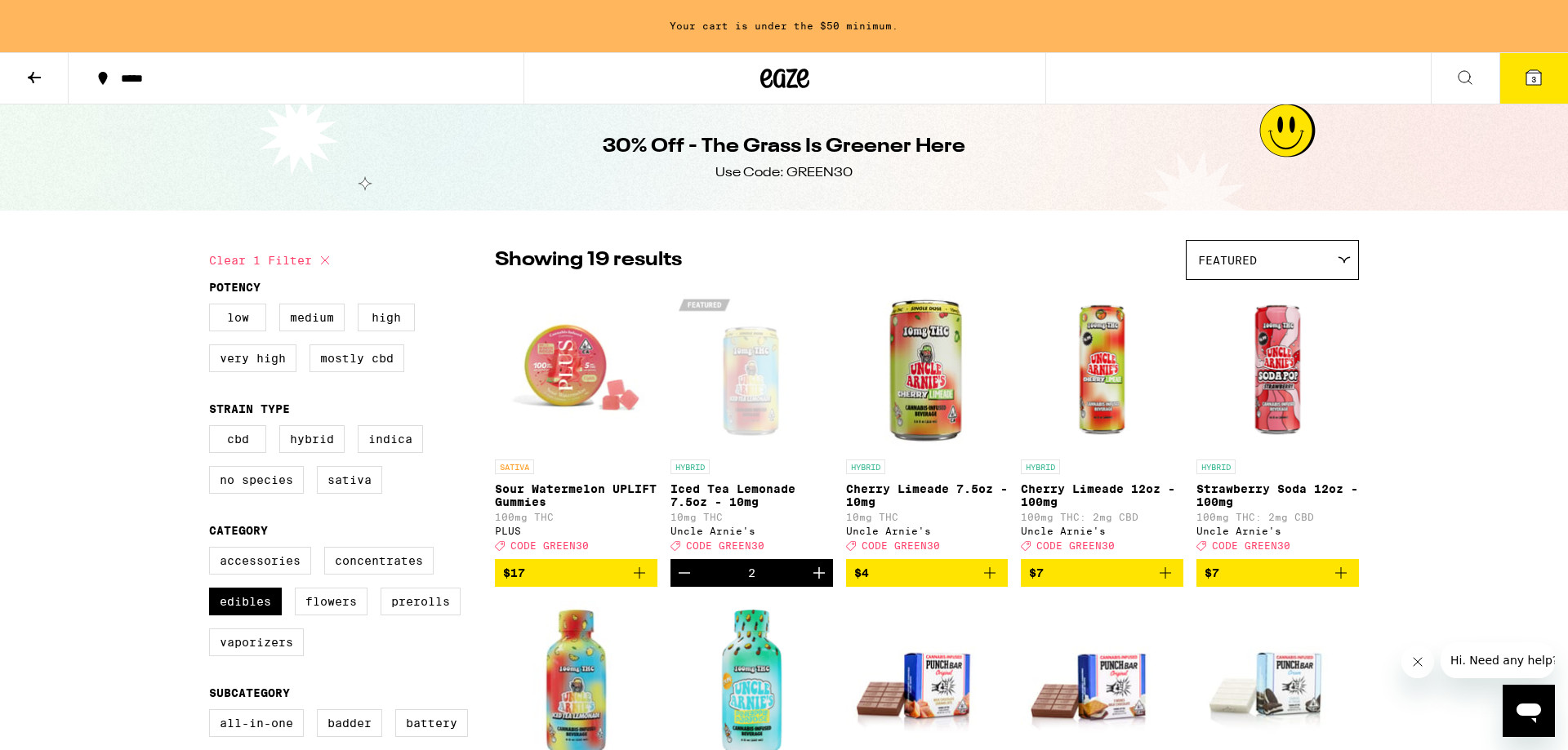
click at [814, 583] on icon "Increment" at bounding box center [819, 573] width 20 height 20
click at [818, 579] on icon "Increment" at bounding box center [819, 573] width 20 height 20
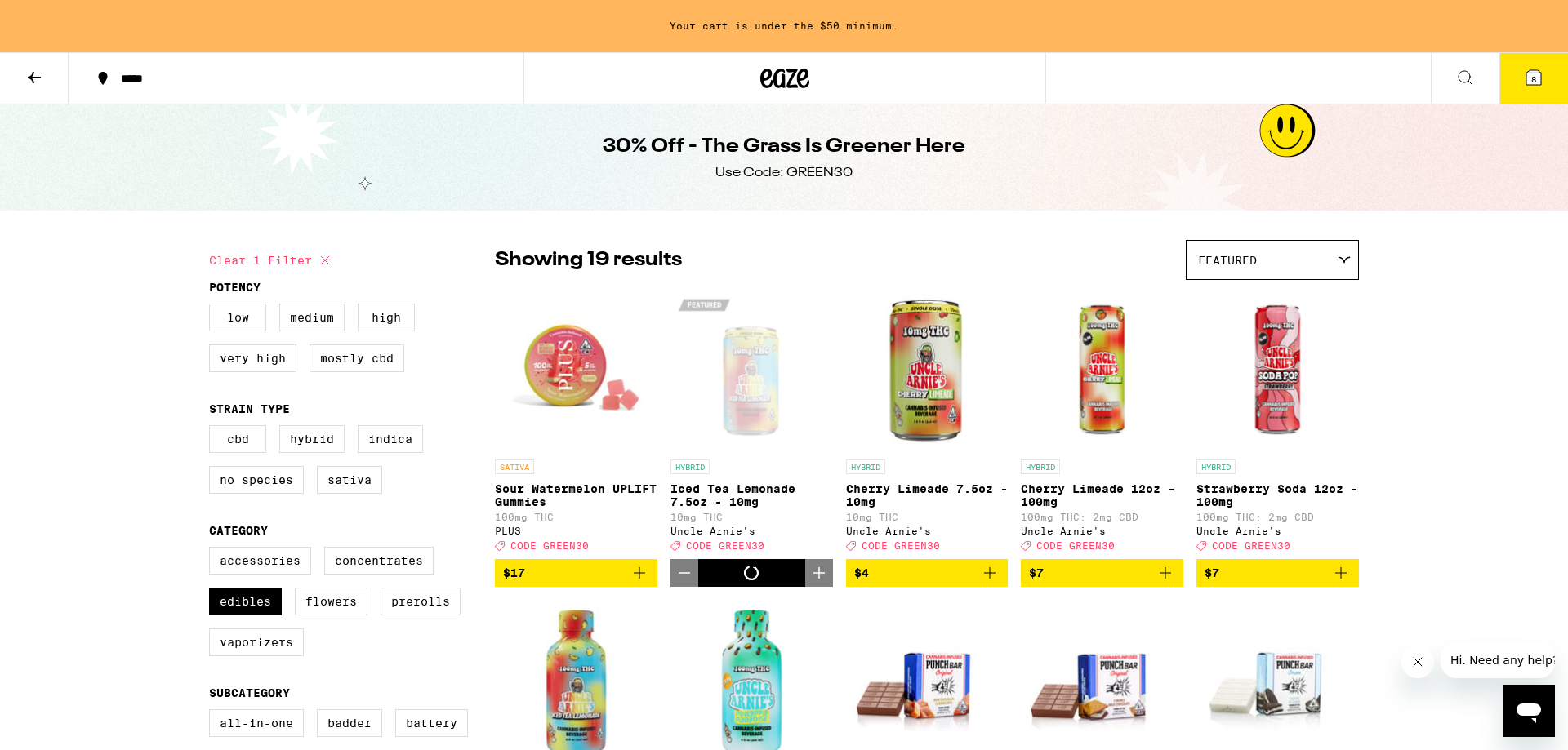
click at [818, 579] on icon "Increment" at bounding box center [819, 573] width 20 height 20
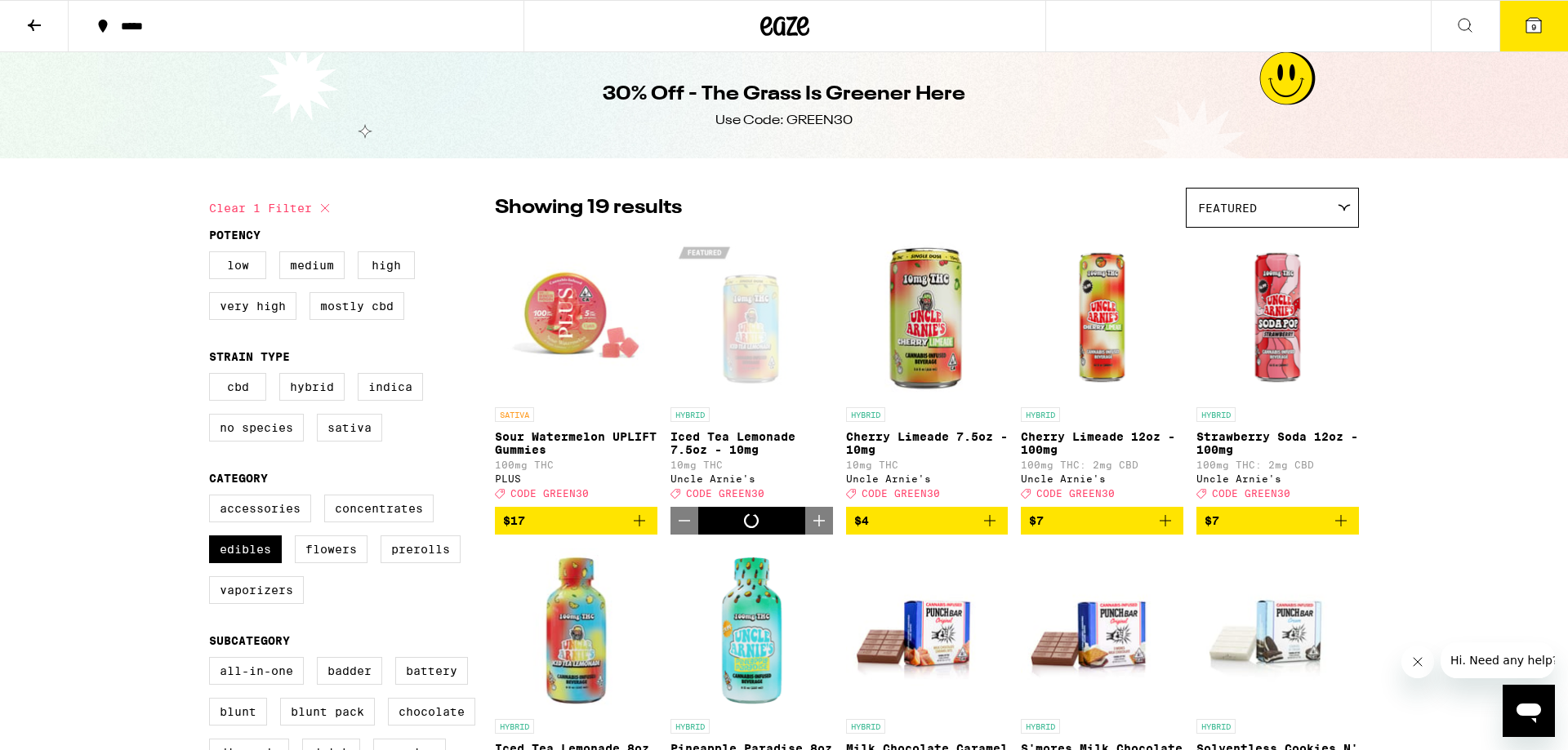
click at [818, 579] on img "Open page for Pineapple Paradise 8oz - 100mg from Uncle Arnie's" at bounding box center [751, 630] width 162 height 163
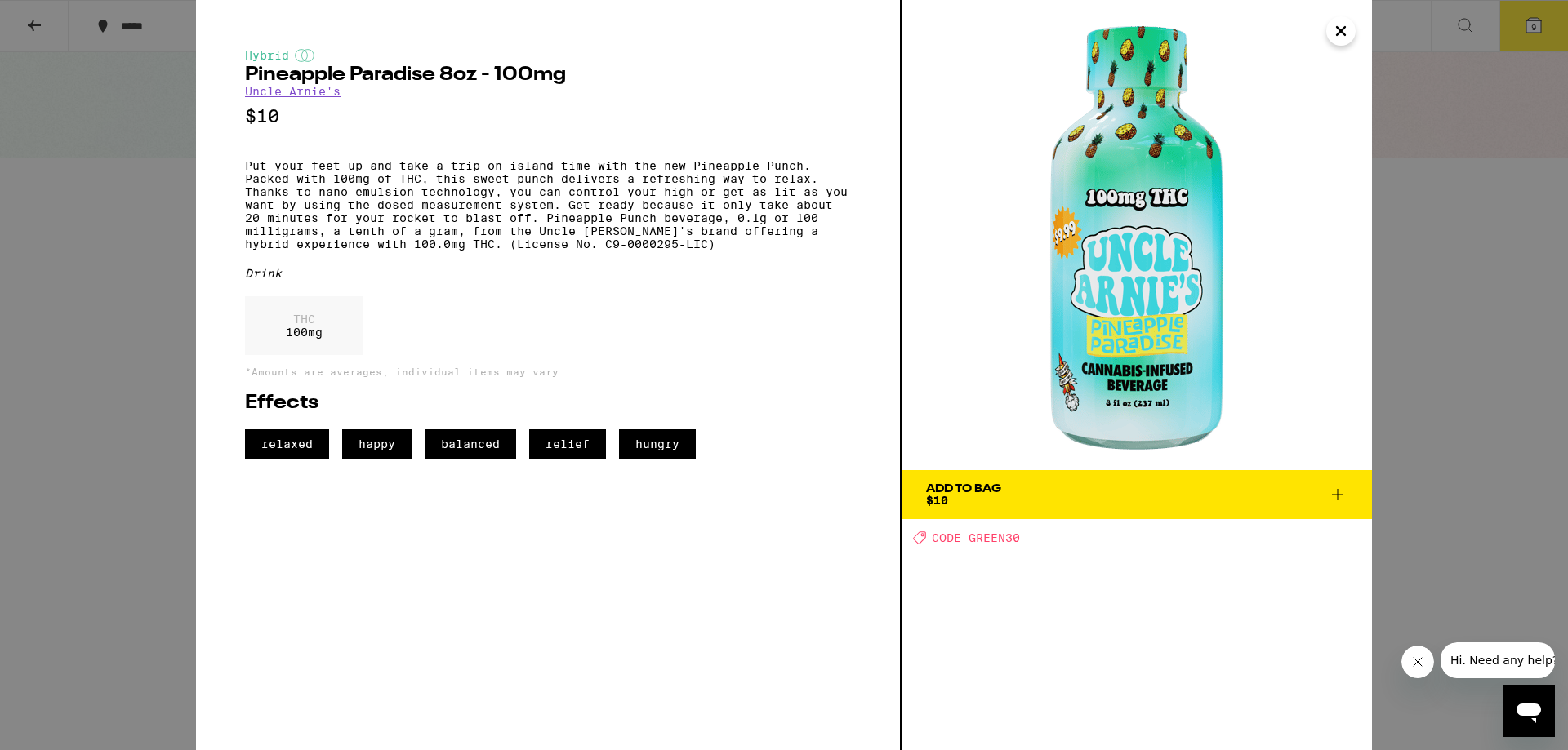
click at [1328, 35] on button "Close" at bounding box center [1341, 30] width 29 height 29
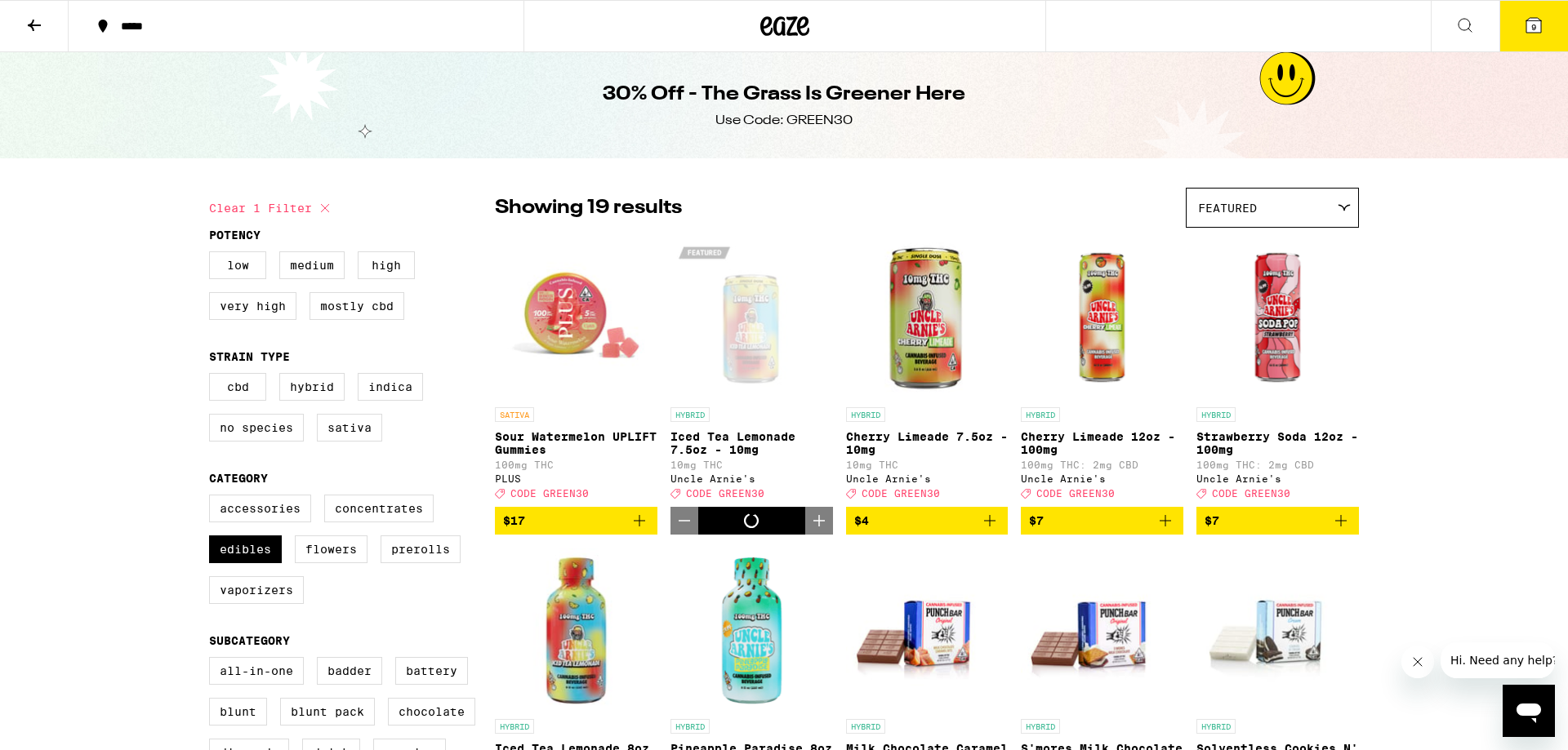
click at [1521, 27] on button "9" at bounding box center [1533, 26] width 69 height 51
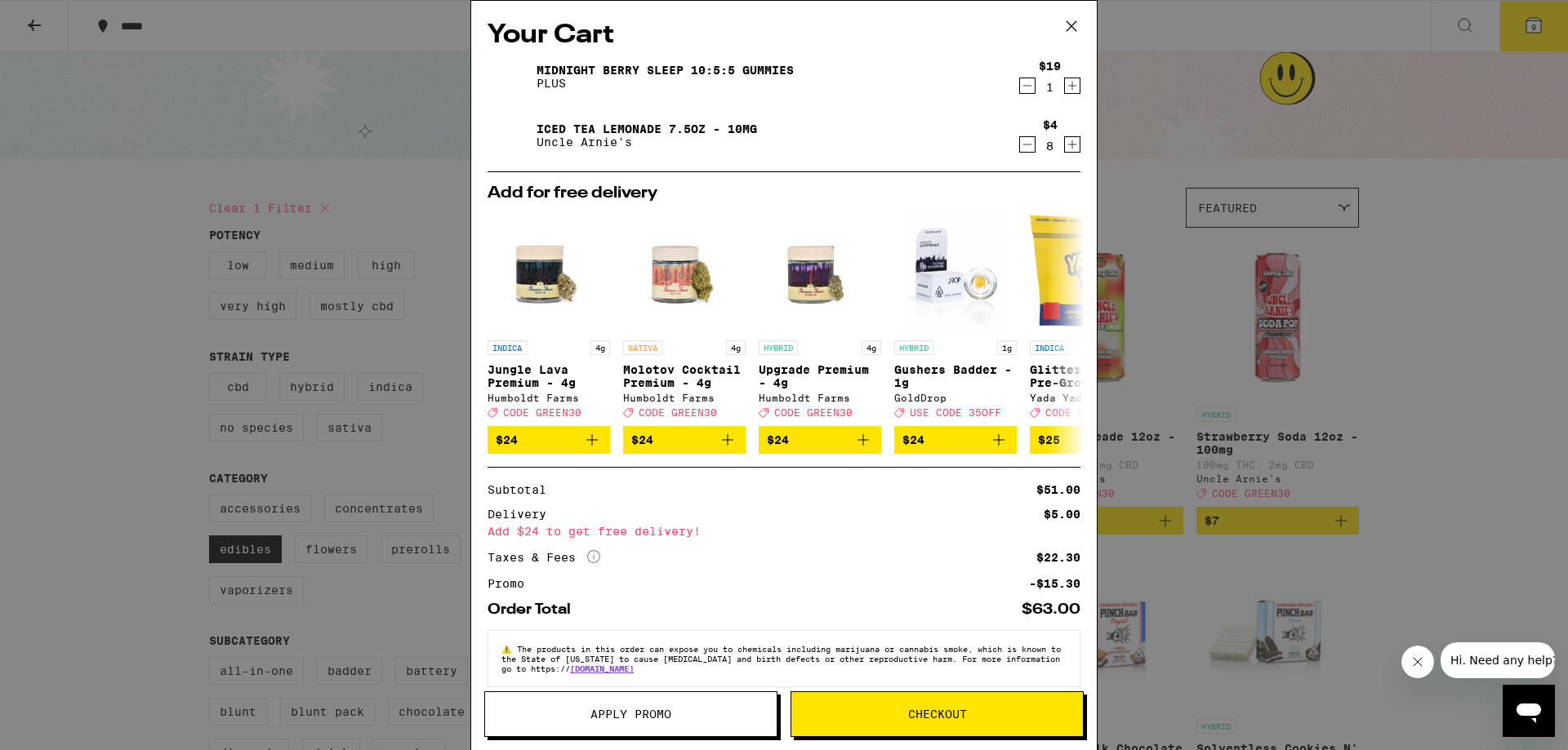
click at [1071, 152] on icon "Increment" at bounding box center [1072, 145] width 15 height 20
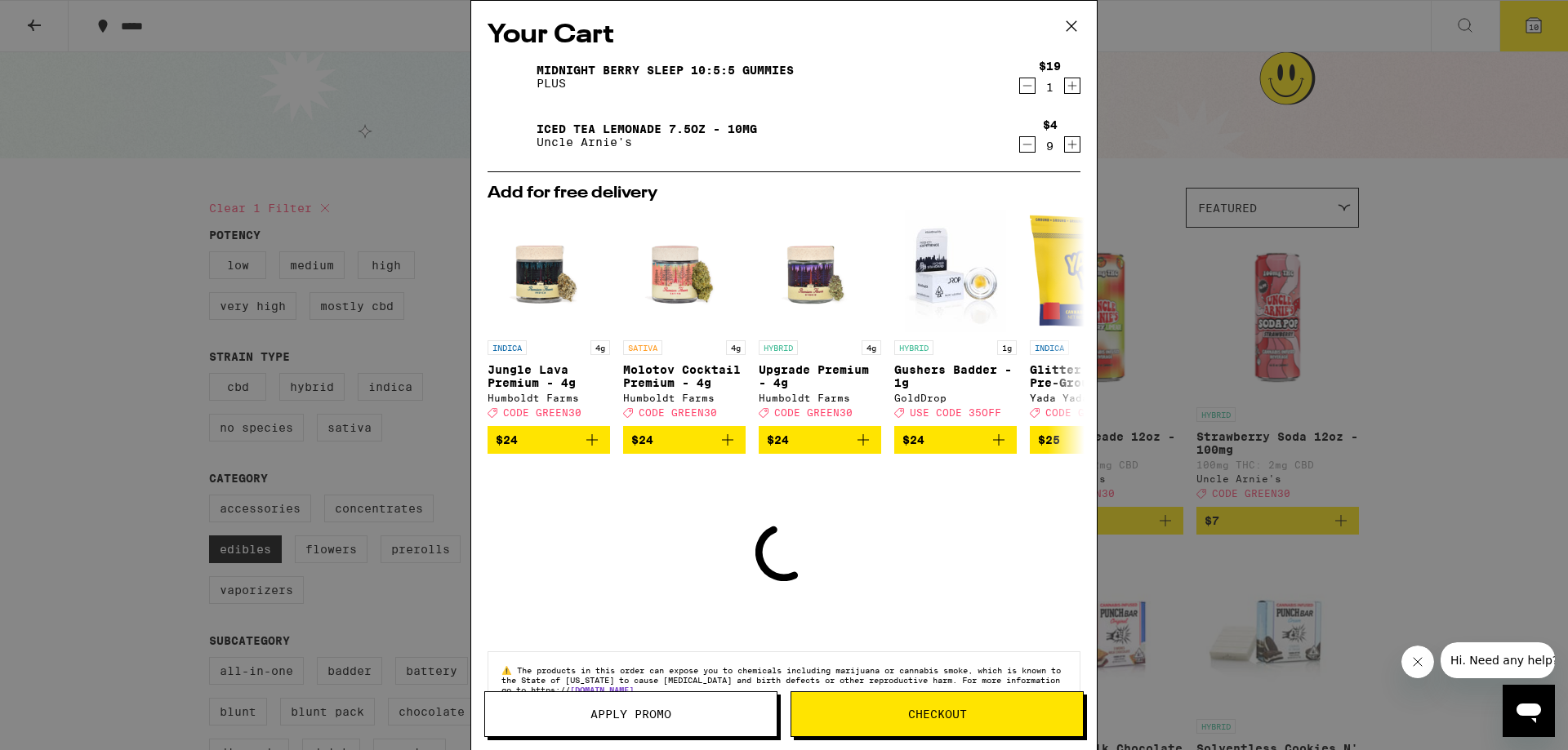
click at [1071, 152] on icon "Increment" at bounding box center [1072, 145] width 15 height 20
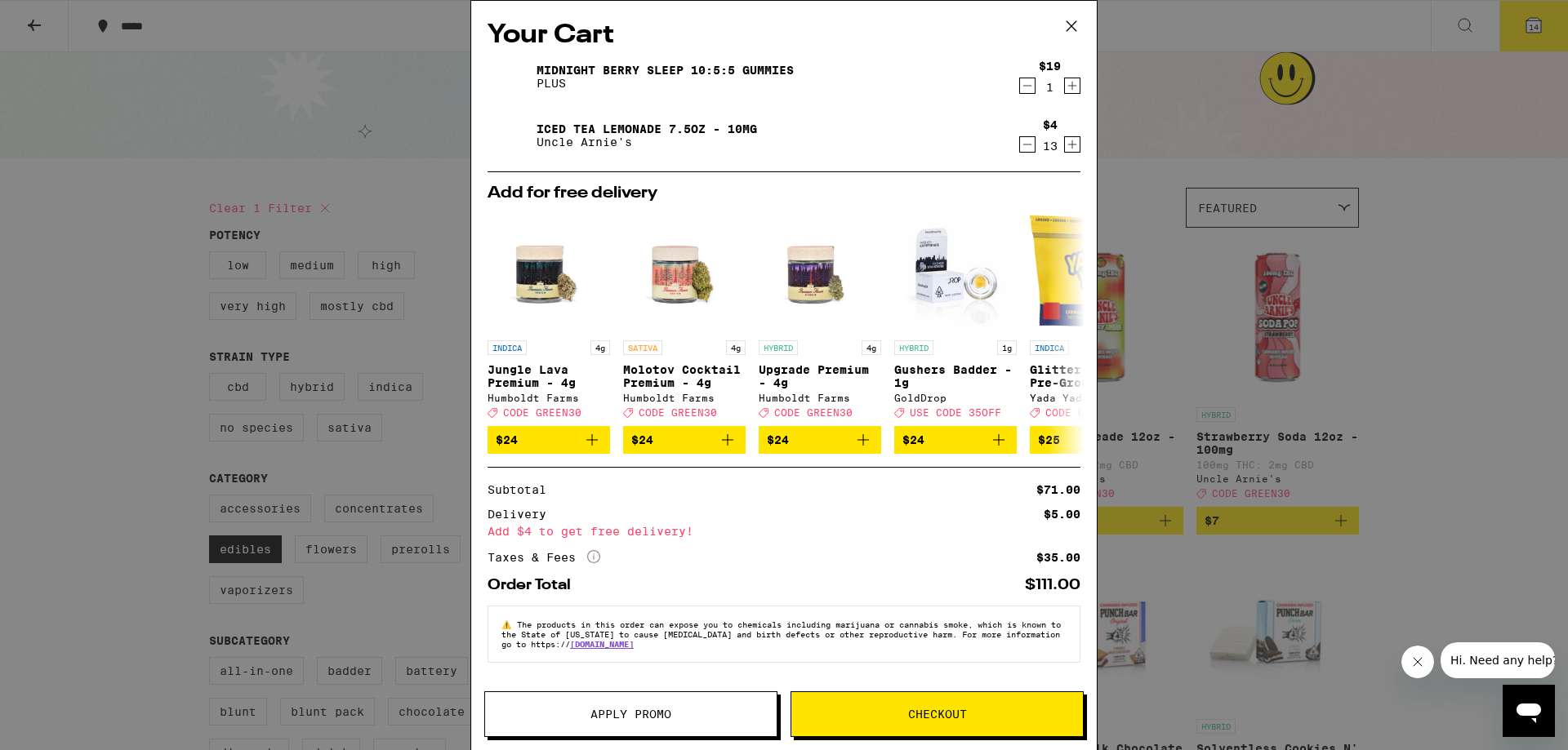
click at [1063, 145] on div "$4 13" at bounding box center [1050, 135] width 61 height 35
click at [1065, 145] on icon "Increment" at bounding box center [1072, 145] width 15 height 20
click at [642, 703] on button "Apply Promo" at bounding box center [631, 714] width 293 height 46
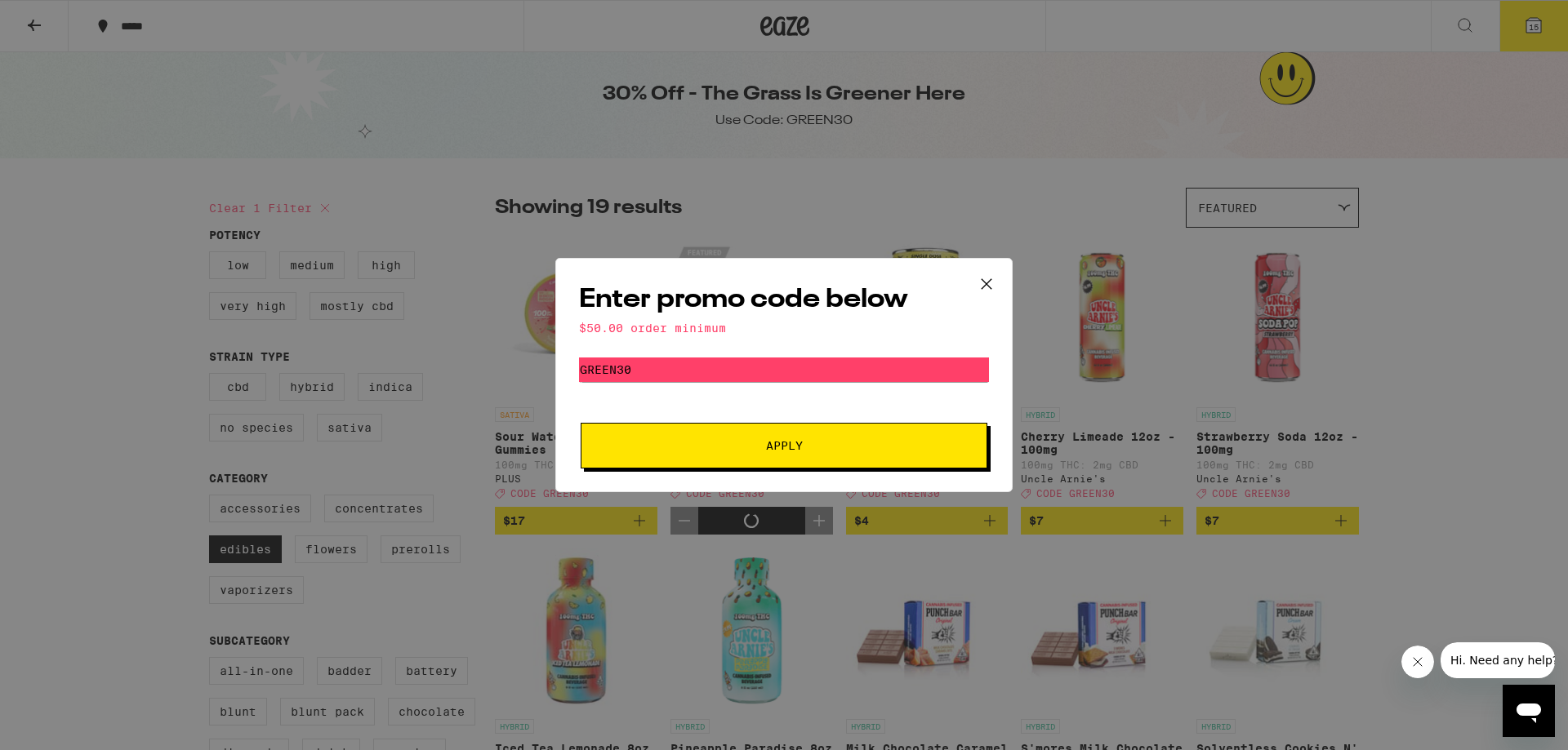
click at [698, 455] on button "Apply" at bounding box center [783, 446] width 407 height 46
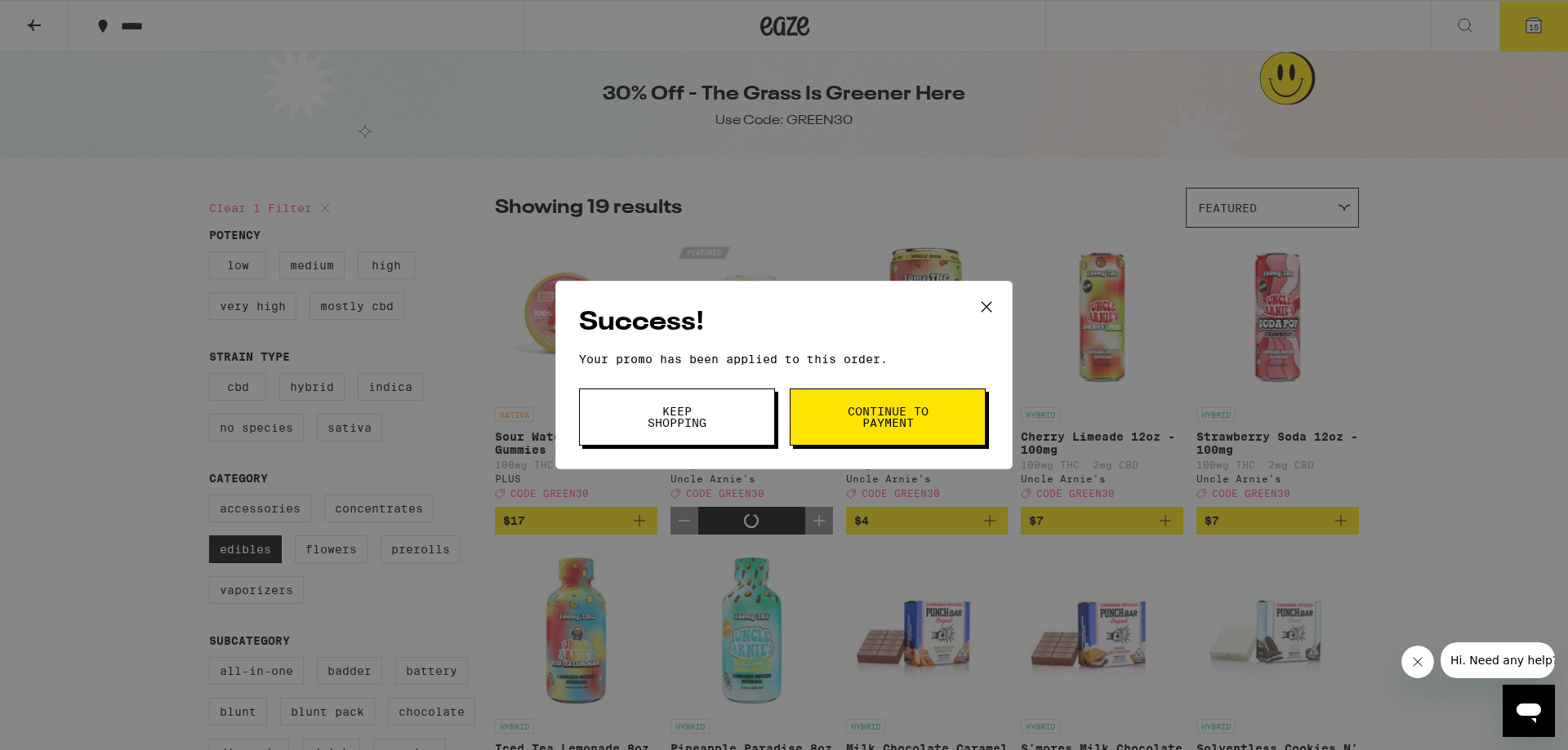
click at [716, 423] on span "Keep Shopping" at bounding box center [677, 417] width 84 height 23
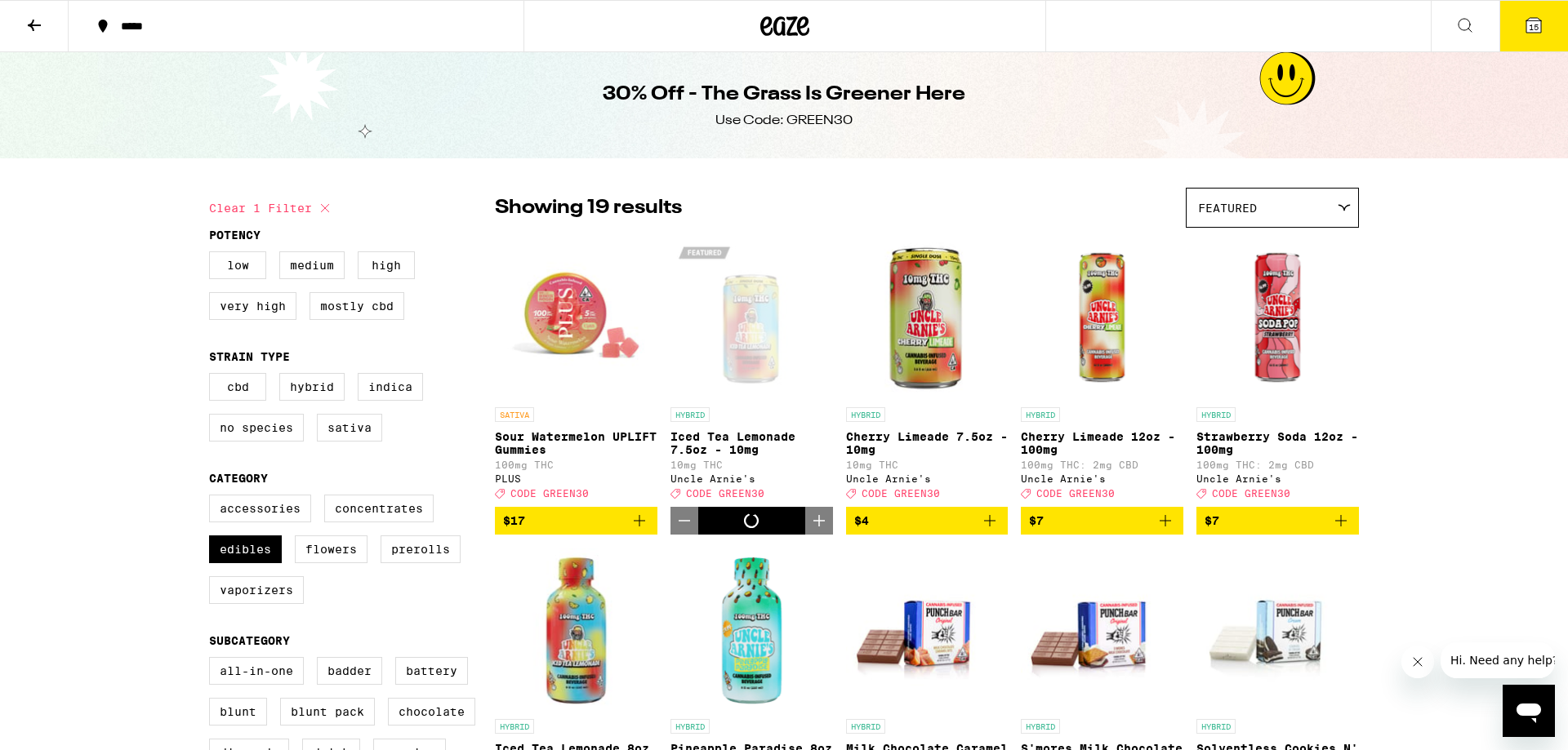
click at [1529, 19] on icon at bounding box center [1534, 25] width 15 height 15
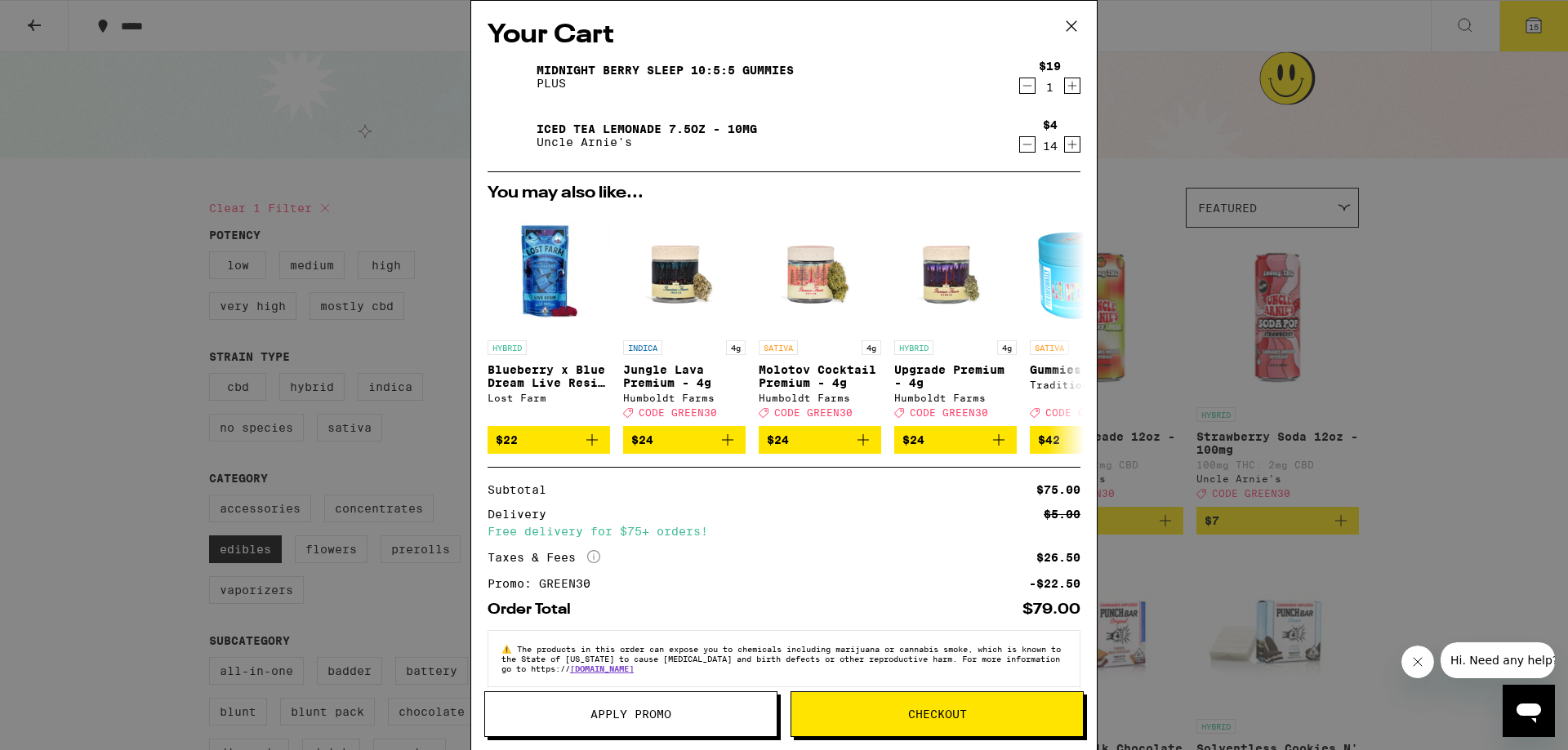
click at [1445, 368] on div "Your Cart Midnight Berry SLEEP 10:5:5 Gummies PLUS $19 1 Iced Tea Lemonade 7.5o…" at bounding box center [784, 375] width 1568 height 750
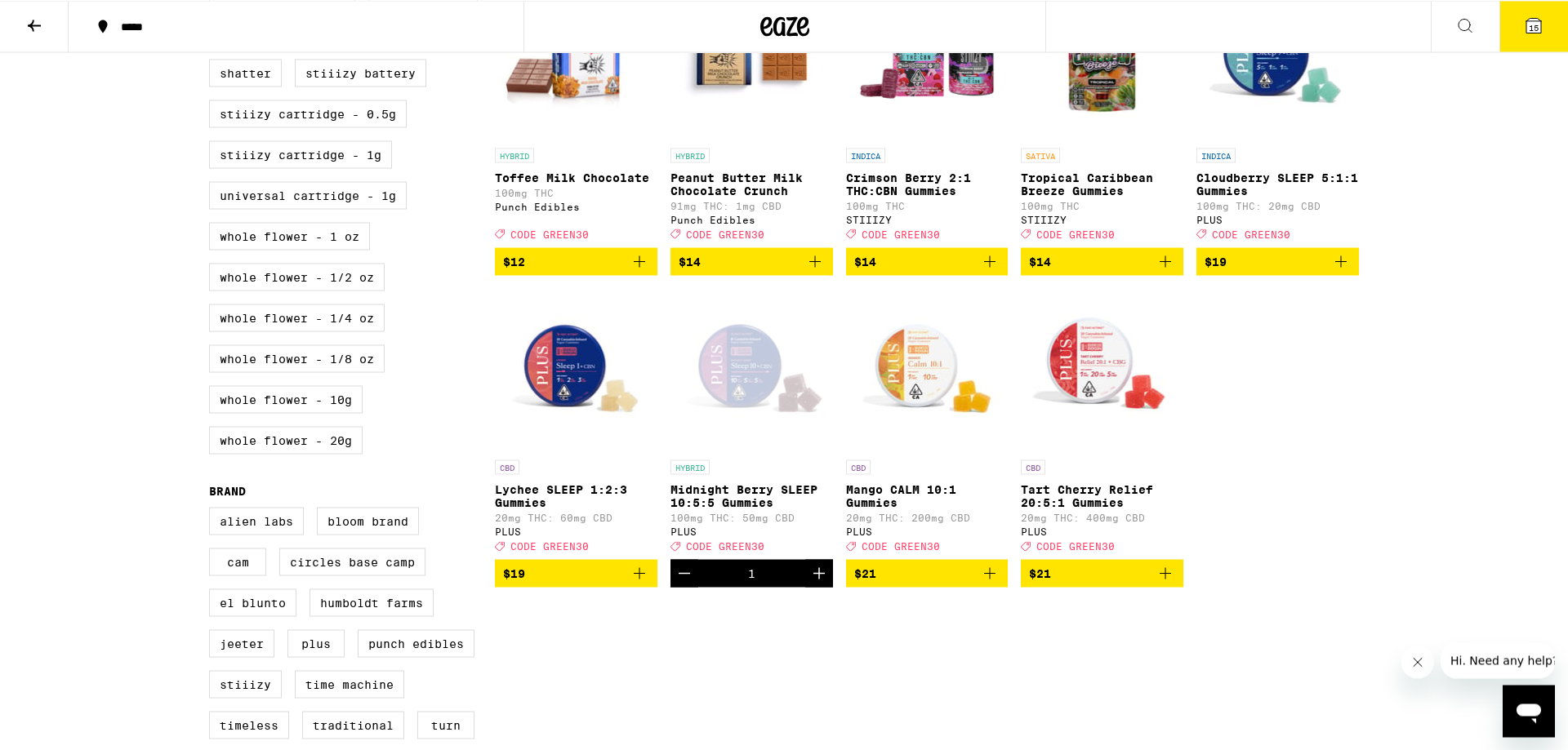
scroll to position [1110, 0]
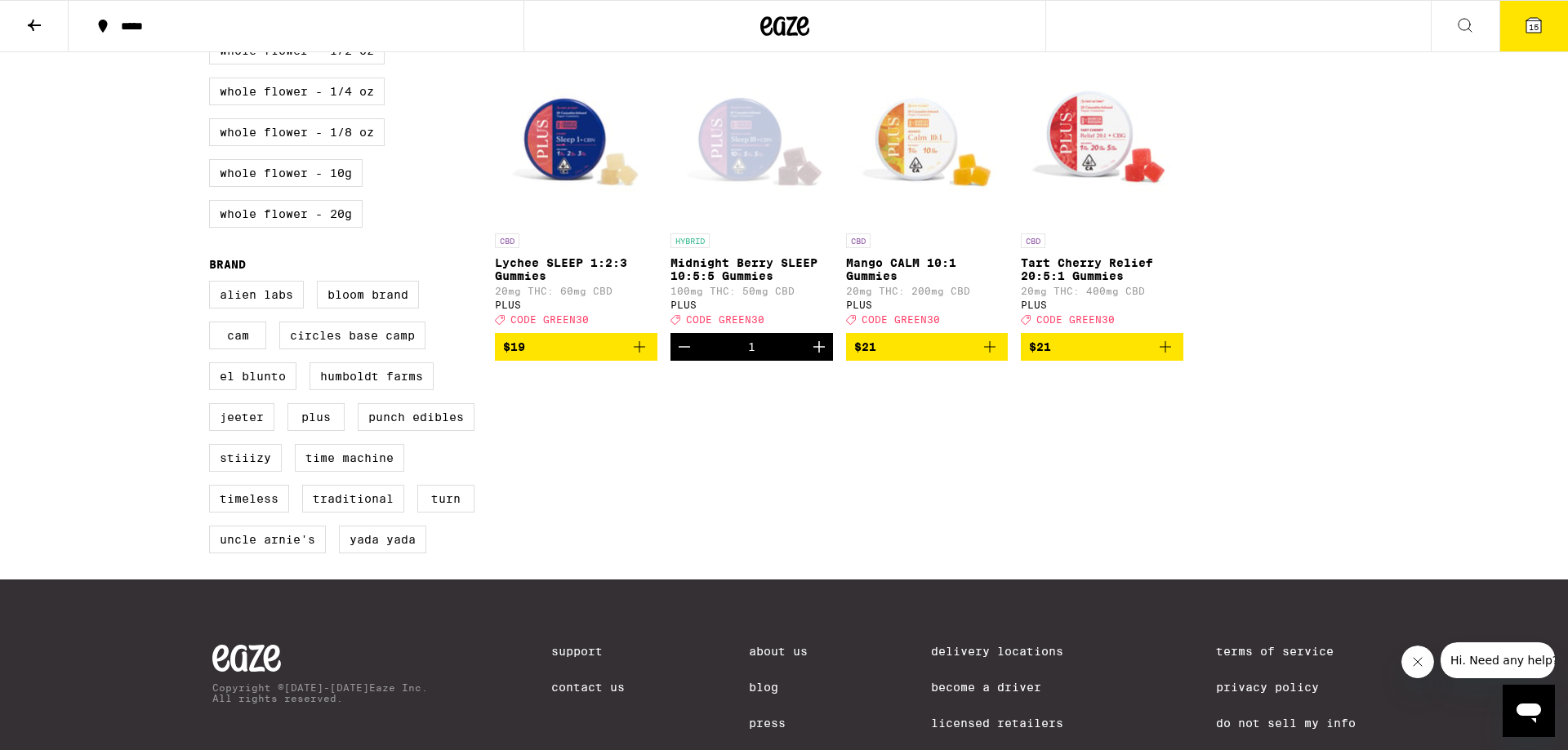
click at [765, 163] on div "Open page for Midnight Berry SLEEP 10:5:5 Gummies from PLUS" at bounding box center [751, 144] width 162 height 163
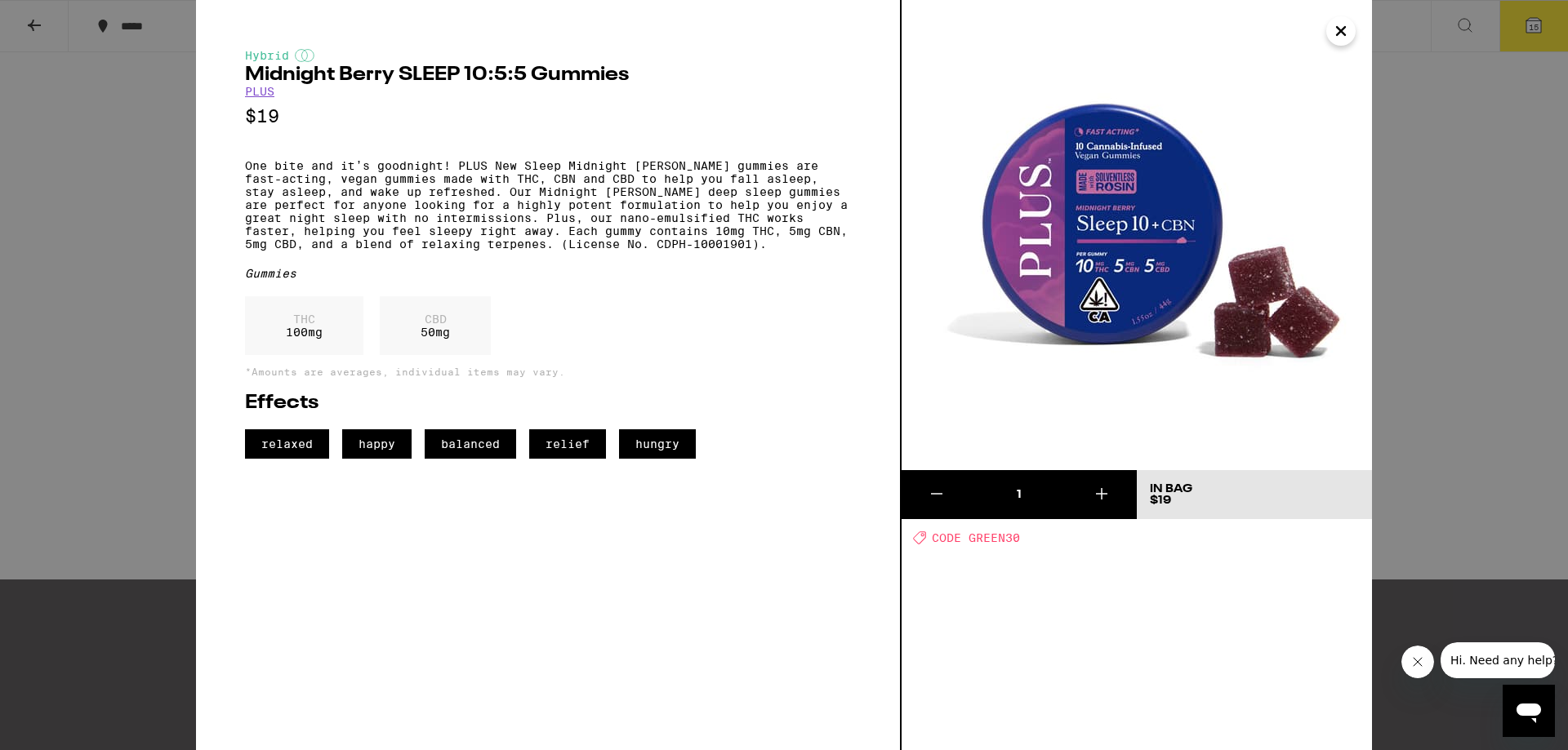
click at [1336, 39] on icon "Close" at bounding box center [1341, 31] width 20 height 24
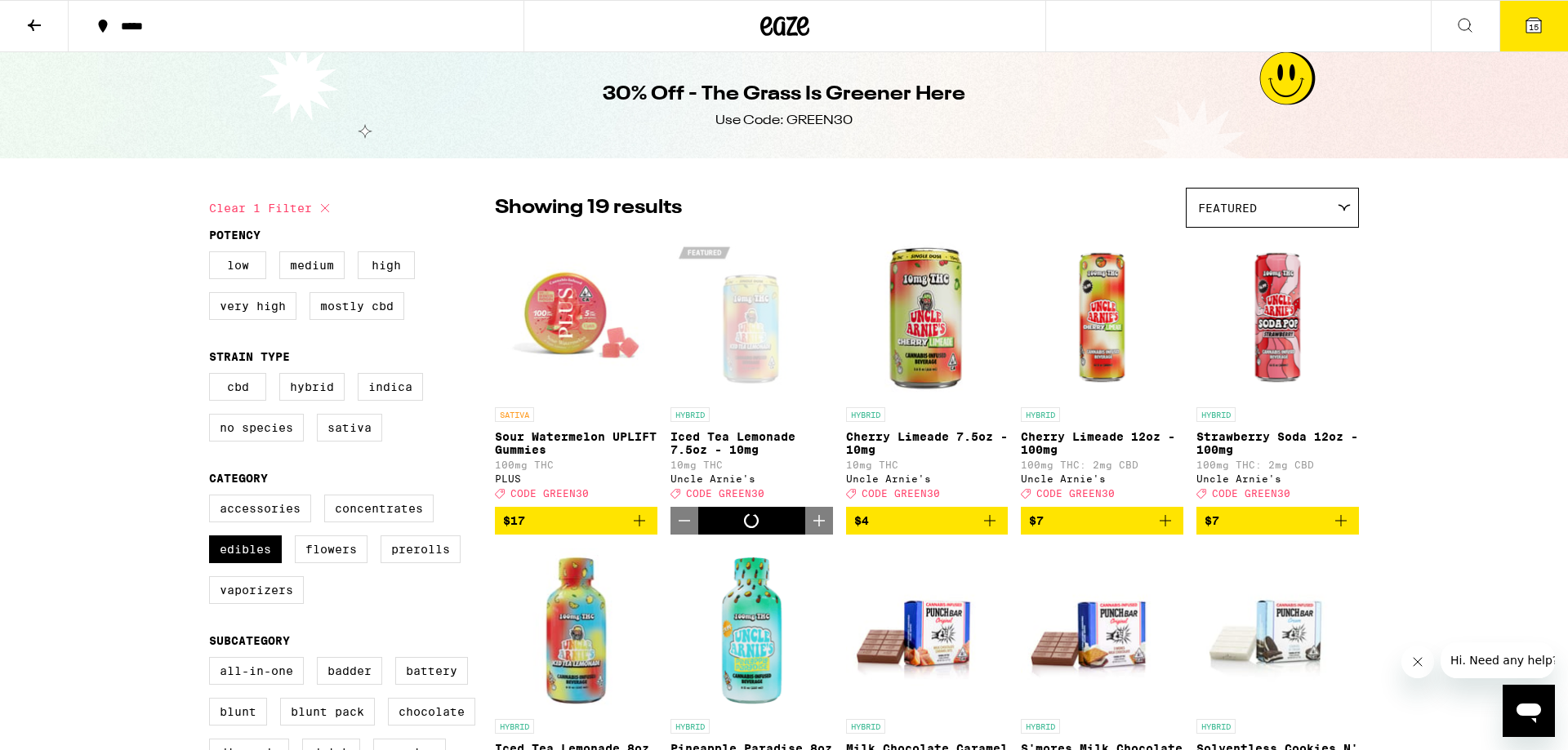
click at [761, 323] on div "Open page for Iced Tea Lemonade 7.5oz - 10mg from Uncle Arnie's" at bounding box center [751, 317] width 162 height 163
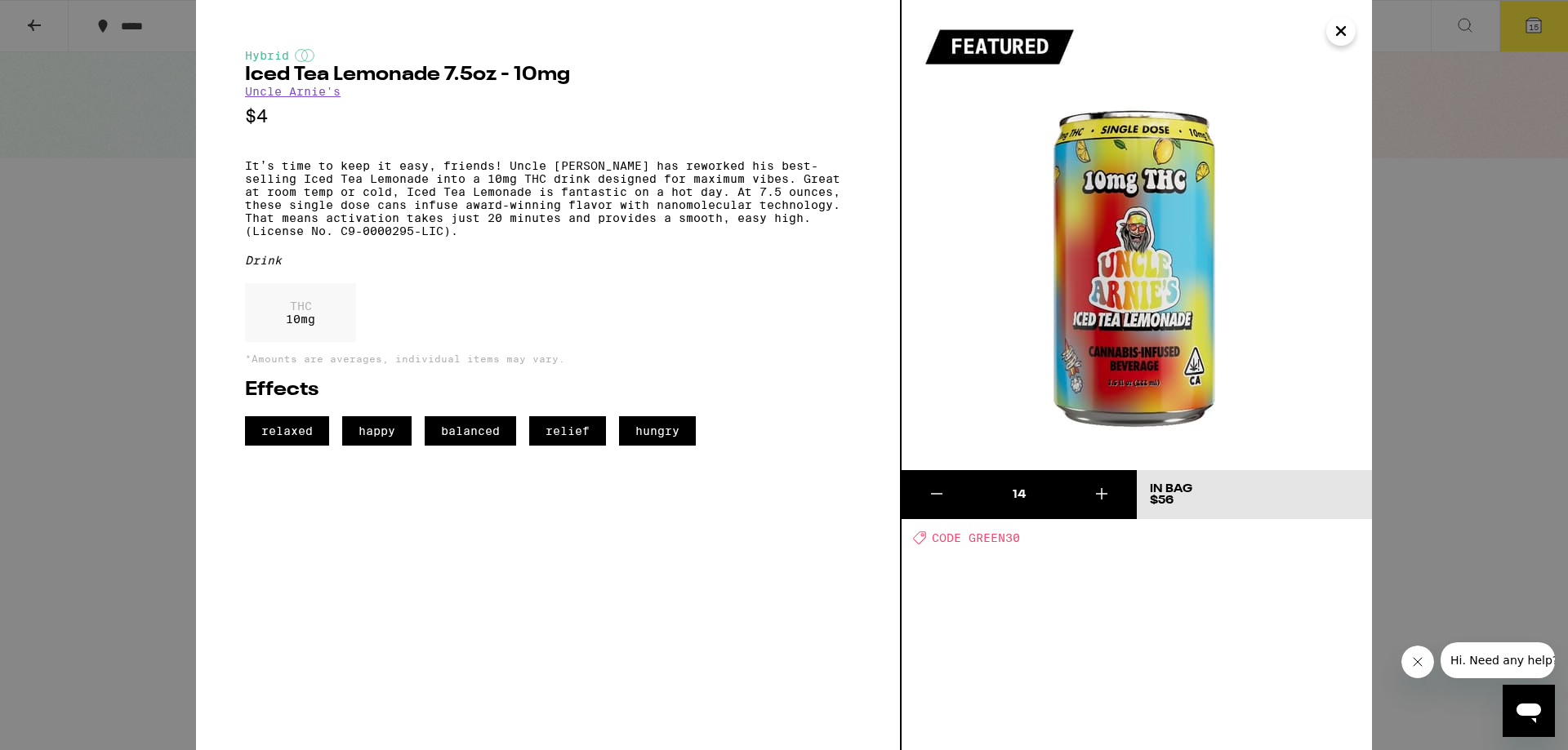
click at [1529, 287] on div "Hybrid Iced Tea Lemonade 7.5oz - 10mg Uncle Arnie's $4 It’s time to keep it eas…" at bounding box center [784, 375] width 1568 height 750
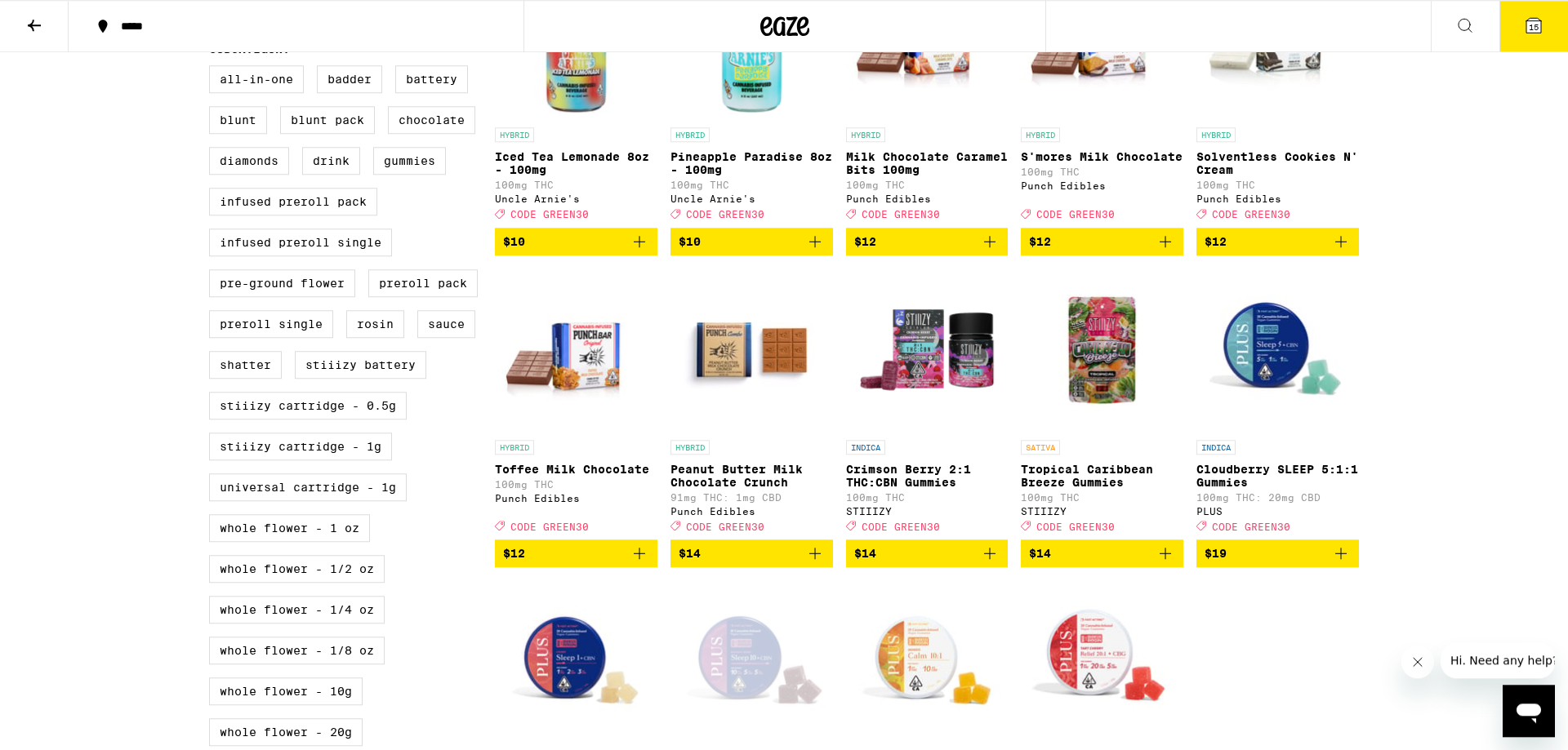
scroll to position [666, 0]
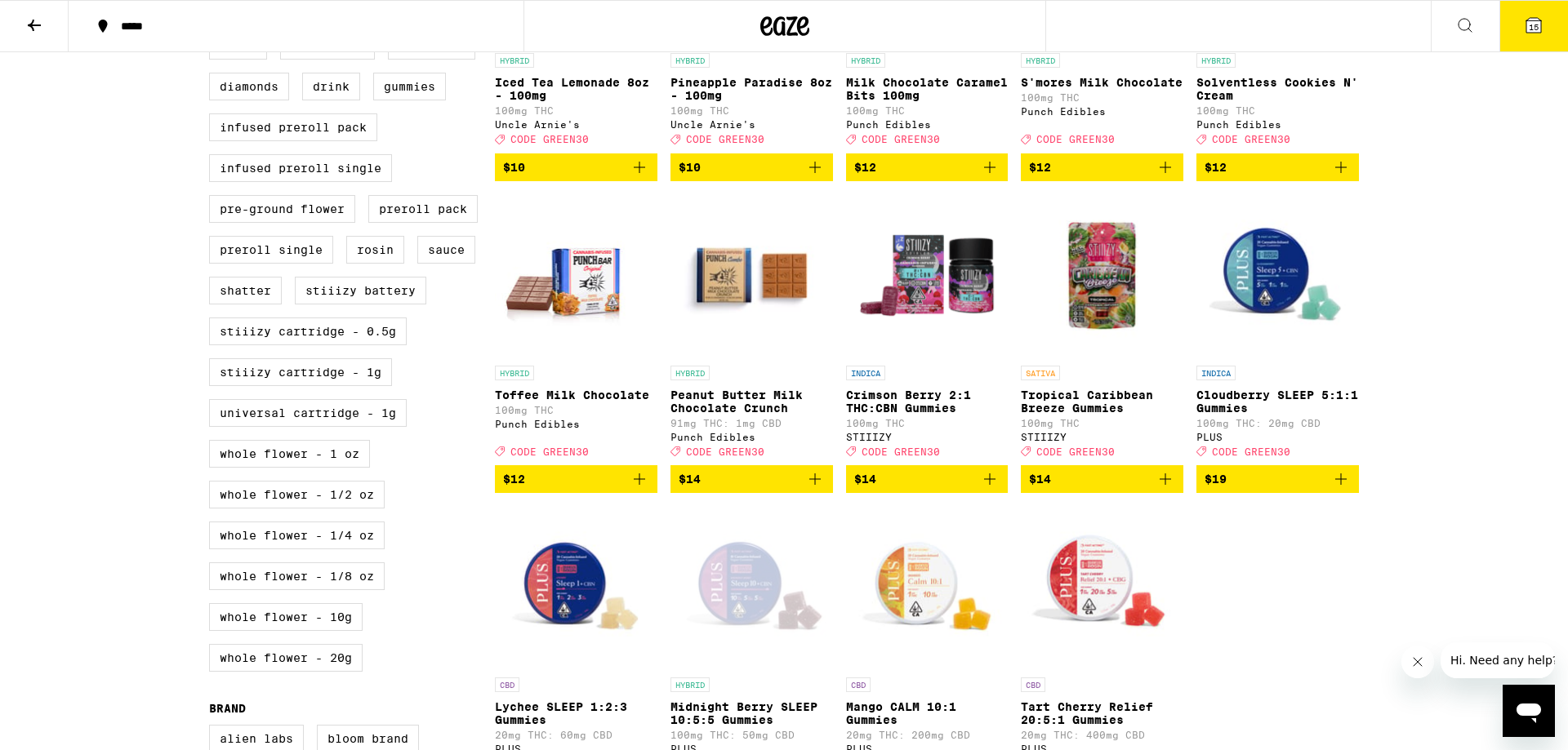
click at [1076, 310] on img "Open page for Tropical Caribbean Breeze Gummies from STIIIZY" at bounding box center [1101, 276] width 162 height 163
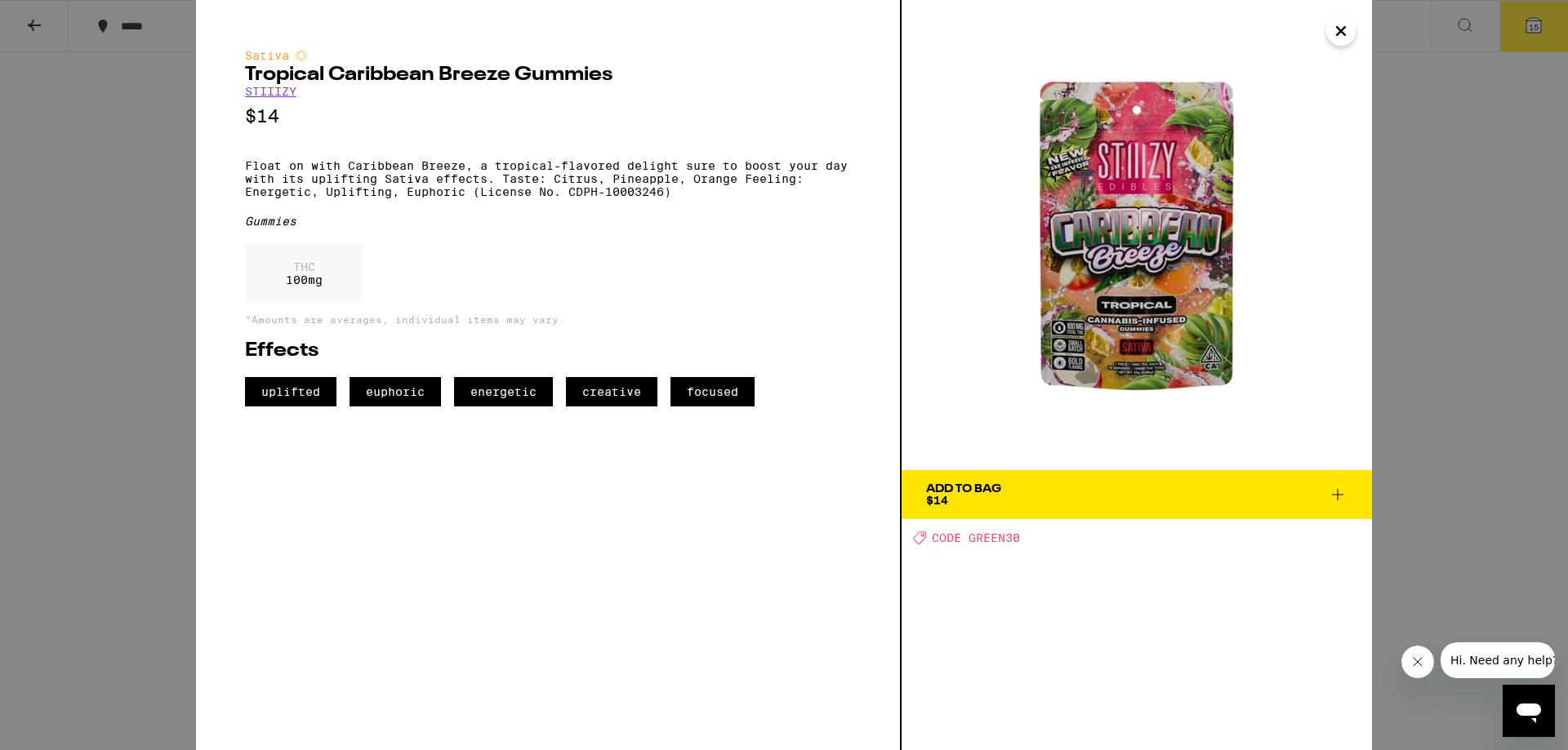
click at [1340, 30] on icon "Close" at bounding box center [1341, 31] width 8 height 8
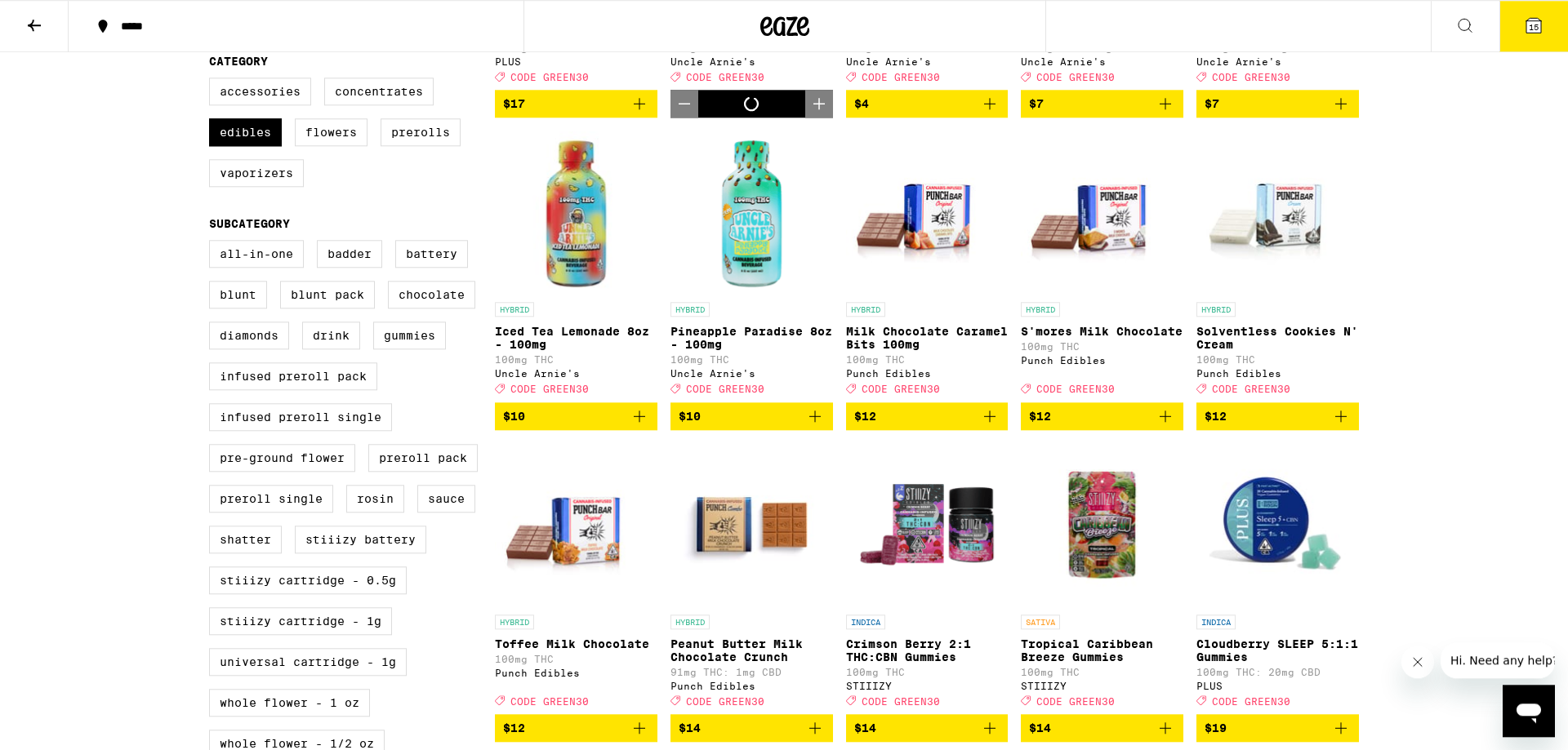
scroll to position [222, 0]
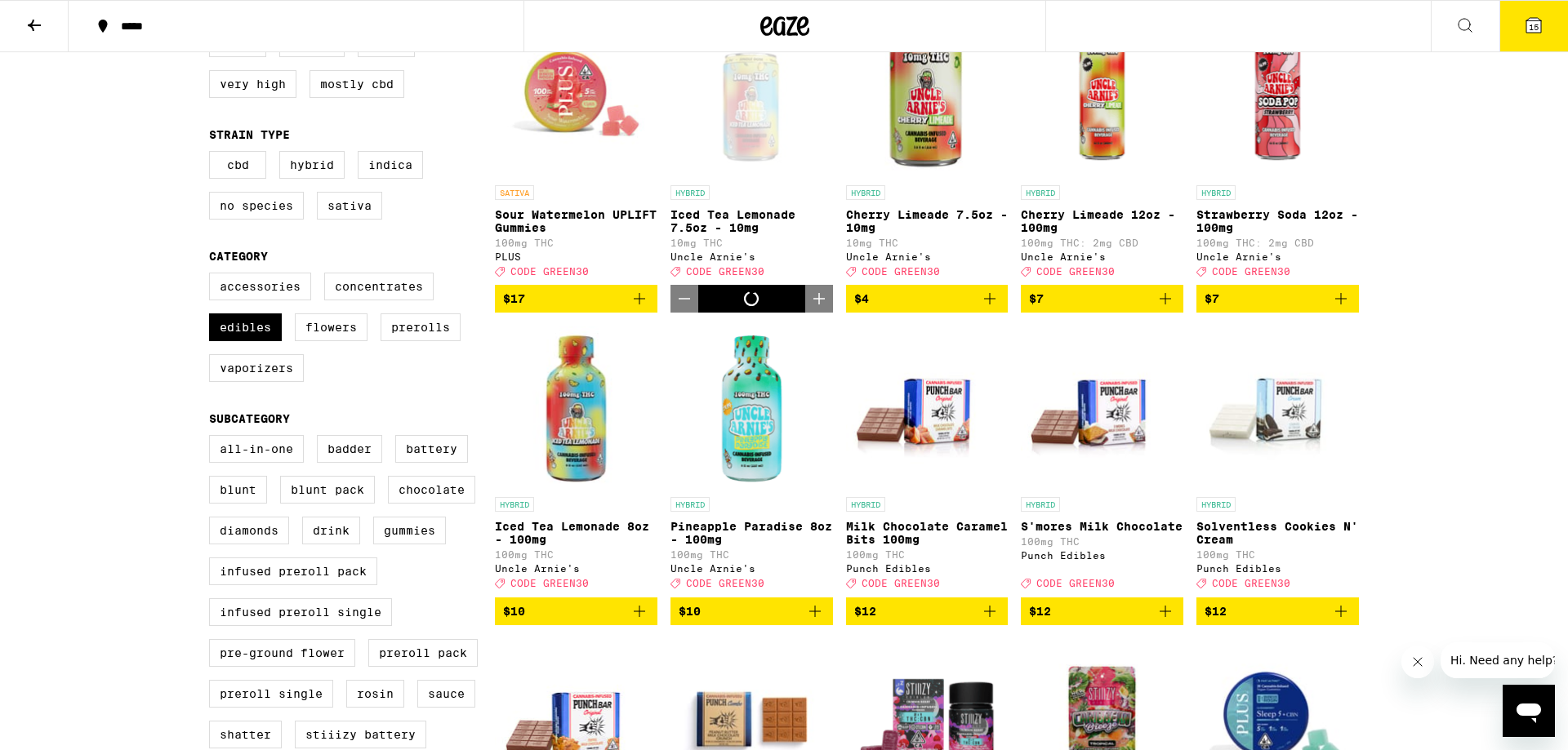
click at [1537, 32] on span "15" at bounding box center [1533, 26] width 9 height 9
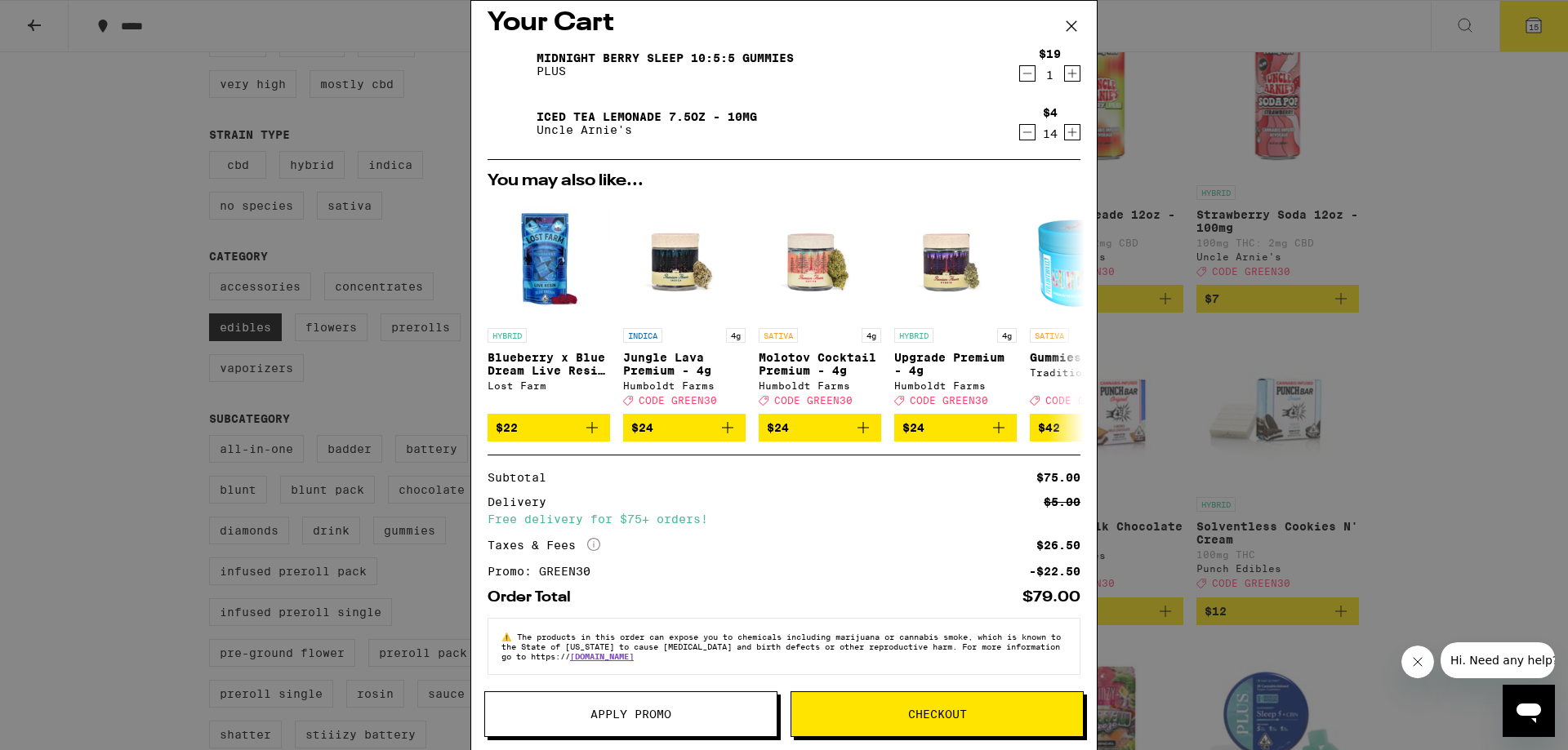
scroll to position [29, 0]
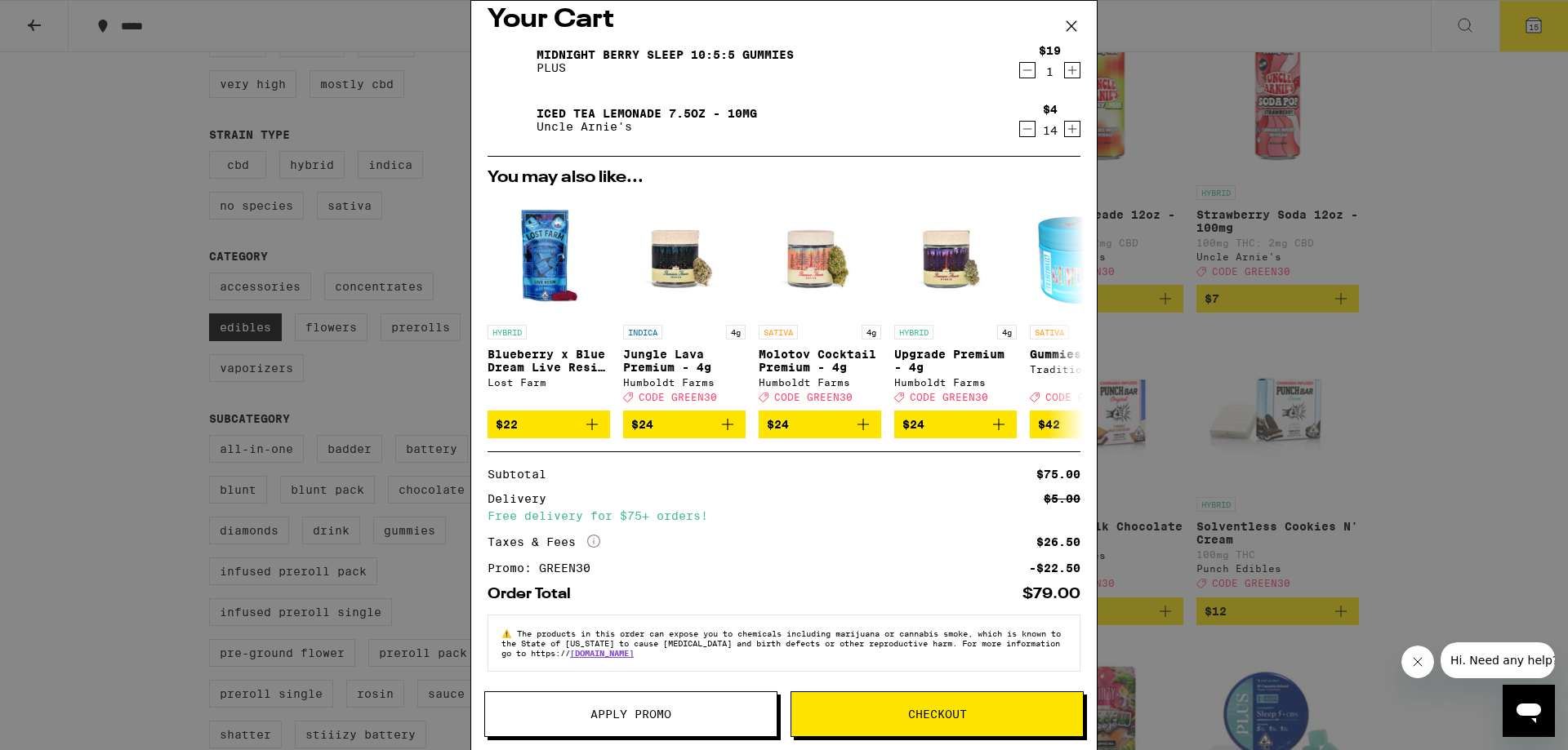
click at [925, 712] on span "Checkout" at bounding box center [937, 714] width 59 height 11
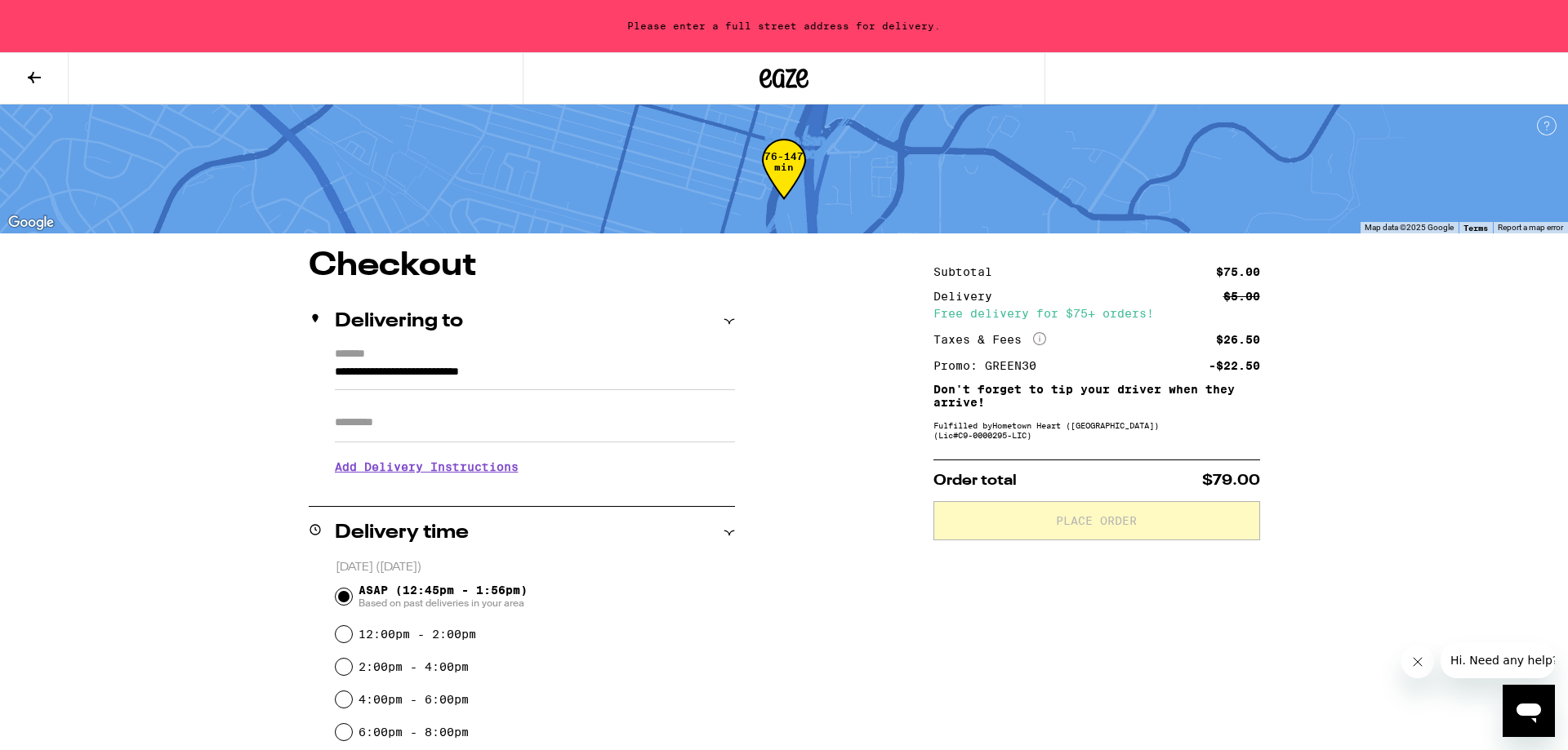
click at [575, 375] on input "**********" at bounding box center [535, 376] width 400 height 28
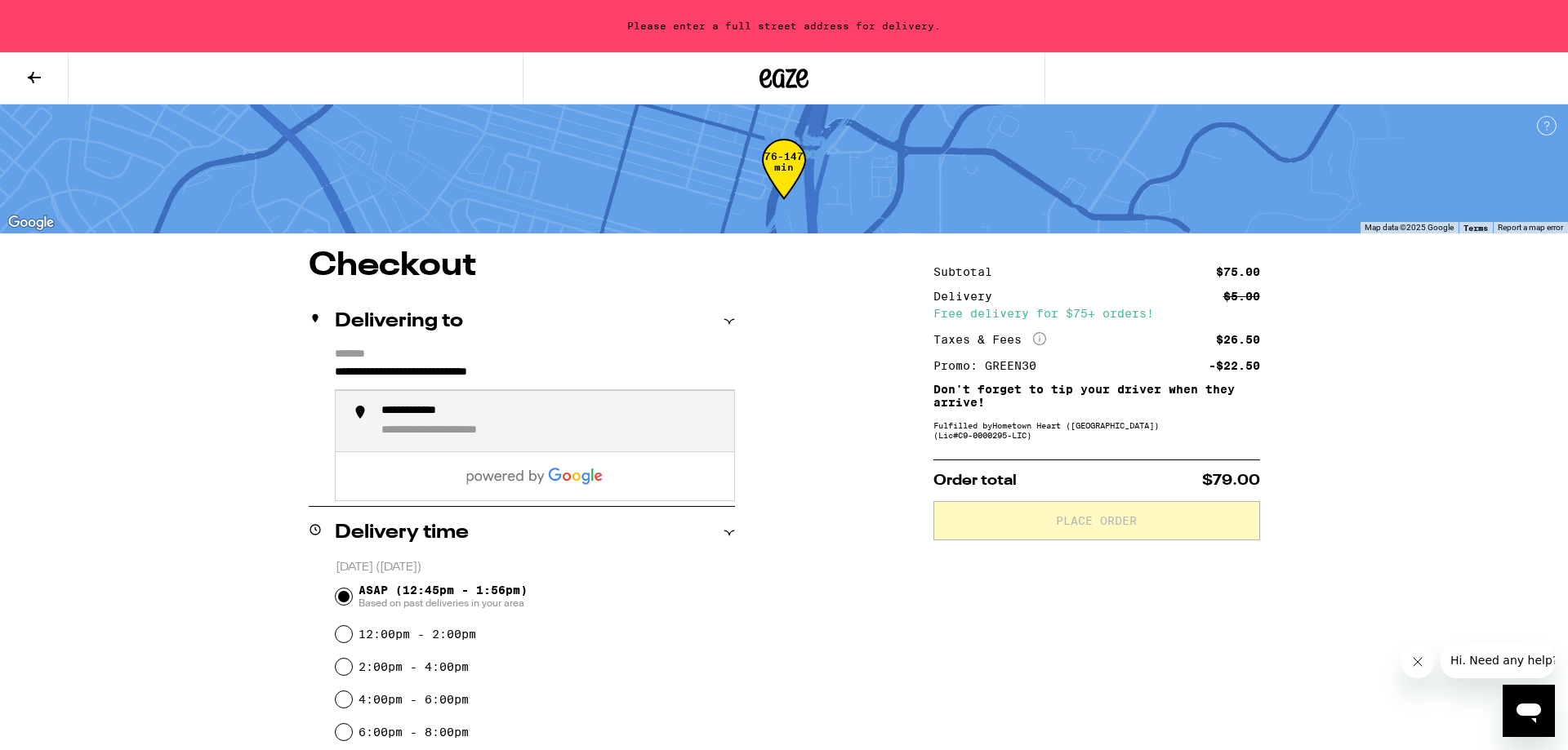
drag, startPoint x: 593, startPoint y: 372, endPoint x: 73, endPoint y: 359, distance: 520.2
click at [335, 362] on input "**********" at bounding box center [535, 376] width 400 height 28
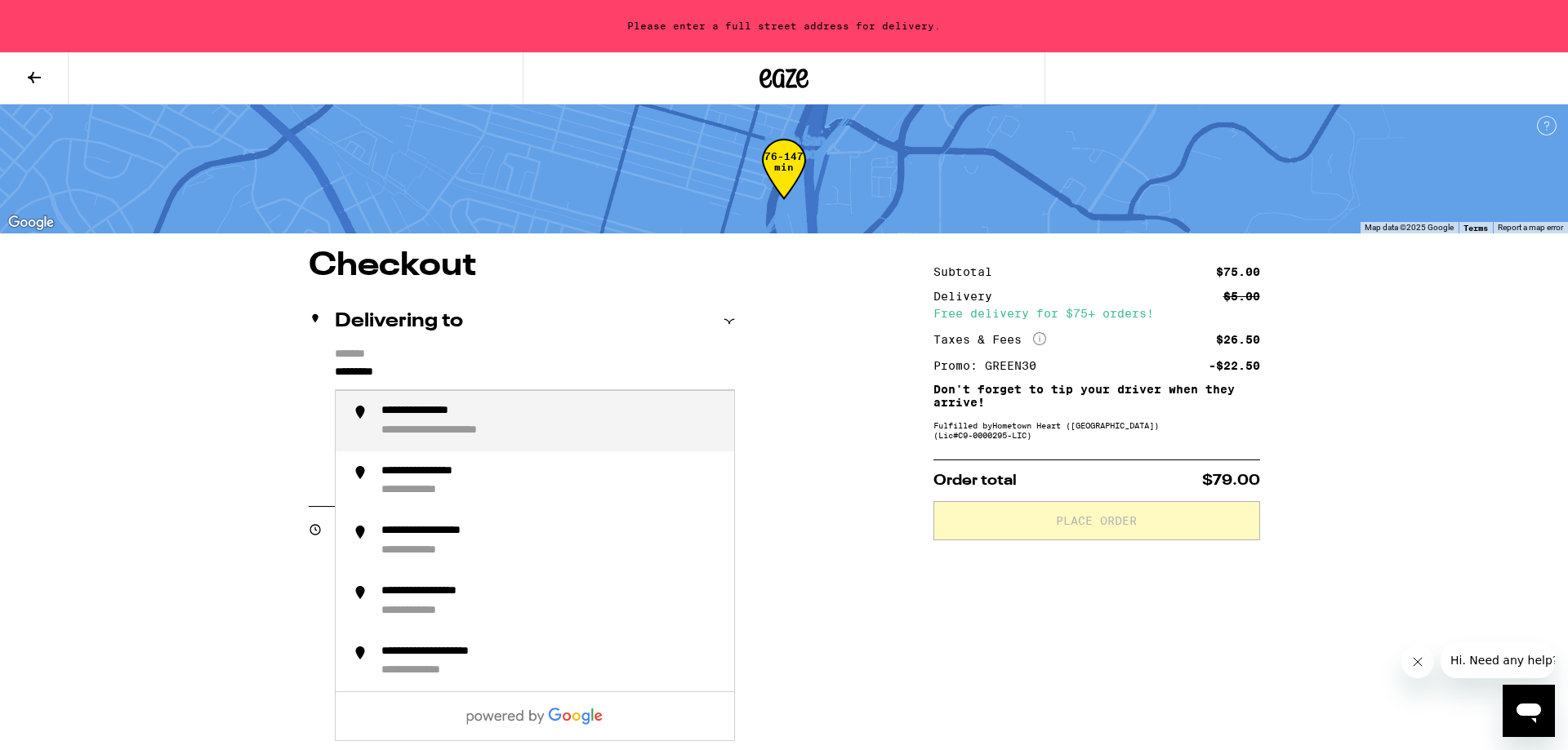
click at [421, 409] on div "**********" at bounding box center [440, 412] width 118 height 15
type input "**********"
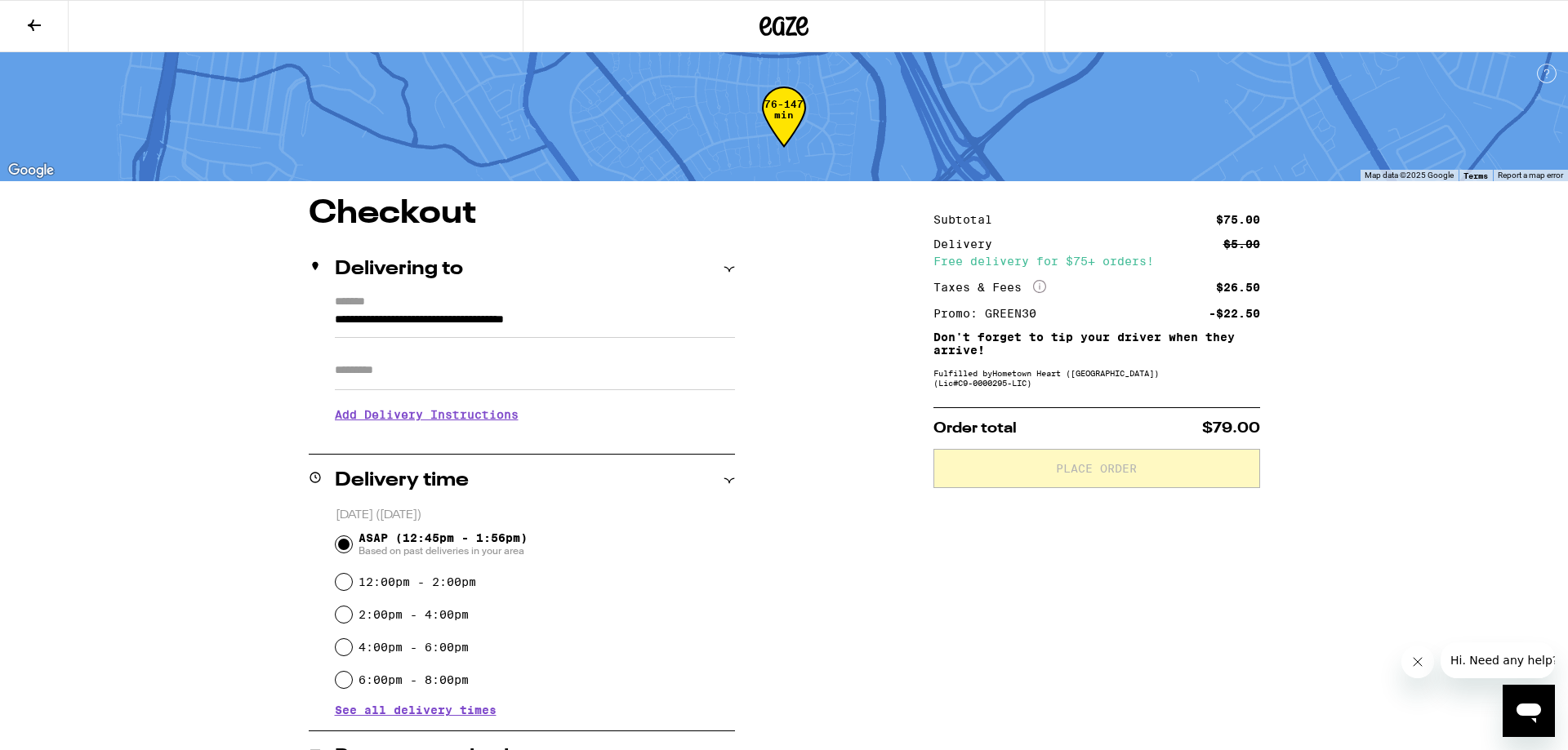
click at [502, 419] on h3 "Add Delivery Instructions" at bounding box center [535, 415] width 400 height 38
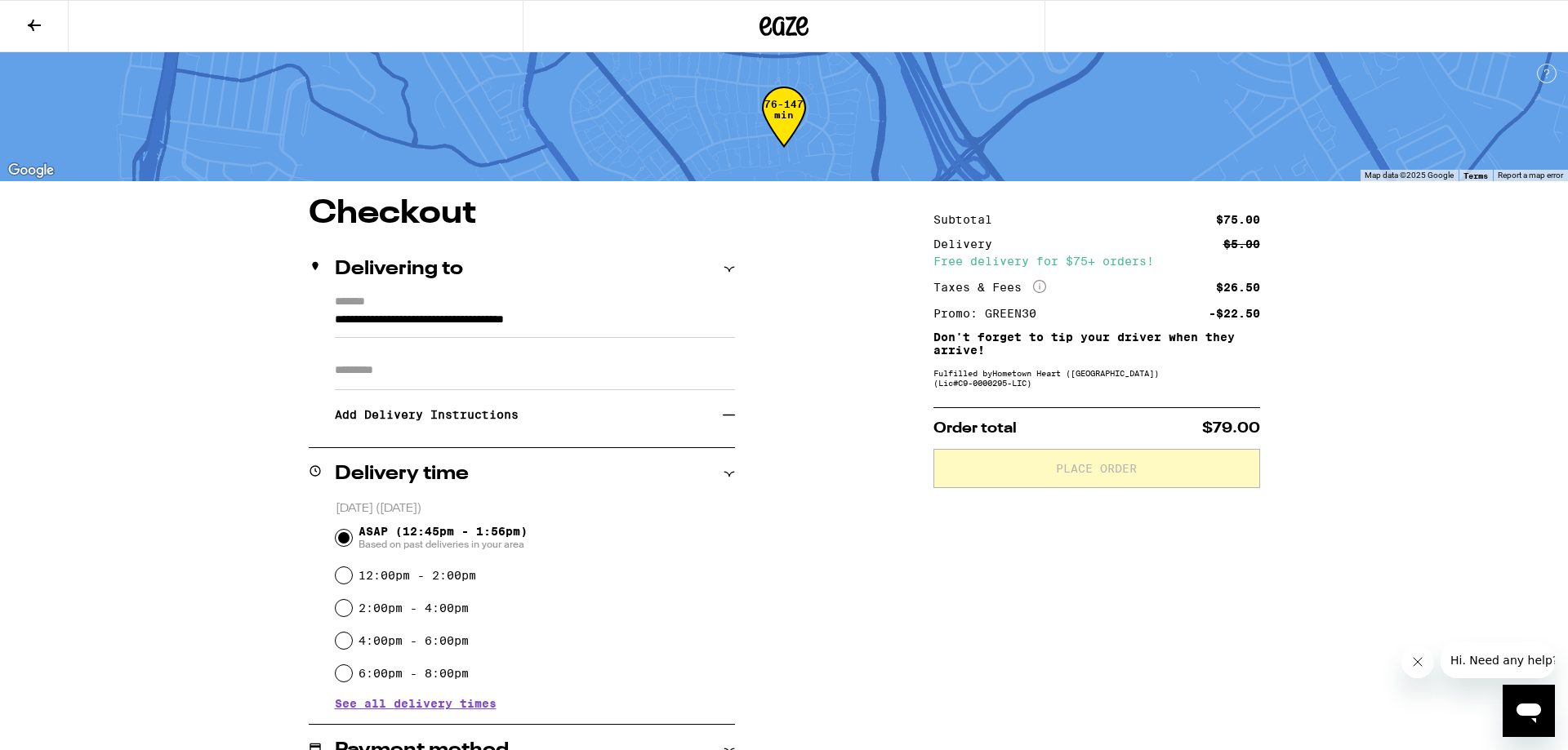
click at [503, 426] on h3 "Add Delivery Instructions" at bounding box center [529, 415] width 388 height 38
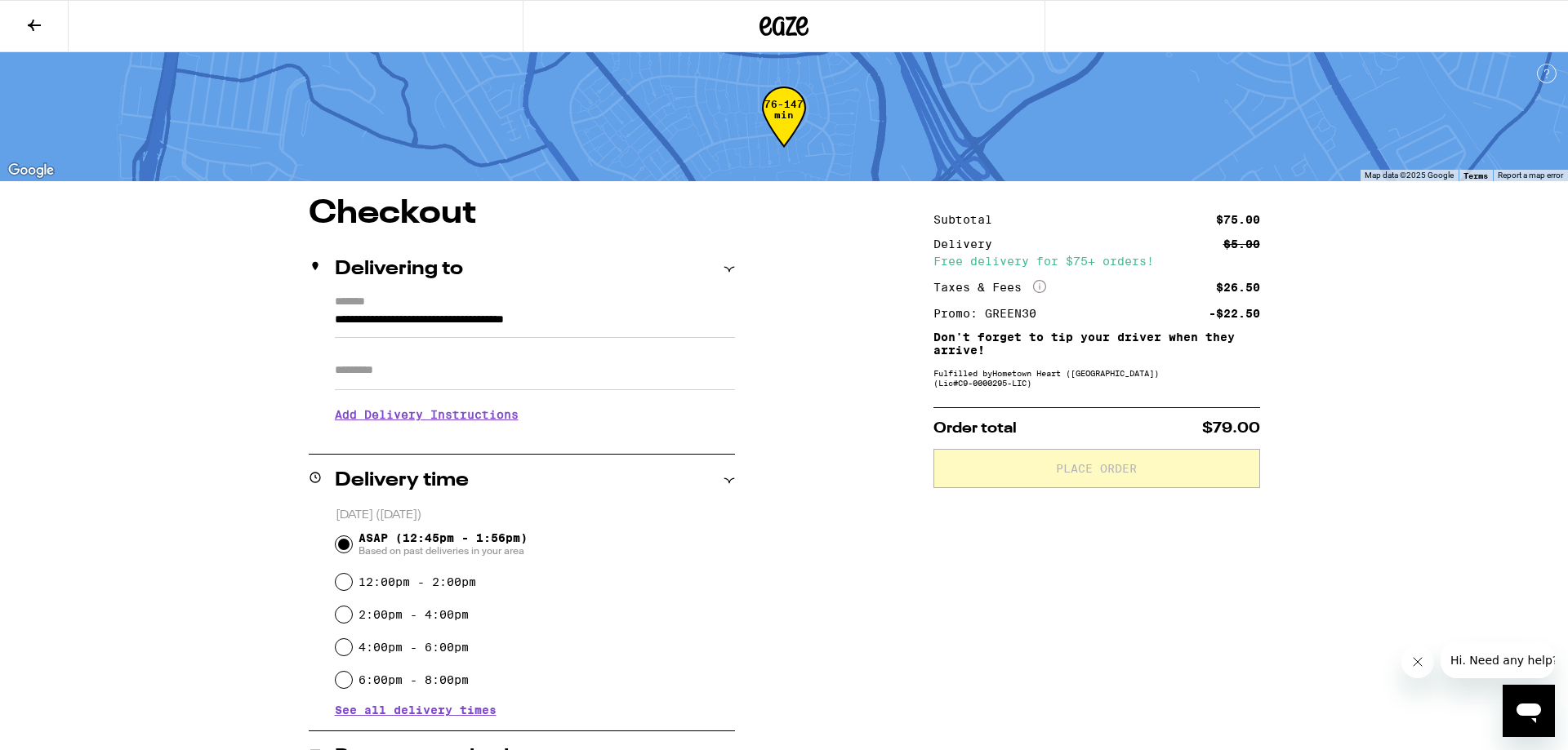
click at [504, 408] on h3 "Add Delivery Instructions" at bounding box center [535, 415] width 400 height 38
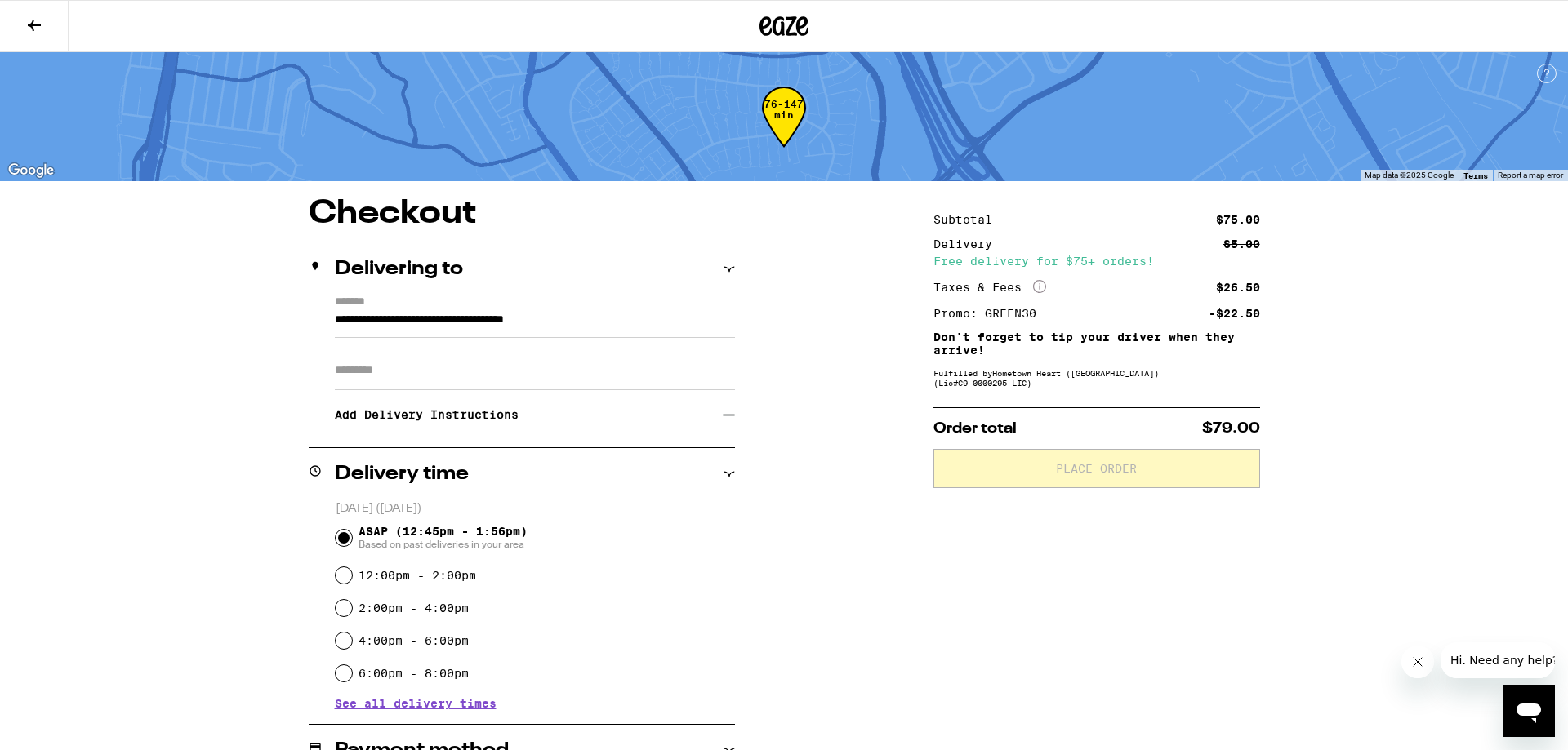
click at [627, 441] on div "**********" at bounding box center [522, 372] width 426 height 152
click at [468, 398] on section "Add Delivery Instructions We'll contact you at (650) 455-5740 when we arrive Pl…" at bounding box center [535, 410] width 400 height 39
click at [449, 412] on h3 "Add Delivery Instructions" at bounding box center [529, 415] width 388 height 38
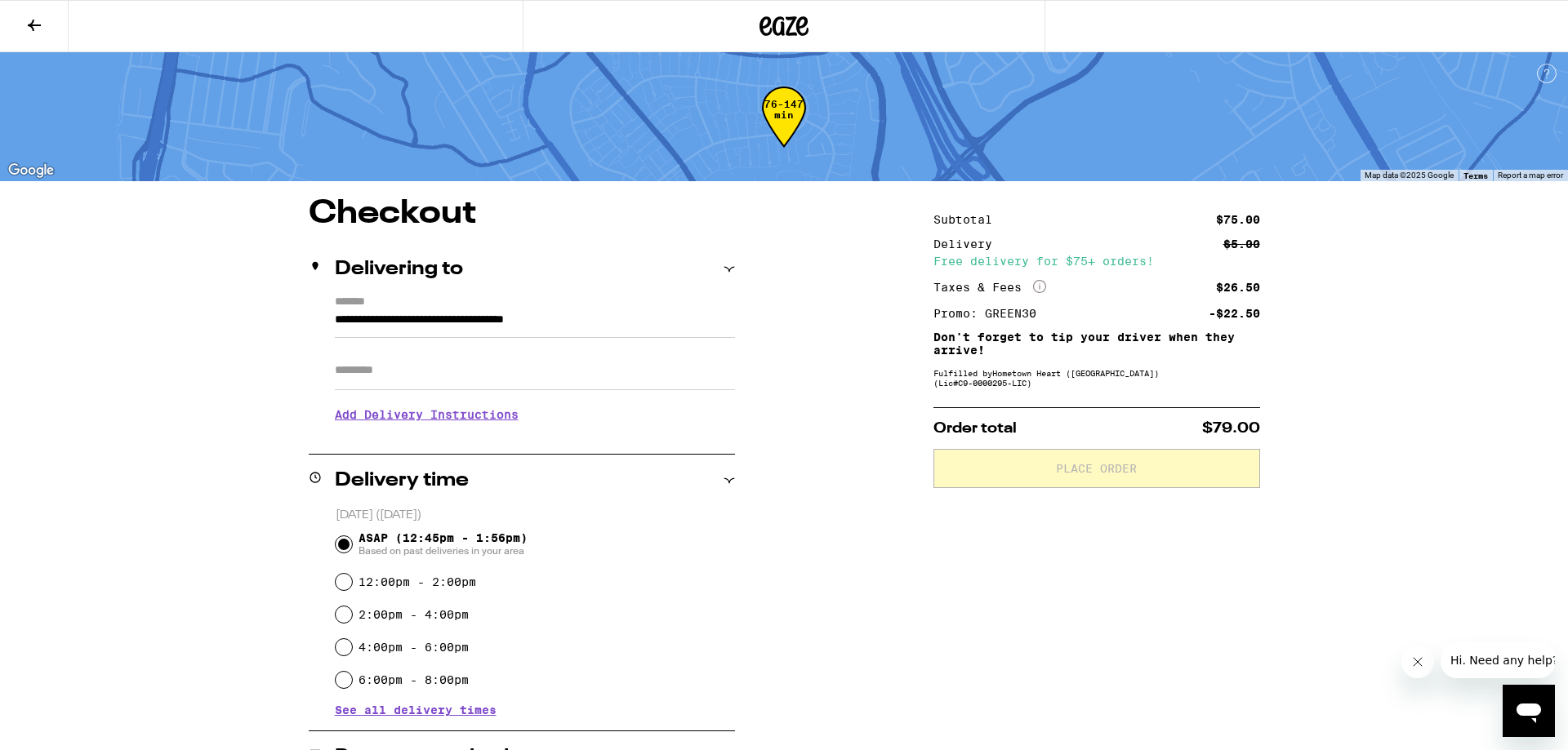
click at [427, 449] on div "**********" at bounding box center [522, 375] width 426 height 159
click at [489, 428] on h3 "Add Delivery Instructions" at bounding box center [535, 415] width 400 height 38
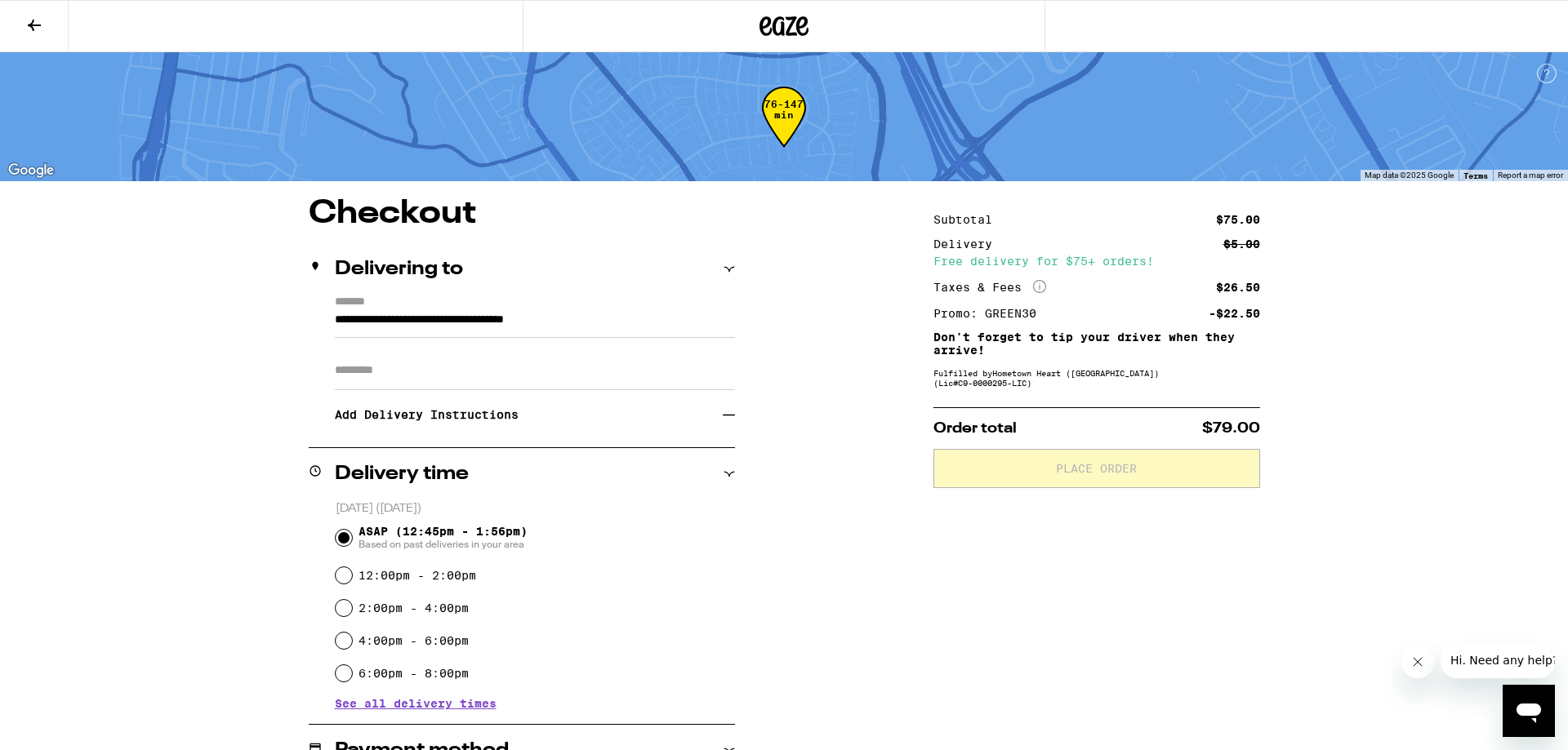
click at [735, 426] on div "**********" at bounding box center [784, 642] width 1176 height 889
click at [449, 409] on h3 "Add Delivery Instructions" at bounding box center [529, 415] width 388 height 38
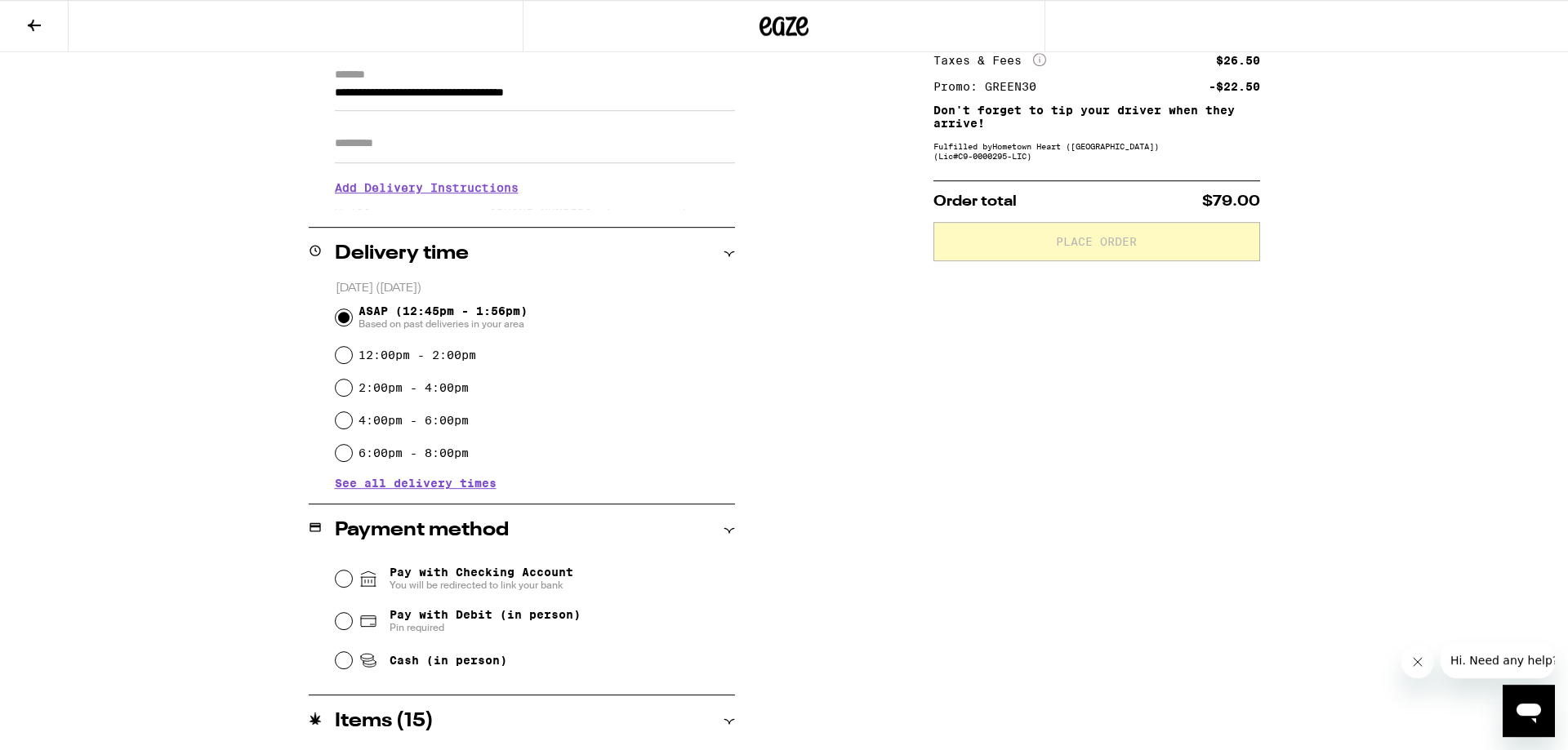
scroll to position [343, 0]
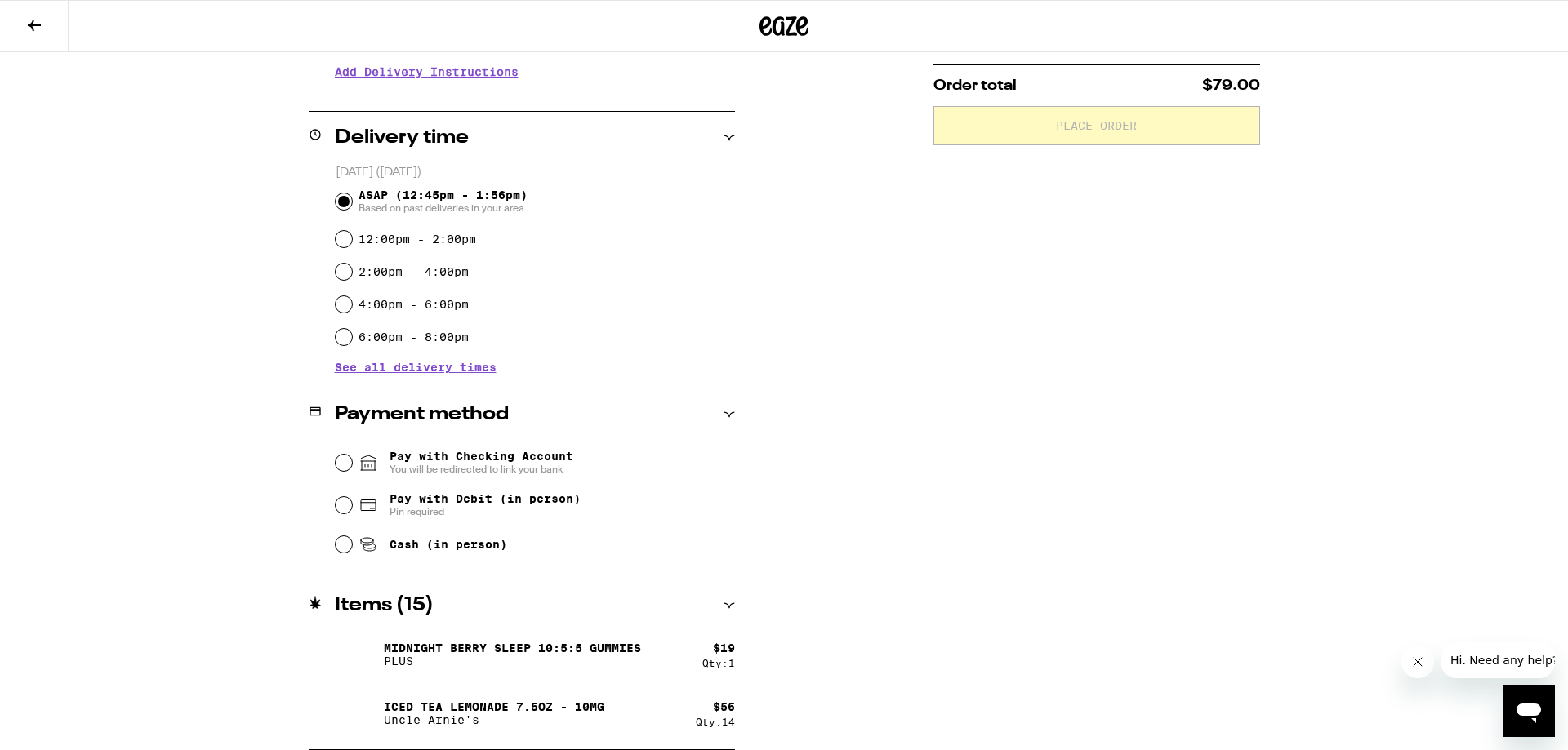
click at [530, 459] on span "Pay with Checking Account You will be redirected to link your bank" at bounding box center [482, 463] width 184 height 26
click at [352, 459] on input "Pay with Checking Account You will be redirected to link your bank" at bounding box center [344, 463] width 16 height 16
click at [366, 541] on icon at bounding box center [368, 544] width 20 height 20
click at [352, 541] on input "Cash (in person)" at bounding box center [344, 543] width 16 height 16
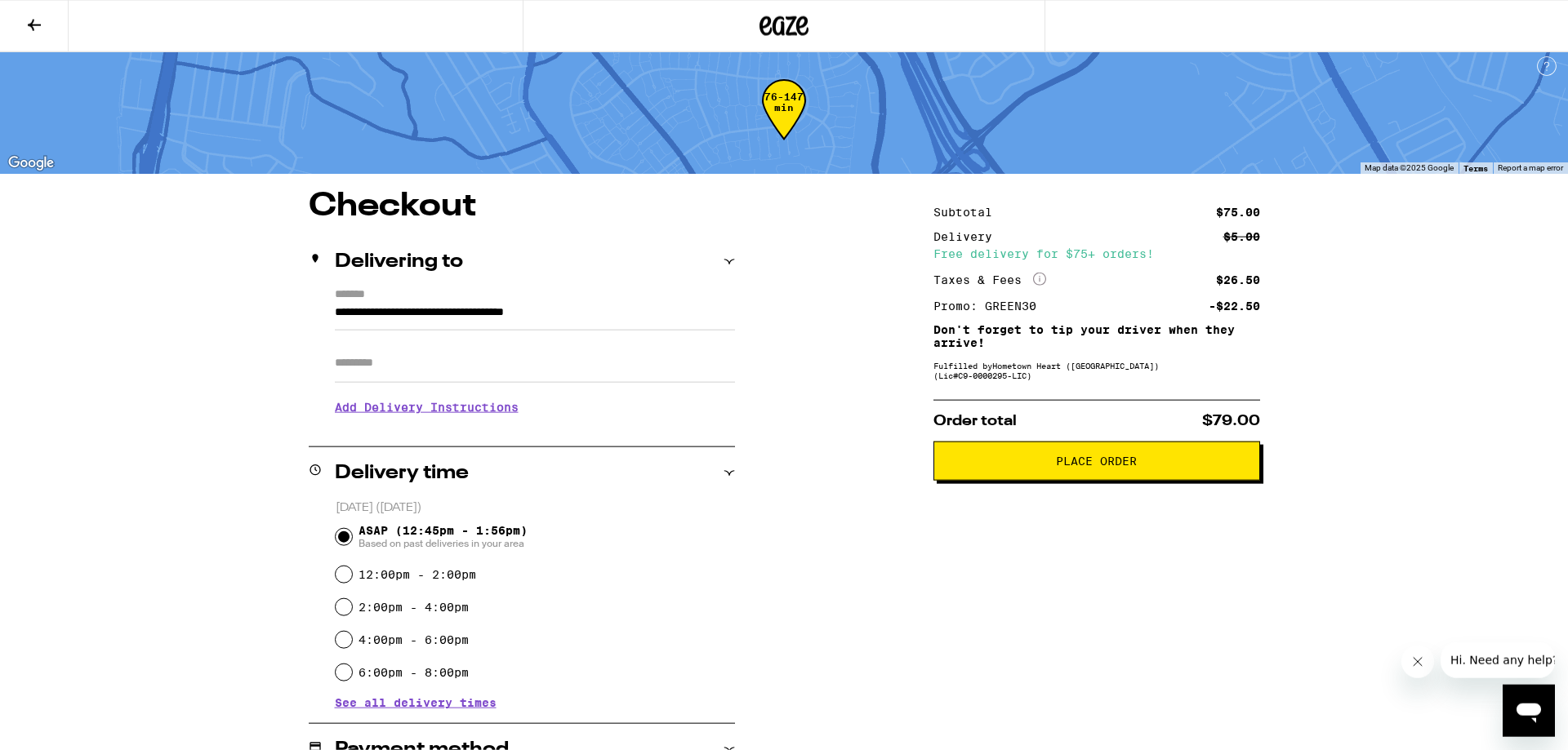
scroll to position [222, 0]
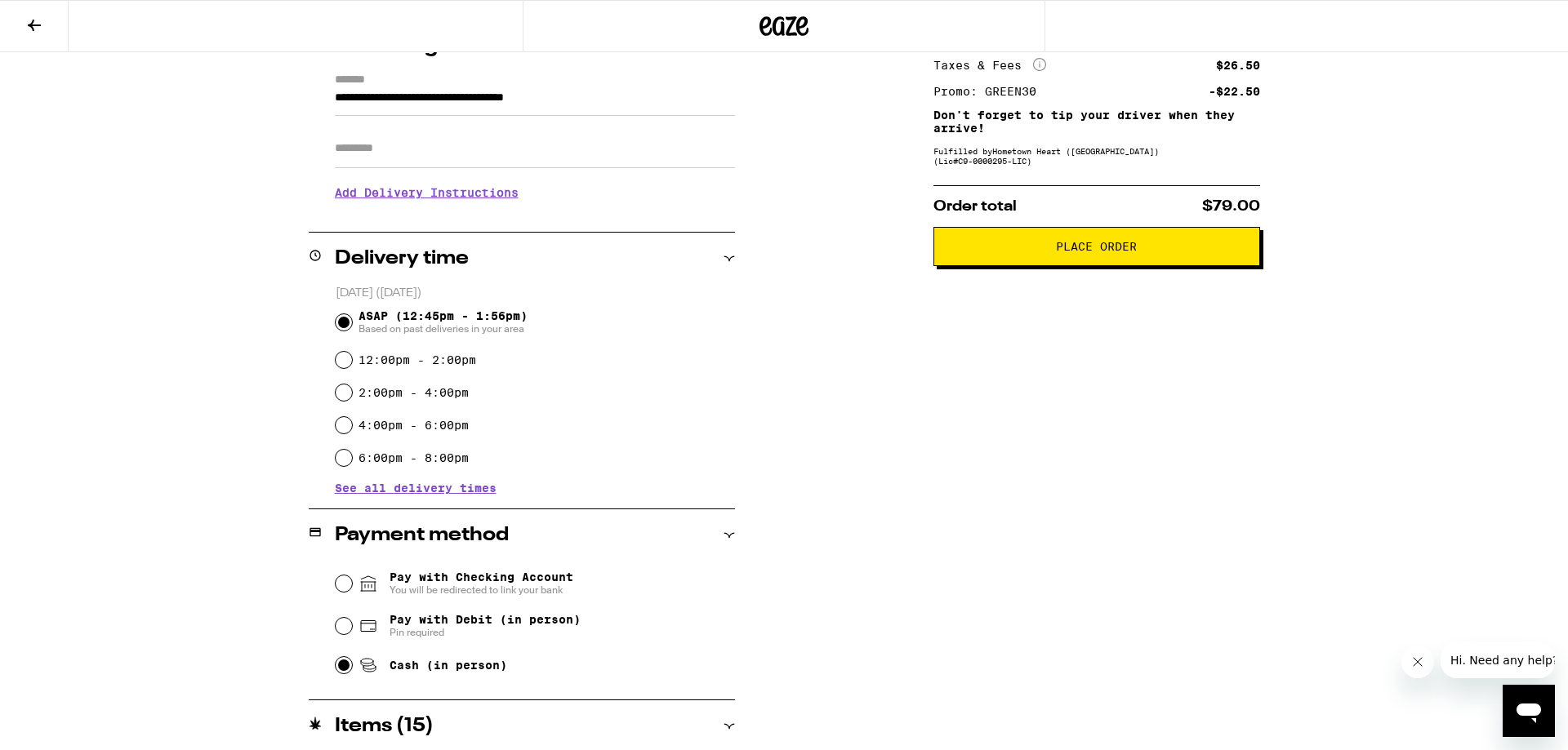
click at [497, 587] on span "You will be redirected to link your bank" at bounding box center [482, 590] width 184 height 13
click at [352, 587] on input "Pay with Checking Account You will be redirected to link your bank" at bounding box center [344, 583] width 16 height 16
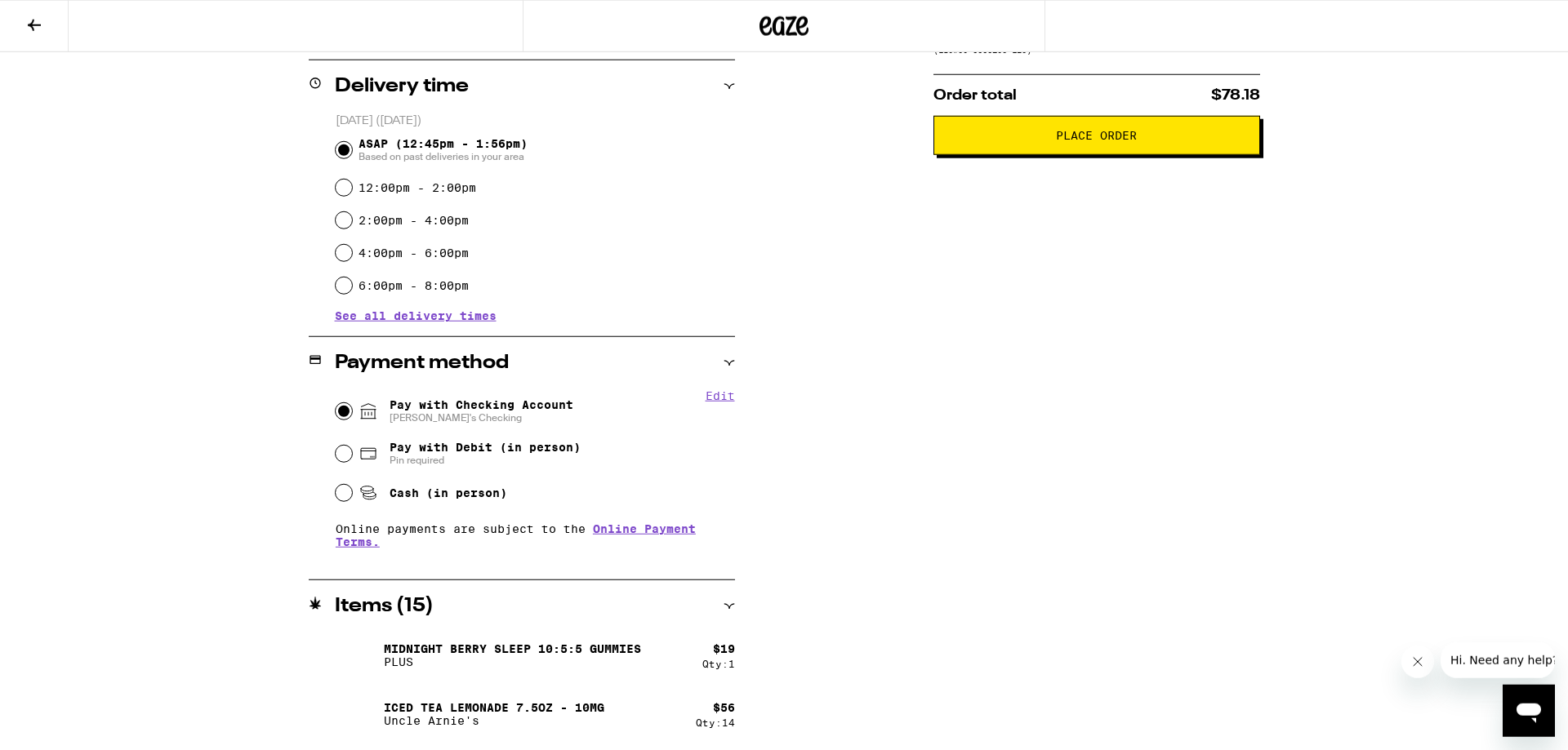
scroll to position [395, 0]
click at [1080, 392] on div "Subtotal $75.00 Delivery $5.00 Free delivery for $75+ orders! Taxes & Fees More…" at bounding box center [1097, 276] width 327 height 948
click at [913, 406] on div "**********" at bounding box center [784, 276] width 1176 height 948
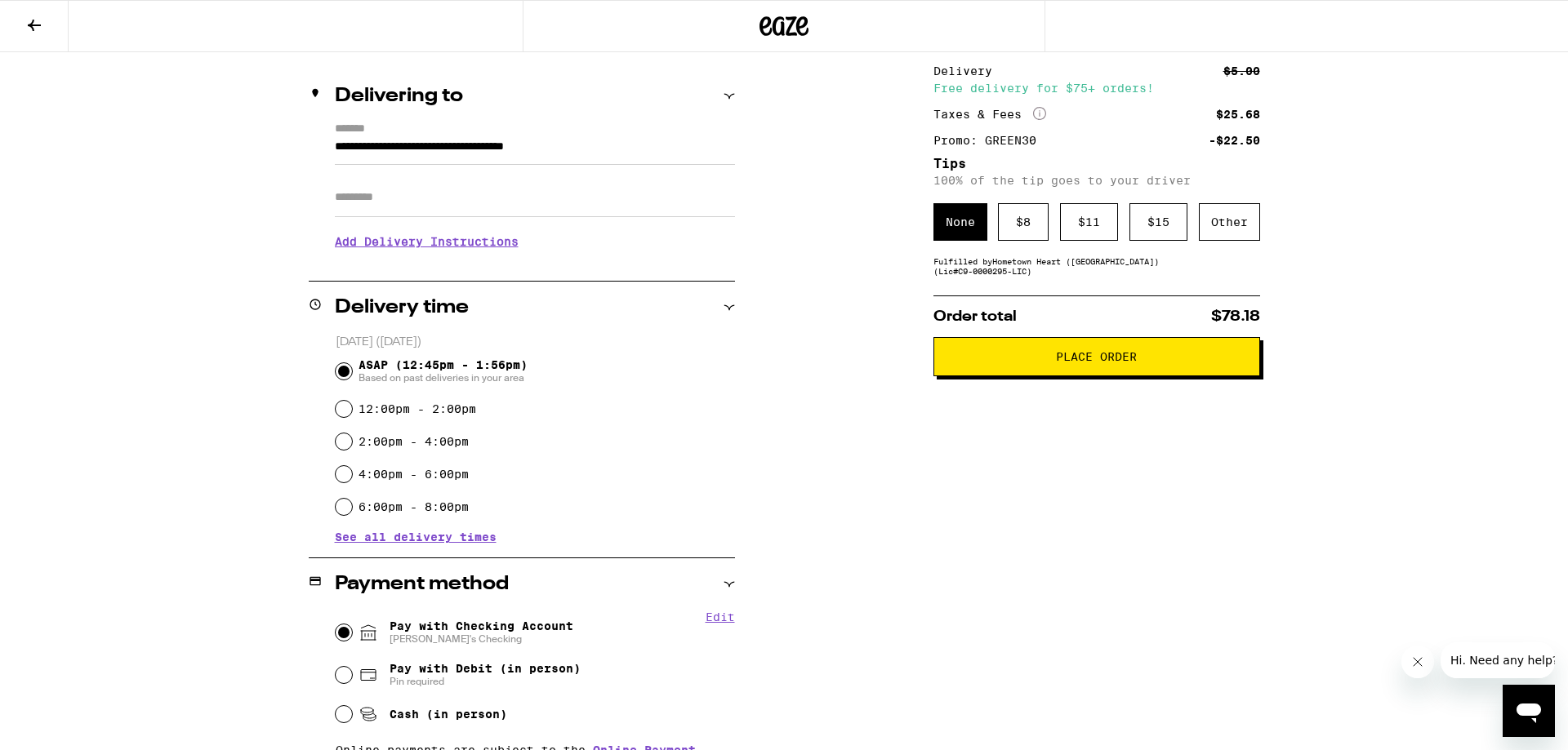
click at [1038, 112] on icon "More Info" at bounding box center [1039, 114] width 13 height 13
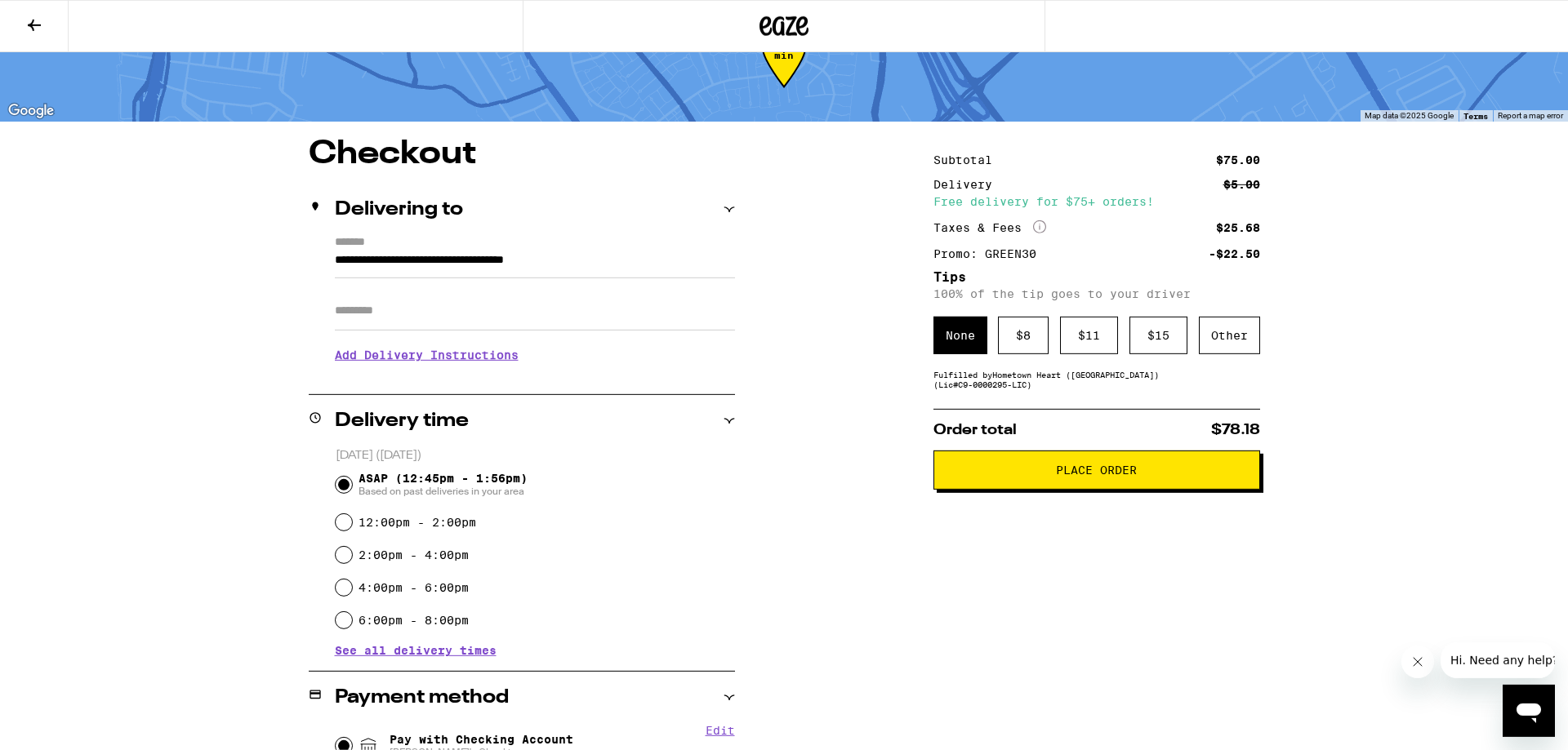
scroll to position [0, 0]
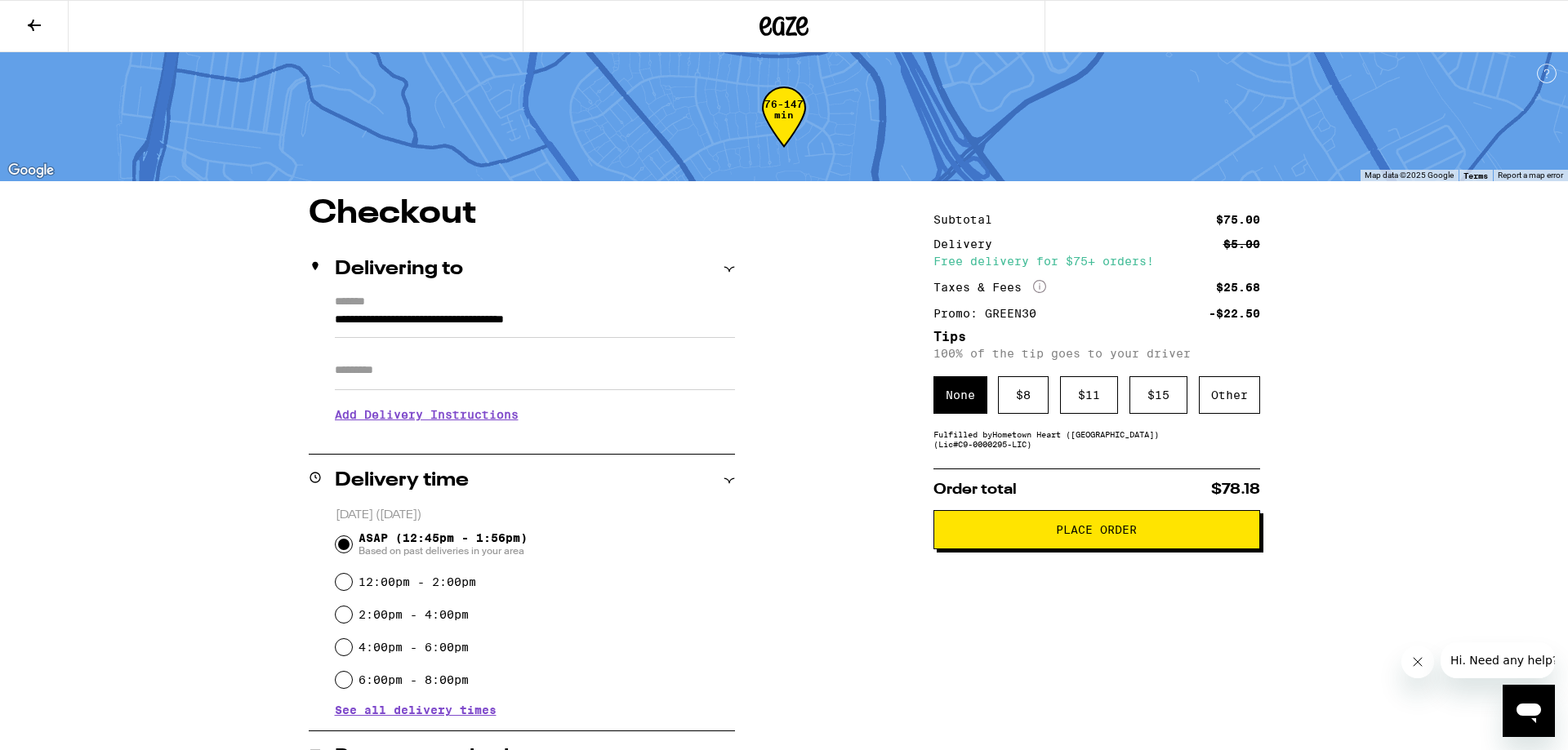
click at [1042, 284] on icon "More Info" at bounding box center [1039, 286] width 13 height 13
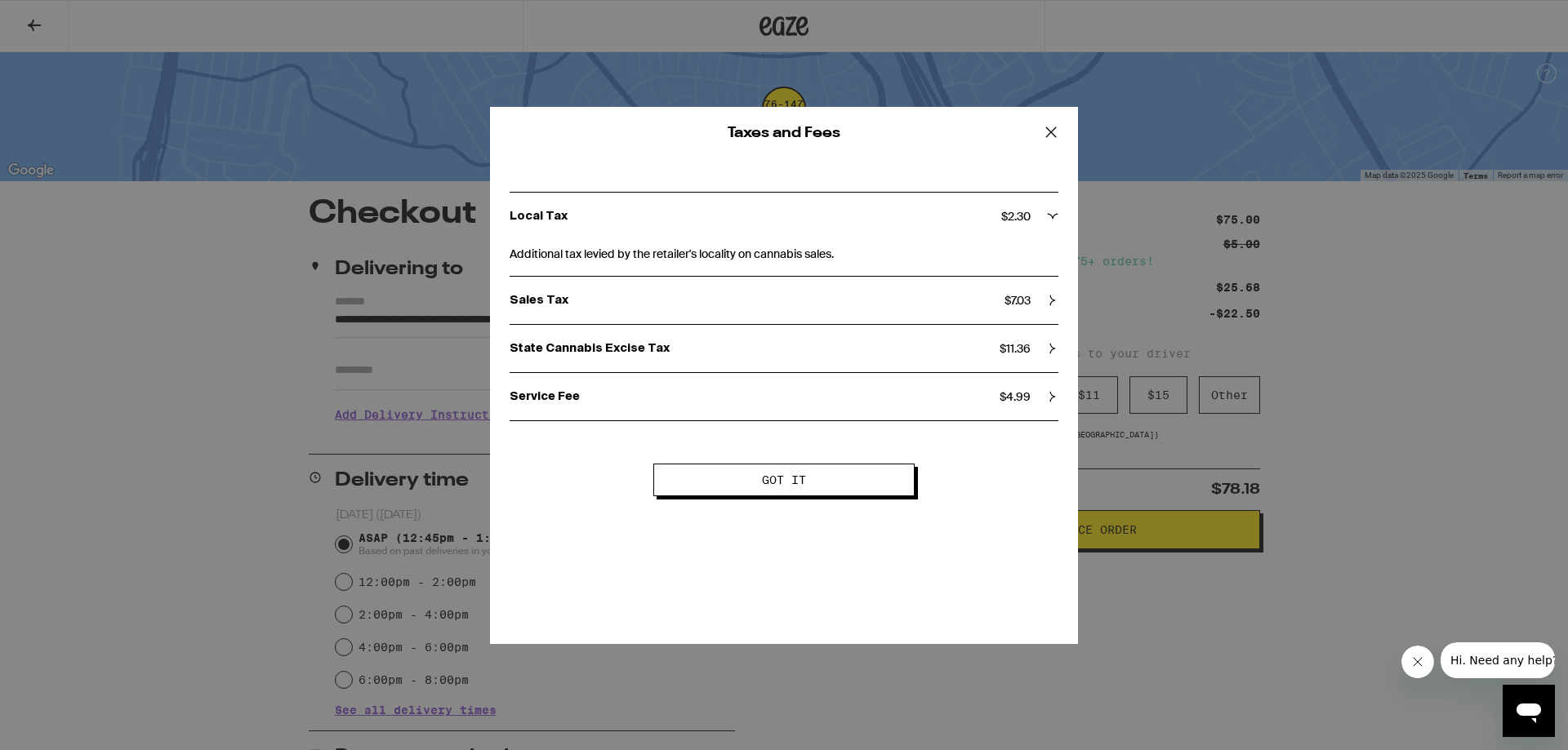
click at [1053, 141] on icon at bounding box center [1051, 132] width 24 height 24
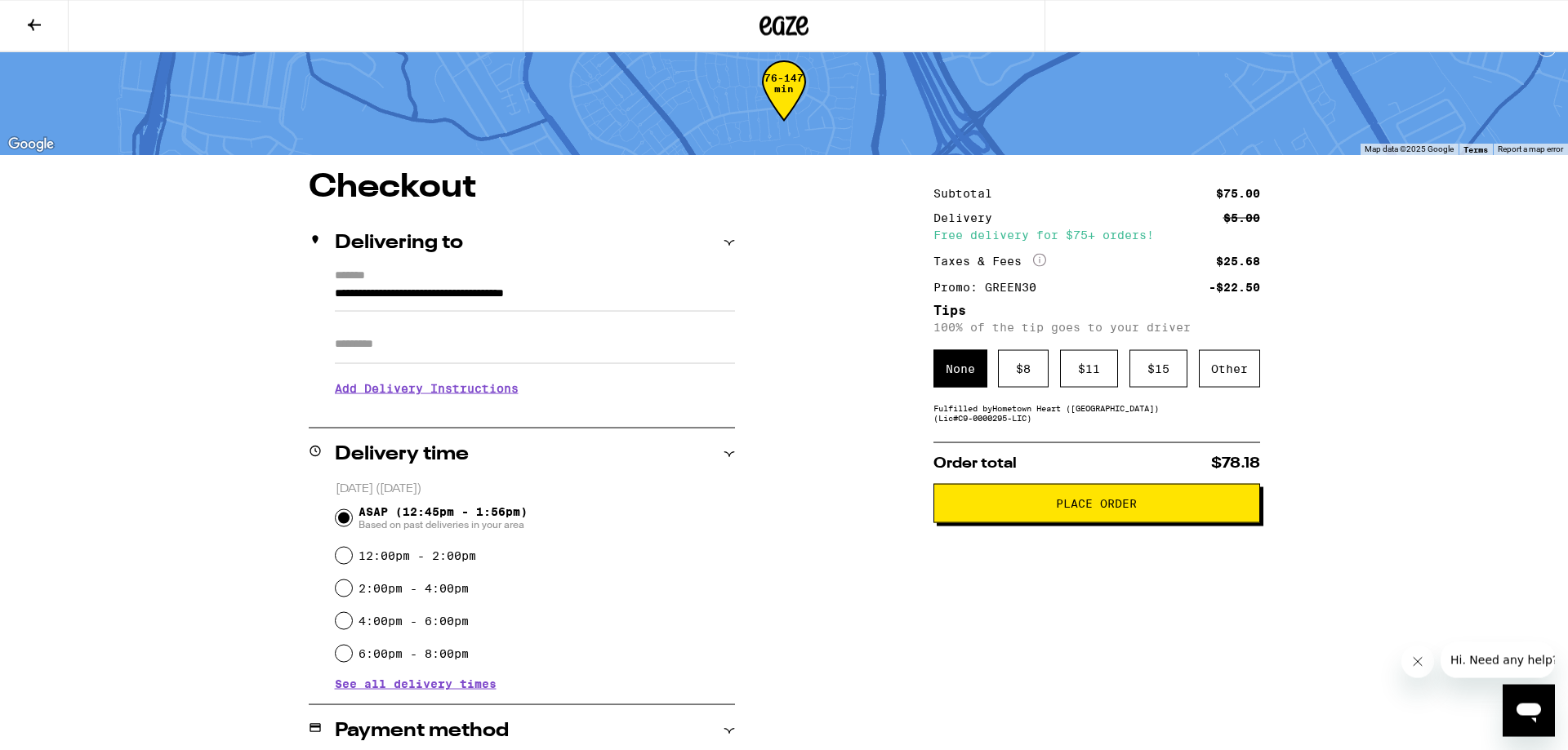
scroll to position [222, 0]
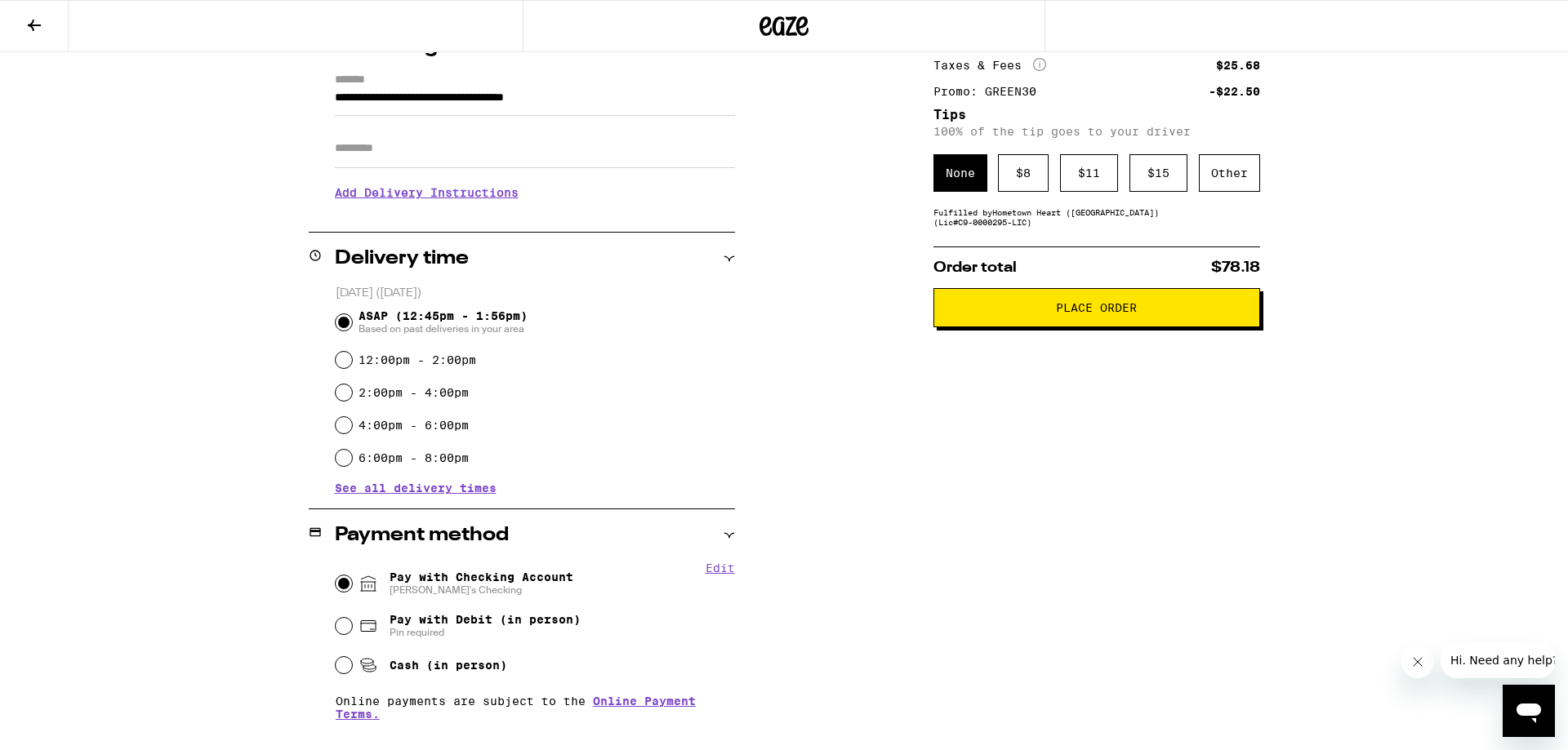
click at [382, 668] on span "Cash (in person)" at bounding box center [433, 665] width 148 height 20
click at [352, 668] on input "Cash (in person)" at bounding box center [344, 665] width 16 height 16
radio input "true"
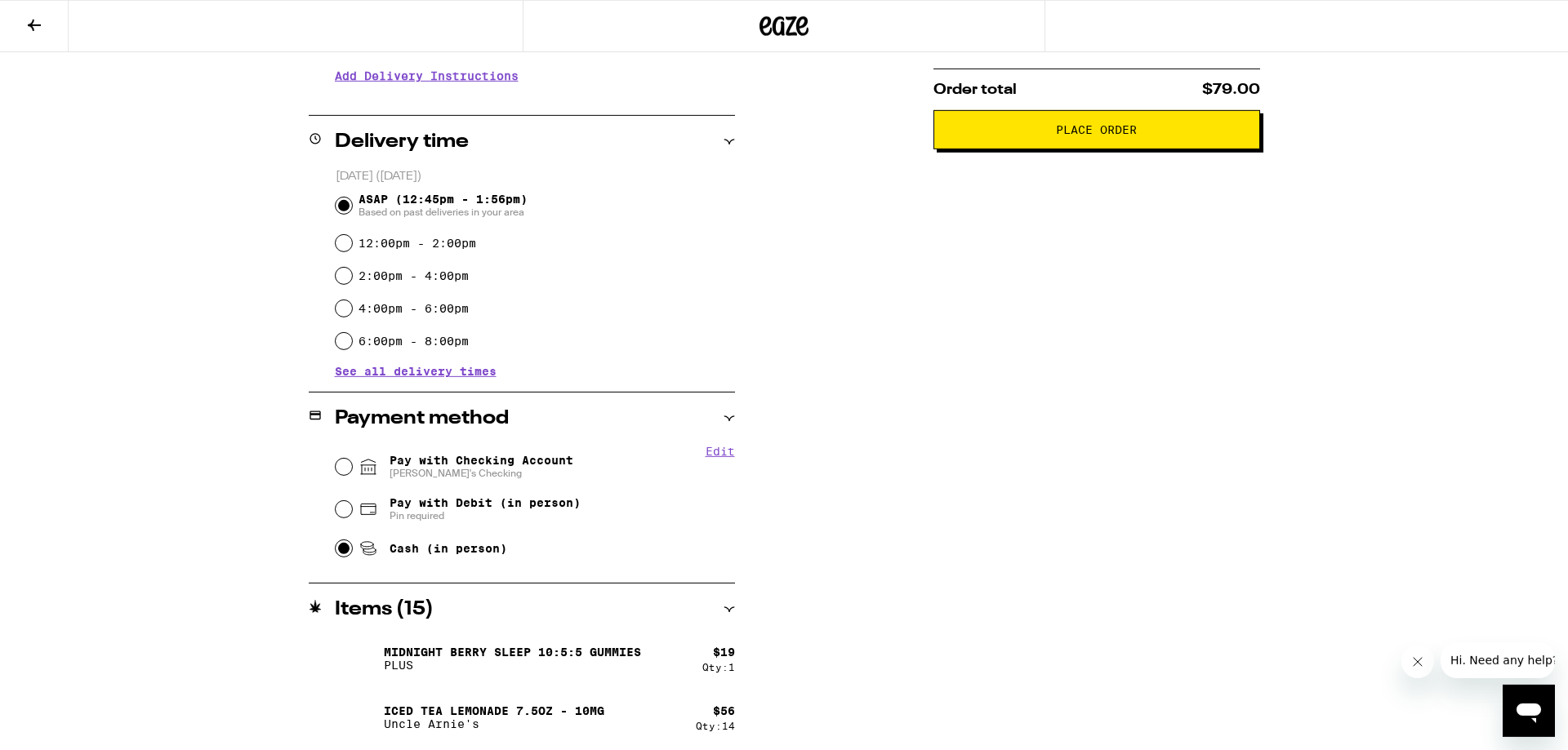
scroll to position [343, 0]
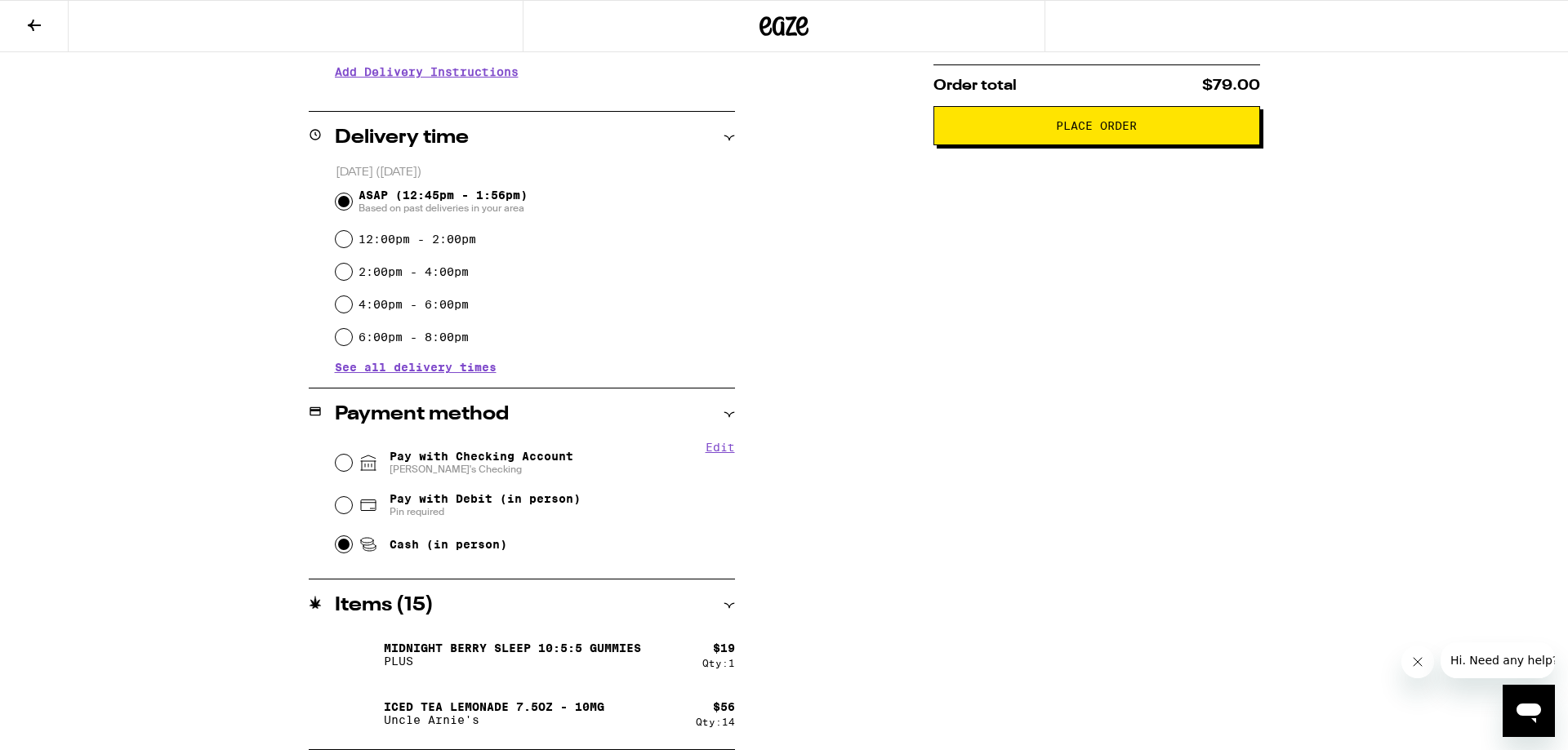
click at [530, 463] on span "Pay with Checking Account Cindy's Checking" at bounding box center [482, 463] width 184 height 26
click at [352, 463] on input "Pay with Checking Account Cindy's Checking" at bounding box center [344, 463] width 16 height 16
radio input "true"
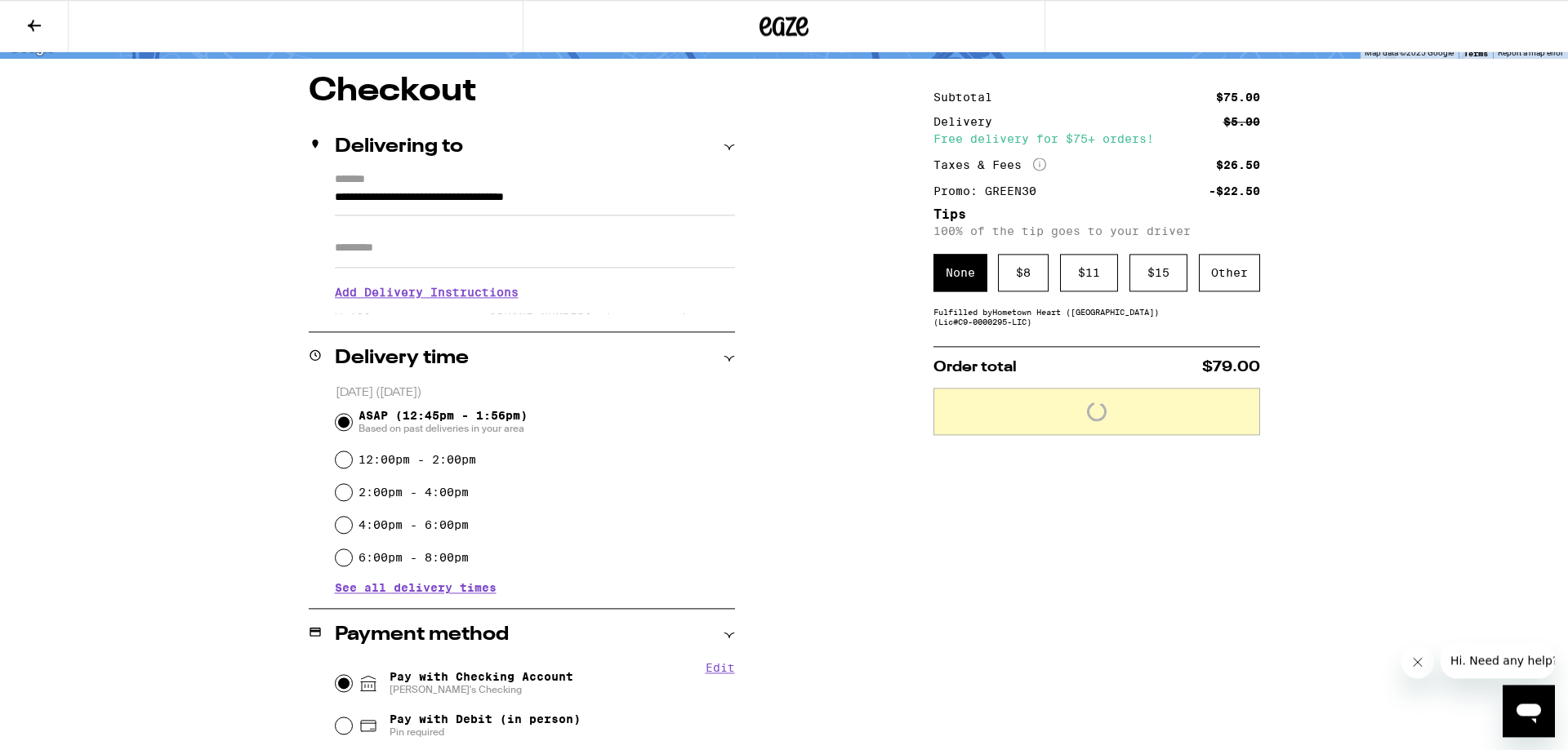
scroll to position [121, 0]
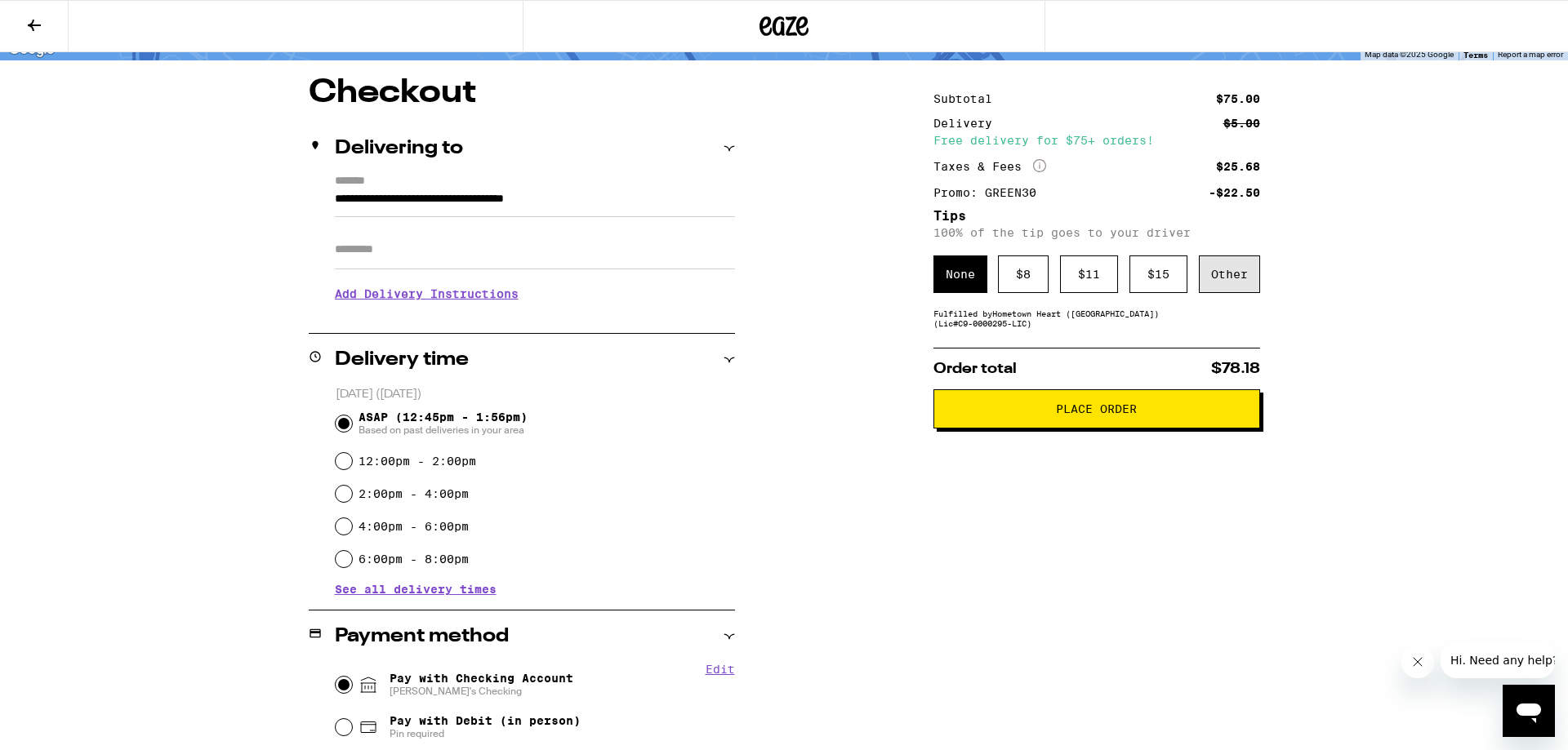
click at [1243, 270] on div "Other" at bounding box center [1229, 274] width 61 height 38
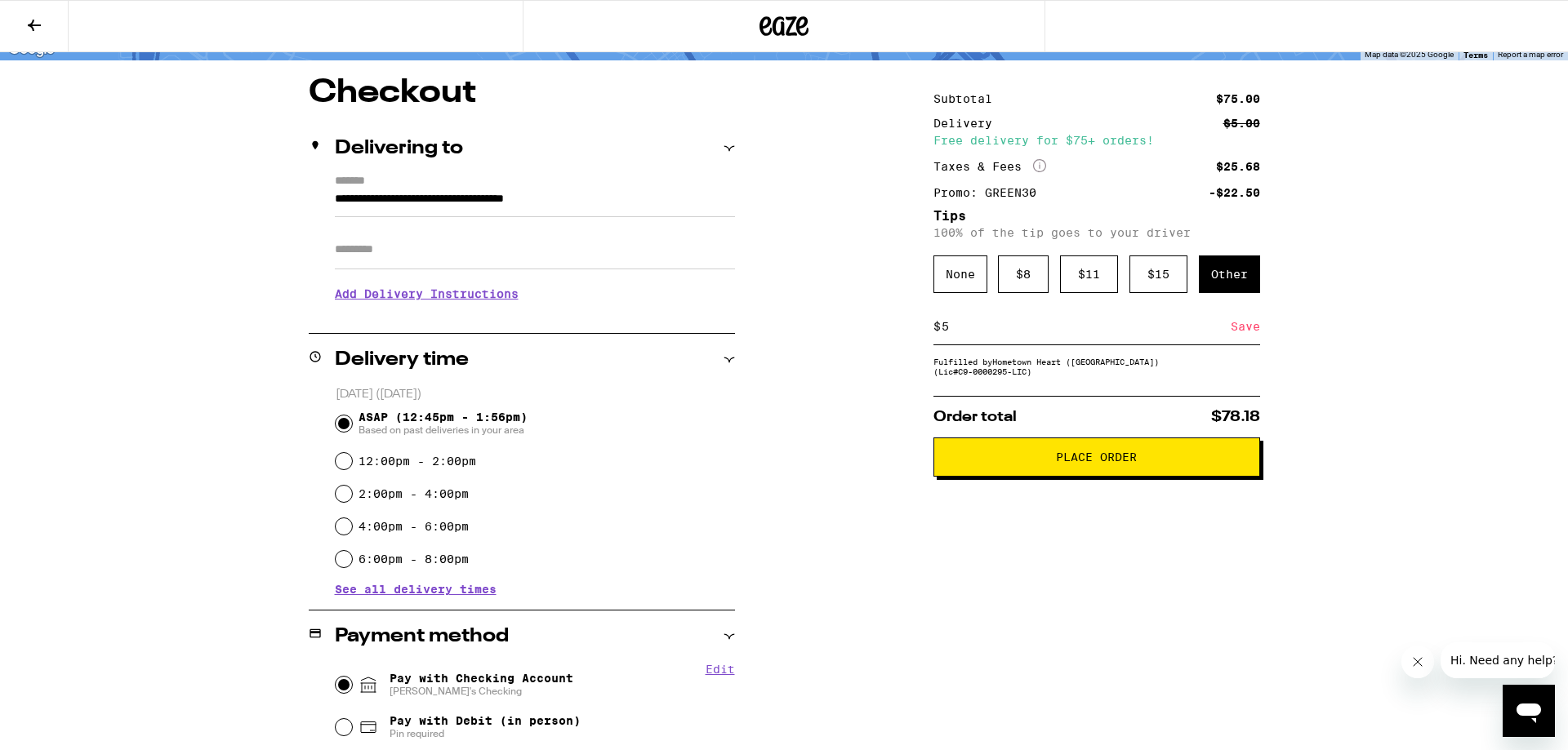
type input "5"
click at [1352, 340] on div "**********" at bounding box center [784, 551] width 1176 height 948
click at [1323, 392] on div "**********" at bounding box center [784, 551] width 1176 height 948
click at [1249, 336] on div "Save" at bounding box center [1245, 327] width 29 height 36
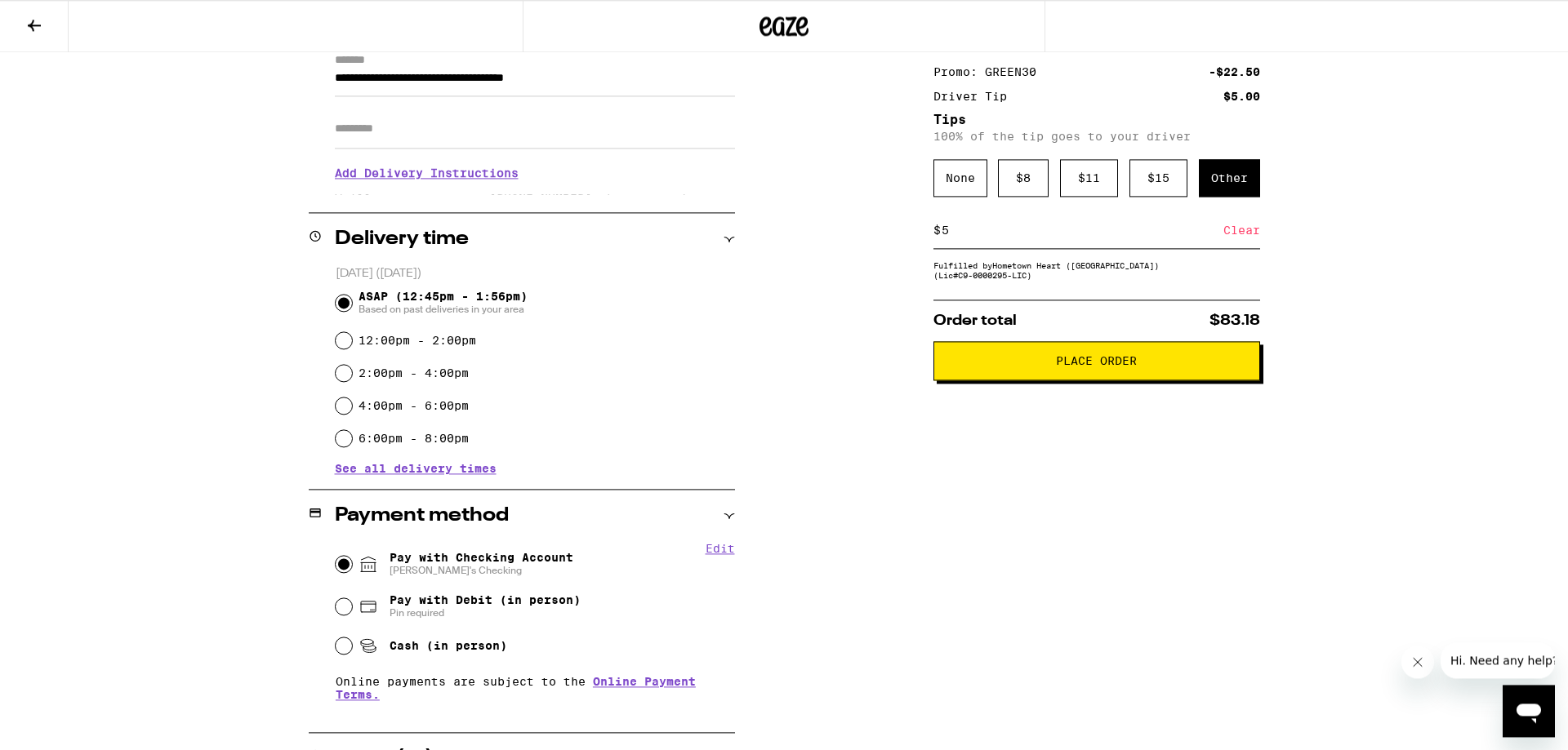
scroll to position [173, 0]
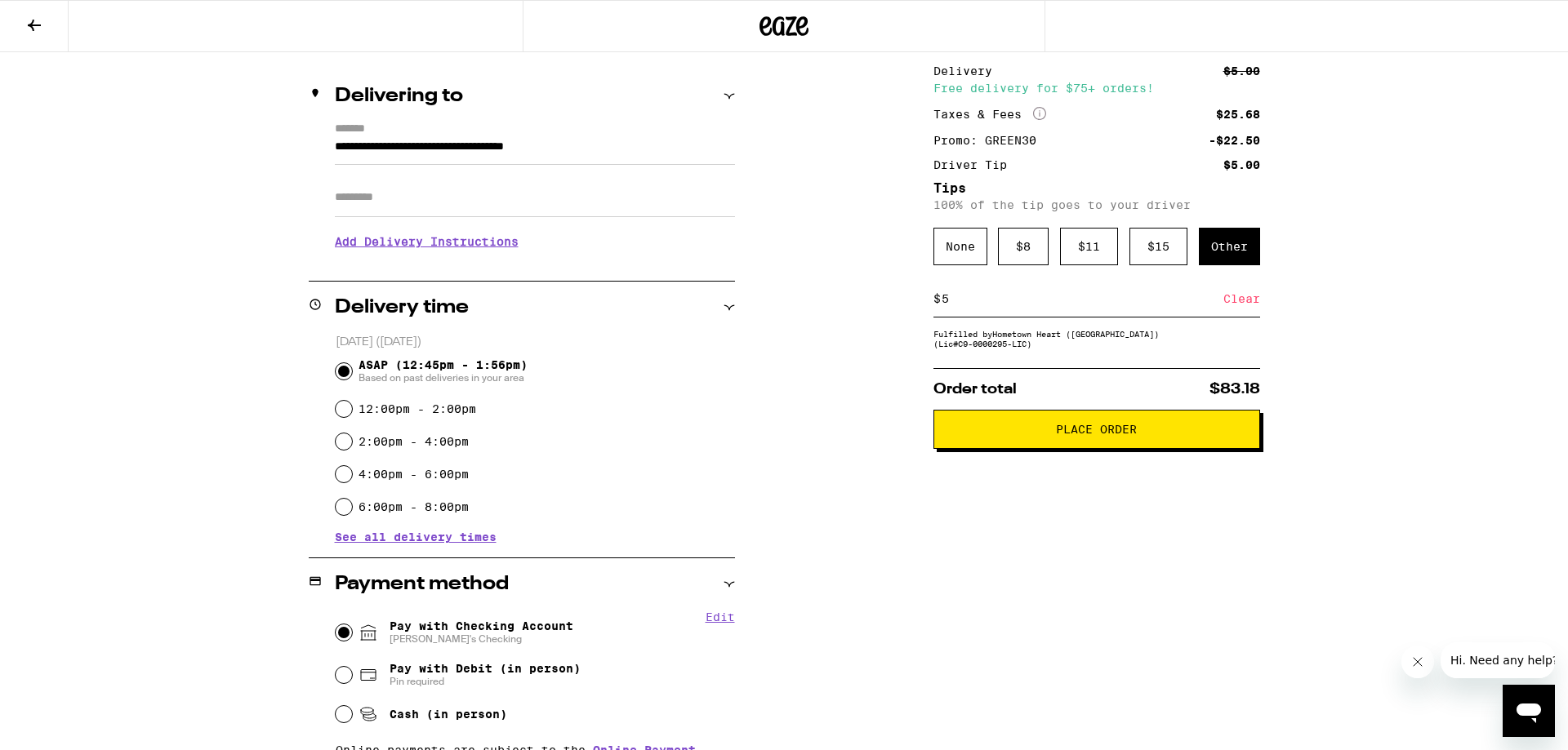
click at [1158, 436] on span "Place Order" at bounding box center [1097, 429] width 299 height 11
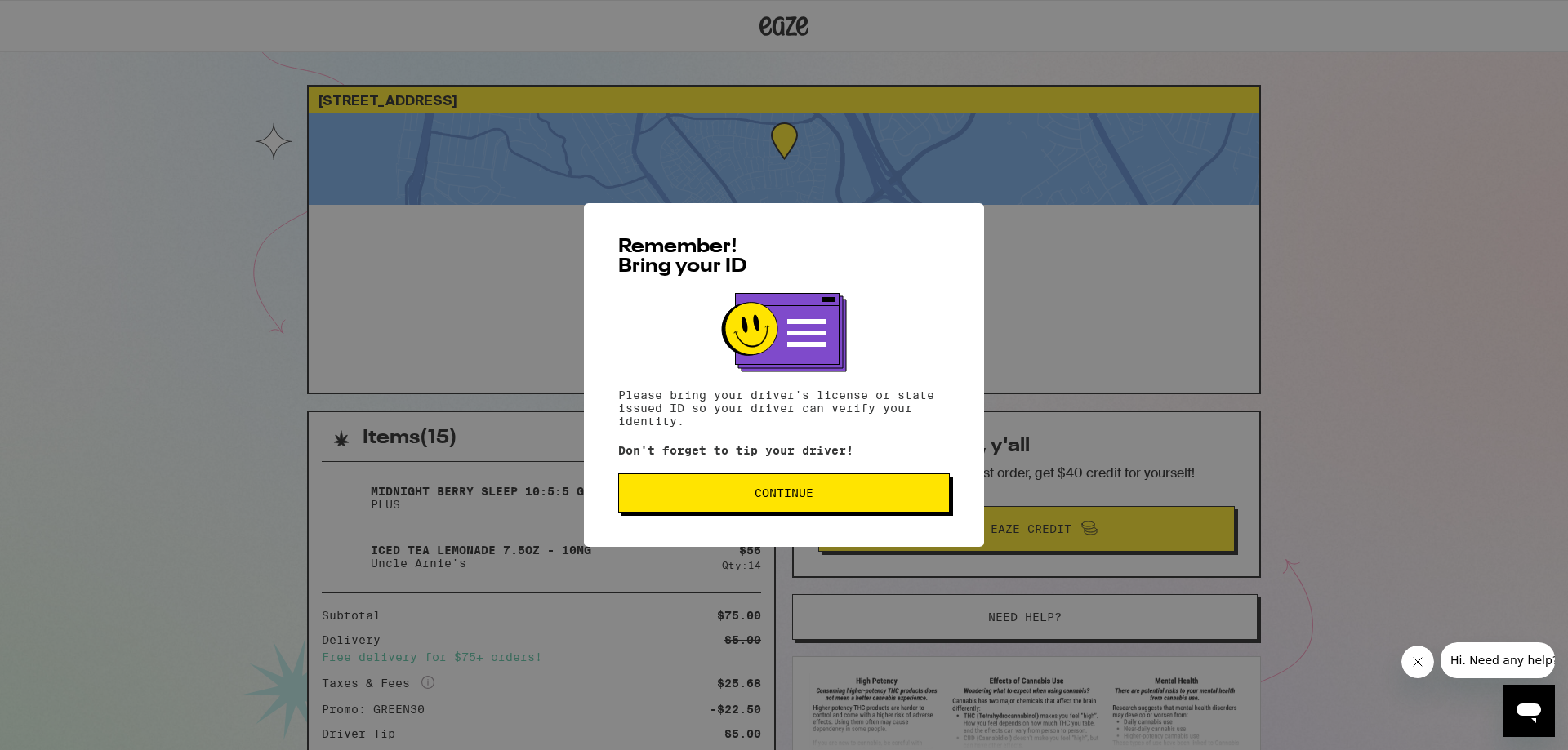
click at [915, 482] on button "Continue" at bounding box center [783, 494] width 331 height 39
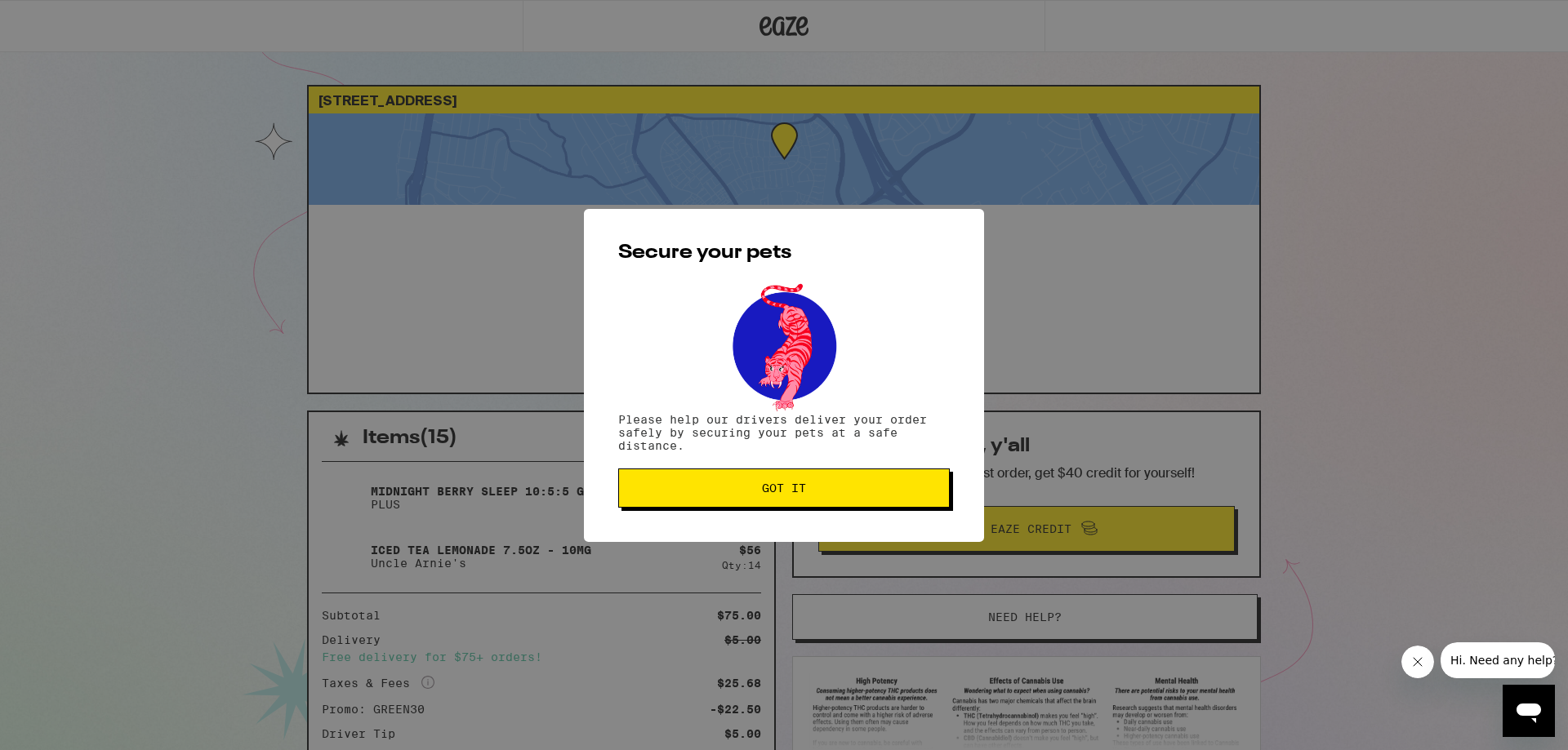
click at [910, 488] on span "Got it" at bounding box center [784, 488] width 304 height 11
click at [804, 482] on button "Got it" at bounding box center [783, 488] width 331 height 39
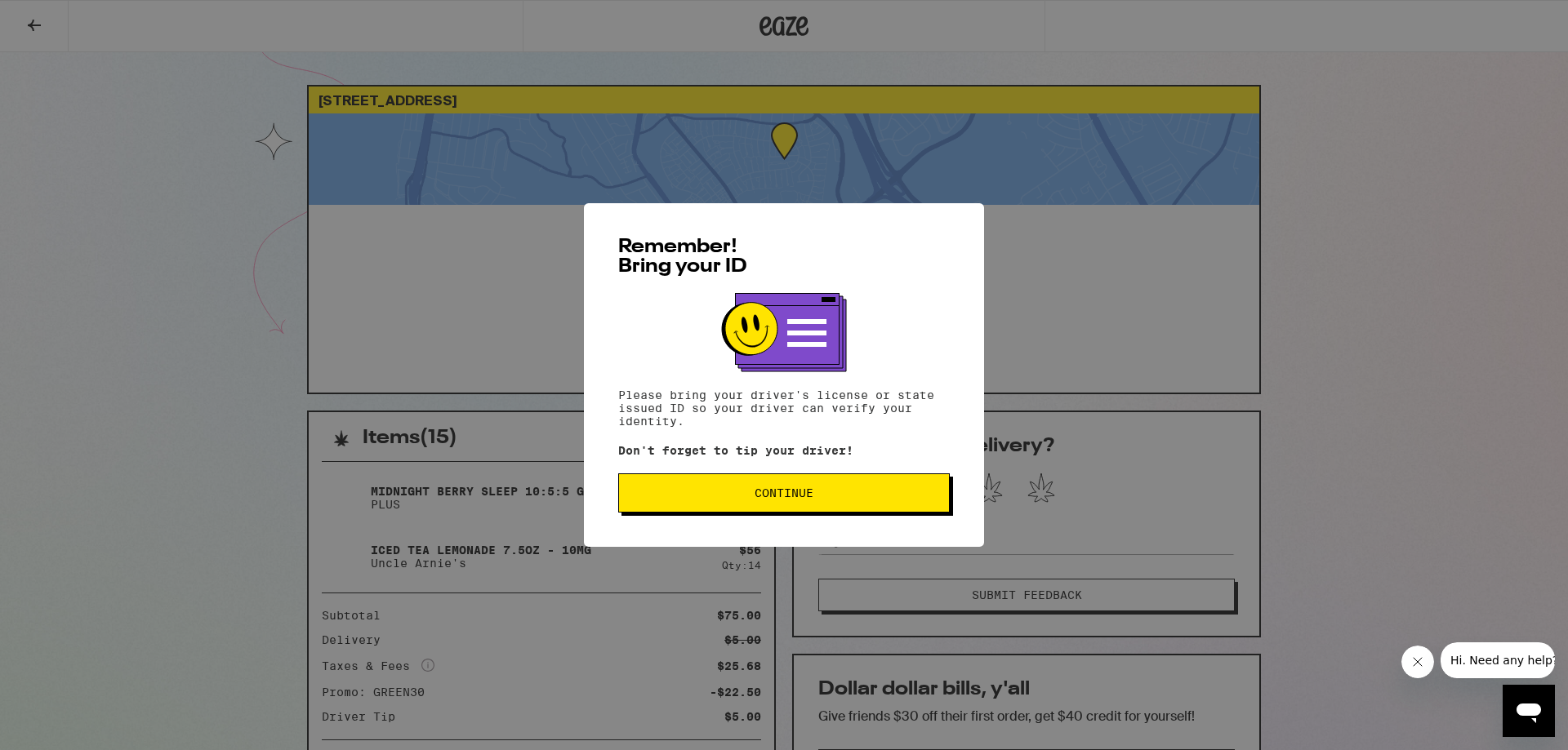
click at [867, 489] on button "Continue" at bounding box center [783, 494] width 331 height 39
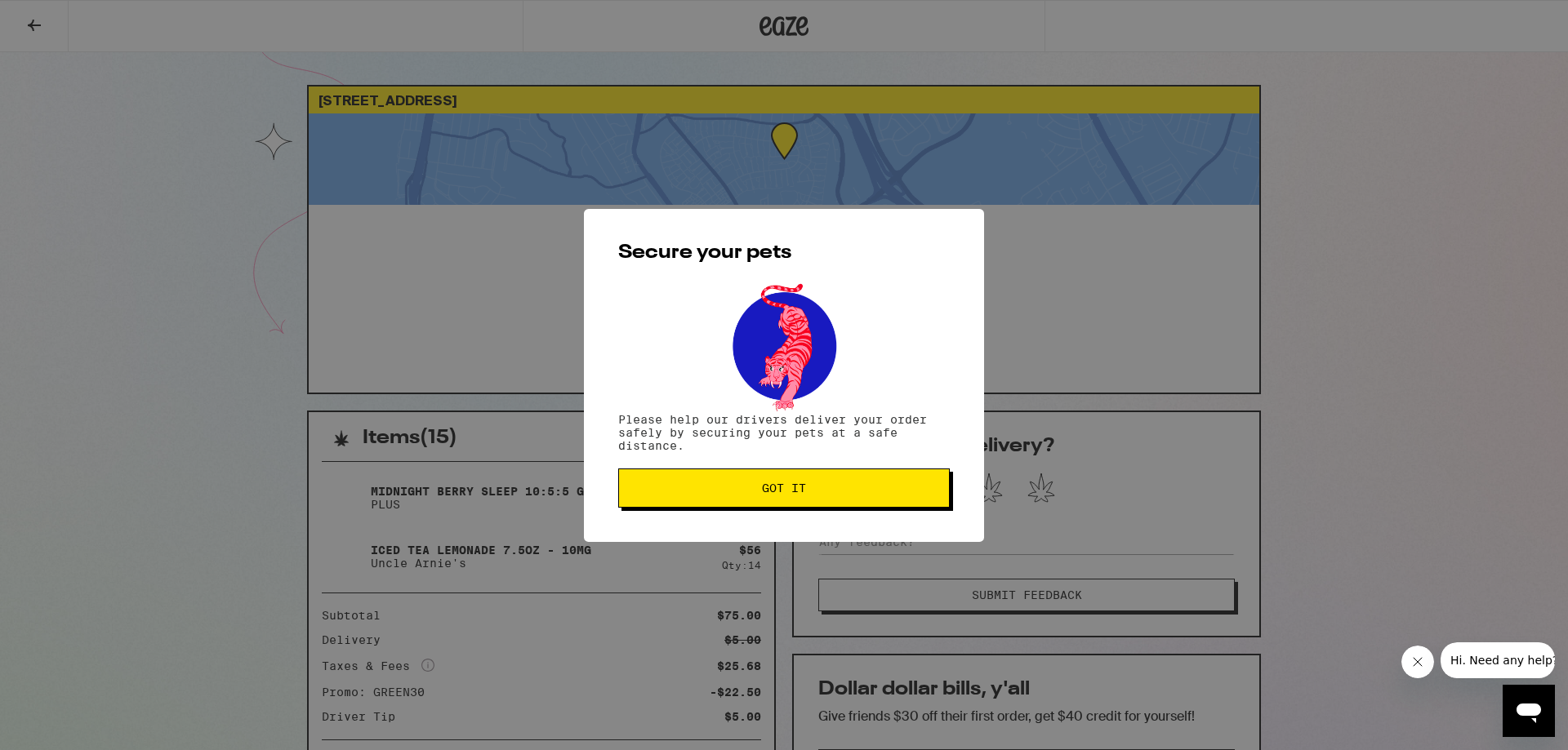
click at [788, 494] on span "Got it" at bounding box center [784, 488] width 44 height 11
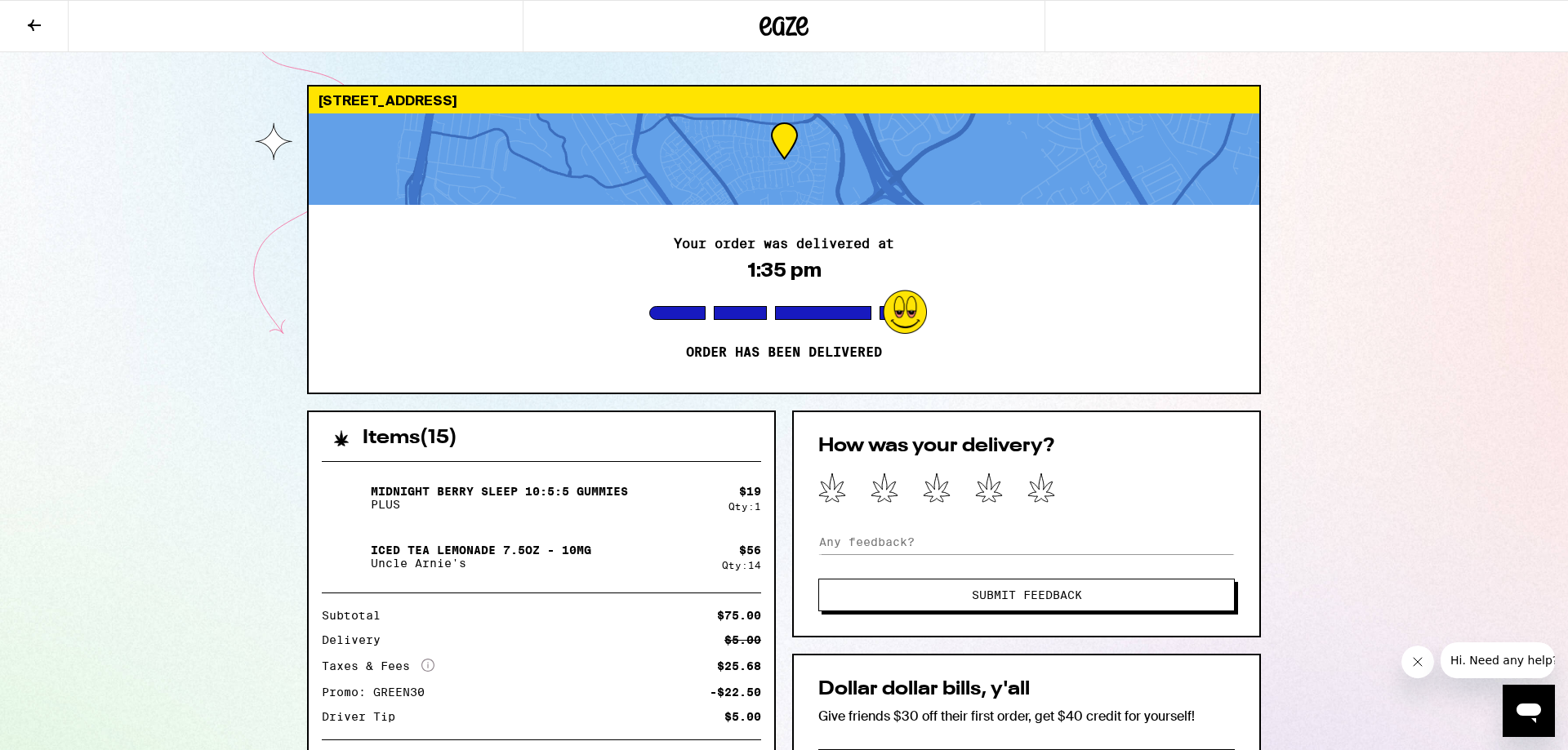
click at [1033, 484] on icon at bounding box center [1041, 488] width 26 height 28
click at [1053, 599] on span "Submit Feedback" at bounding box center [1026, 595] width 110 height 11
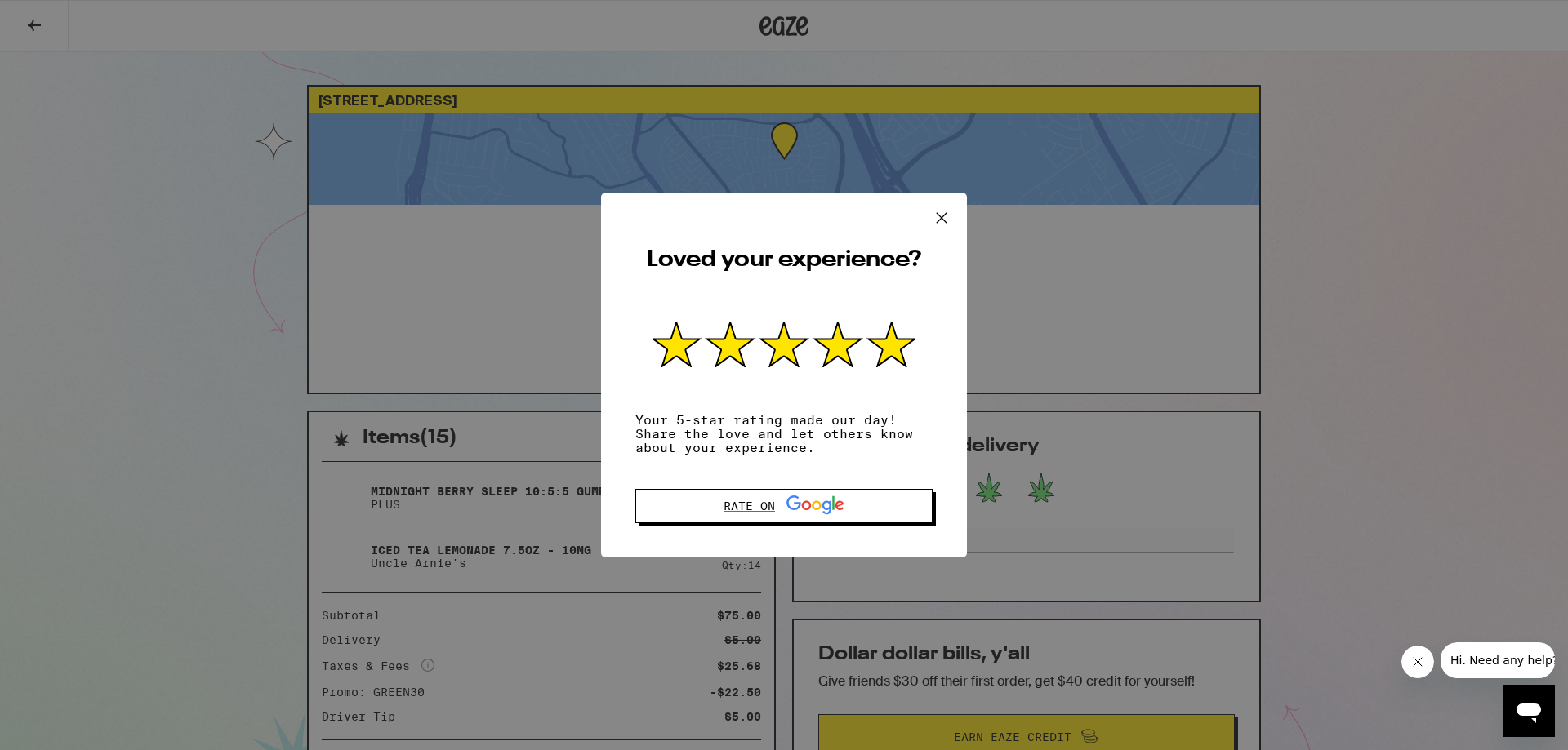
click at [947, 198] on button at bounding box center [942, 219] width 51 height 53
